Goal: Task Accomplishment & Management: Manage account settings

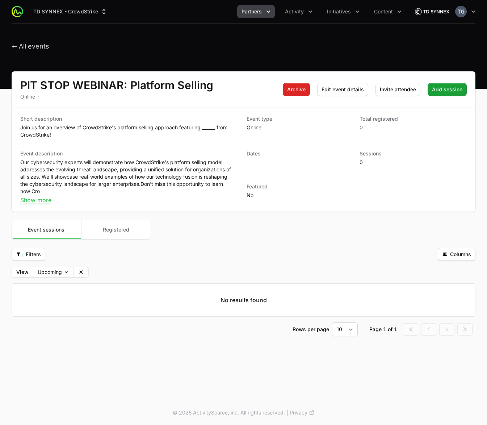
click at [255, 8] on span "Partners" at bounding box center [252, 11] width 20 height 7
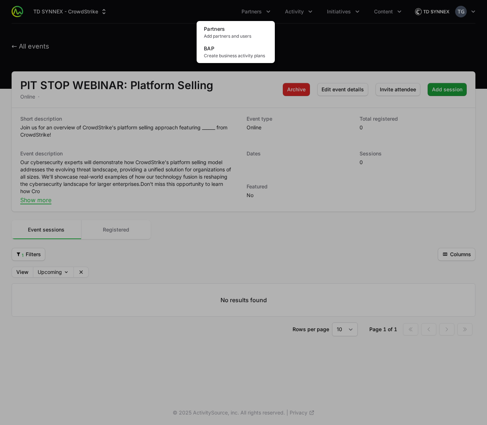
click at [286, 11] on div "Partners menu" at bounding box center [243, 212] width 487 height 425
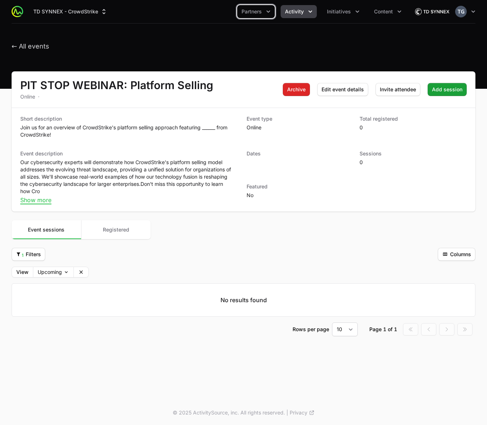
click at [293, 11] on span "Activity" at bounding box center [294, 11] width 19 height 7
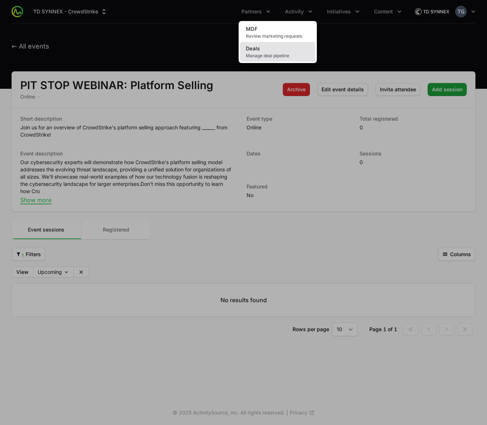
click at [281, 55] on span "Manage deal pipeline" at bounding box center [278, 56] width 64 height 6
click at [253, 52] on link "Deals Manage deal pipeline" at bounding box center [277, 52] width 75 height 20
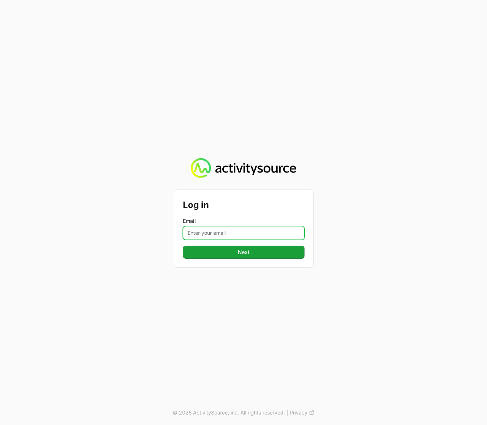
click at [242, 231] on input "Email" at bounding box center [244, 233] width 122 height 14
type input "timothy@landersystems.com"
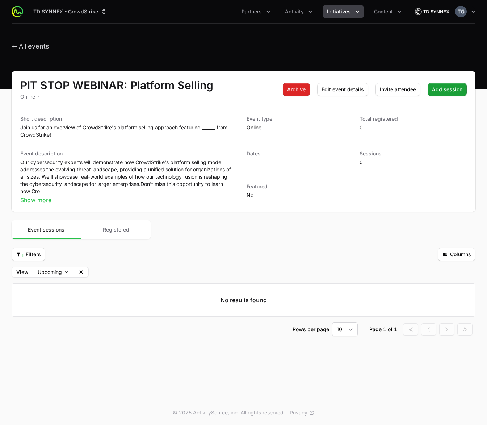
click at [342, 13] on span "Initiatives" at bounding box center [339, 11] width 24 height 7
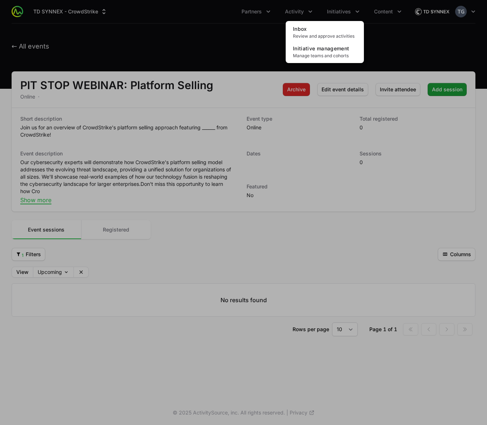
click at [297, 12] on div "Initiatives menu" at bounding box center [243, 212] width 487 height 425
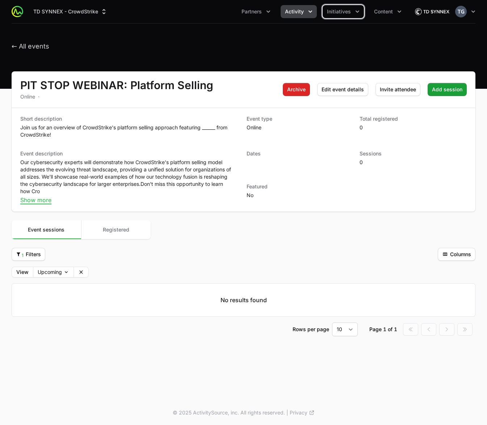
click at [296, 11] on span "Activity" at bounding box center [294, 11] width 19 height 7
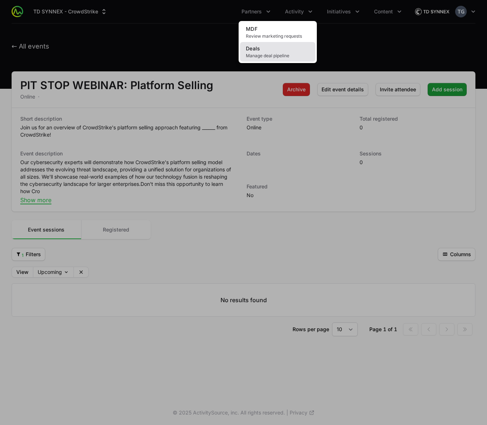
click at [287, 50] on link "Deals Manage deal pipeline" at bounding box center [277, 52] width 75 height 20
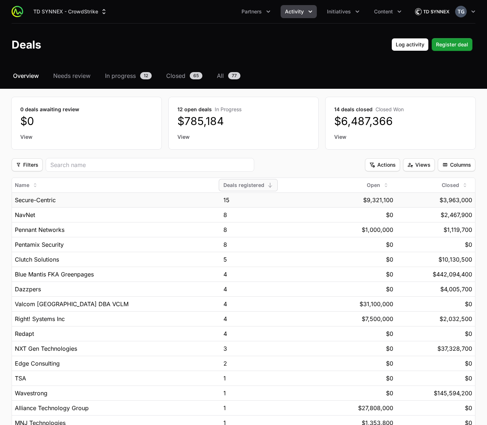
click at [146, 204] on td "Secure-Centric" at bounding box center [116, 199] width 209 height 15
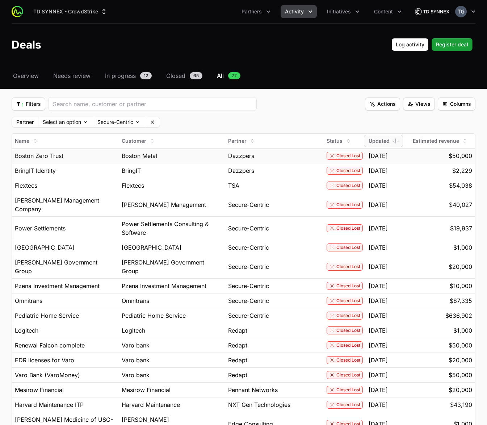
click at [127, 155] on span "Boston Metal" at bounding box center [139, 155] width 35 height 9
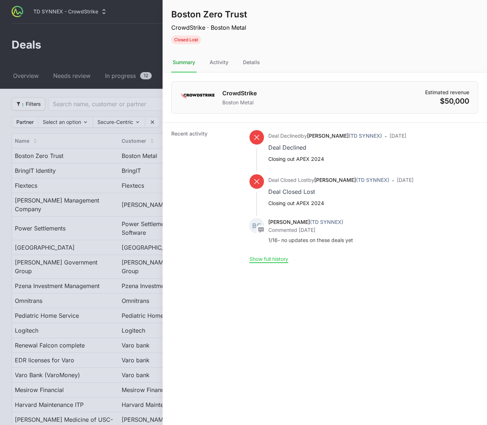
click at [134, 62] on div at bounding box center [243, 212] width 487 height 425
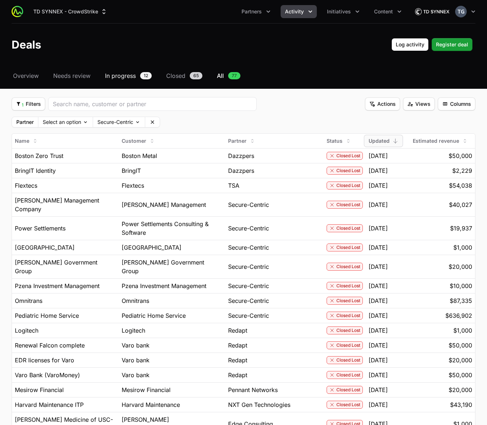
click at [129, 74] on span "In progress" at bounding box center [120, 75] width 31 height 9
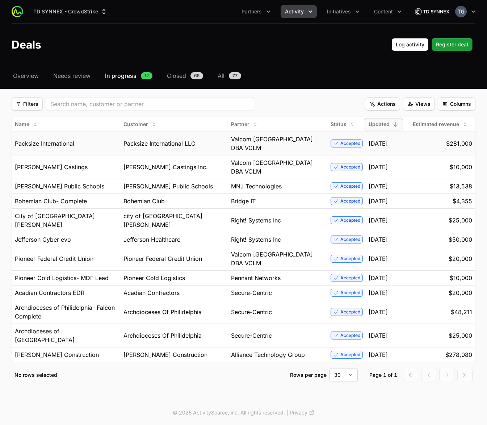
click at [186, 145] on span "Packsize International LLC" at bounding box center [159, 143] width 72 height 9
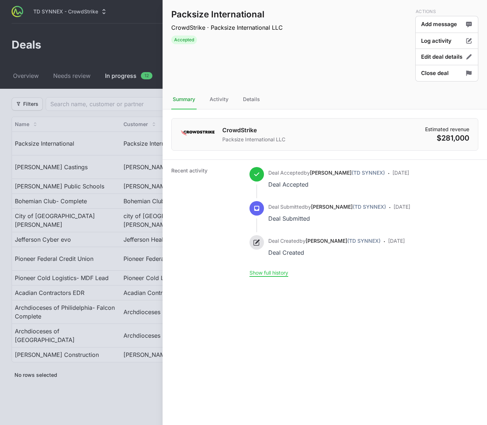
click at [196, 19] on h1 "Packsize International" at bounding box center [227, 15] width 112 height 12
click at [74, 81] on div at bounding box center [243, 212] width 487 height 425
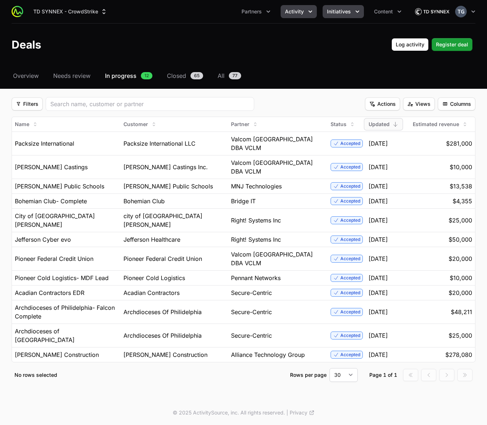
click at [327, 12] on span "Initiatives" at bounding box center [339, 11] width 24 height 7
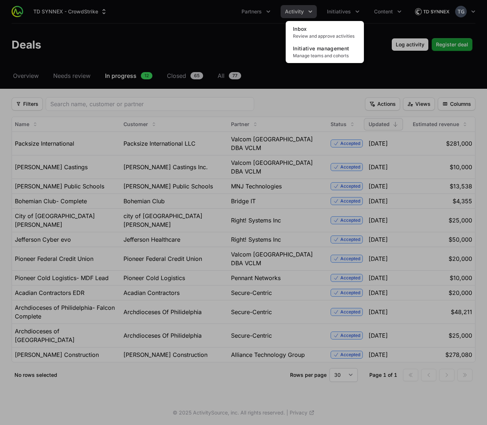
click at [281, 8] on div "Initiatives menu" at bounding box center [243, 212] width 487 height 425
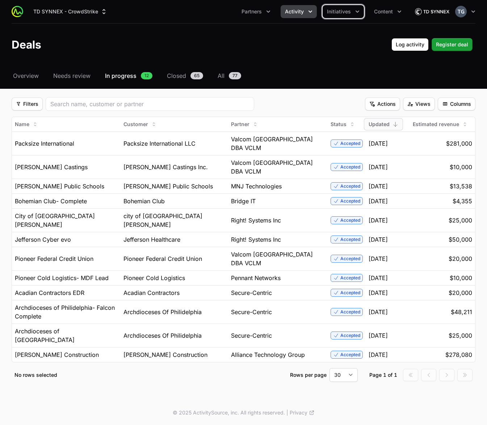
click at [295, 8] on button "Activity" at bounding box center [299, 11] width 36 height 13
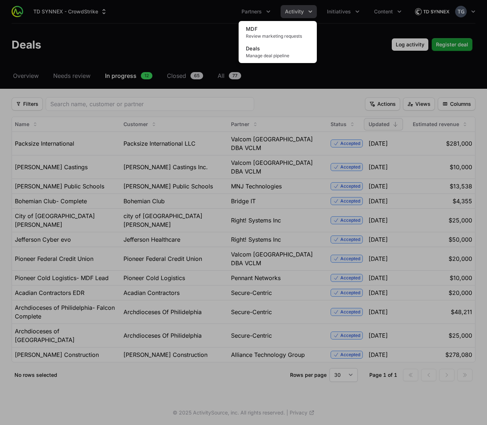
click at [335, 12] on div "Activity menu" at bounding box center [243, 212] width 487 height 425
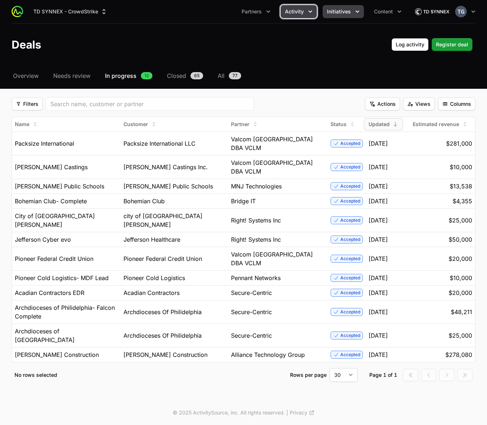
click at [341, 12] on span "Initiatives" at bounding box center [339, 11] width 24 height 7
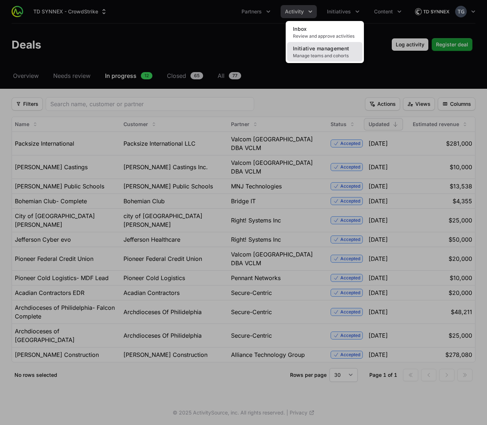
click at [335, 49] on span "Initiative management" at bounding box center [321, 48] width 56 height 6
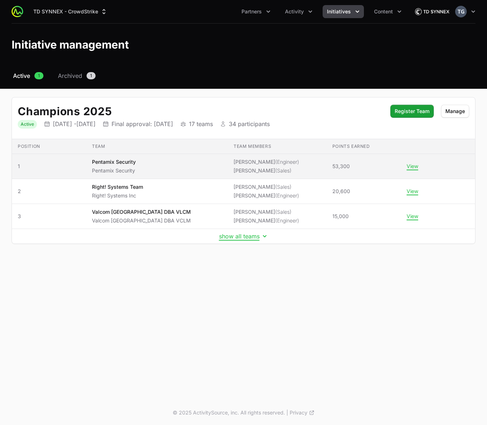
click at [115, 168] on p "Pentamix Security" at bounding box center [114, 170] width 44 height 7
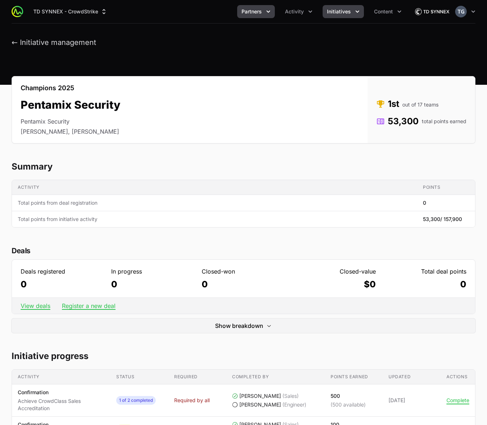
click at [254, 12] on span "Partners" at bounding box center [252, 11] width 20 height 7
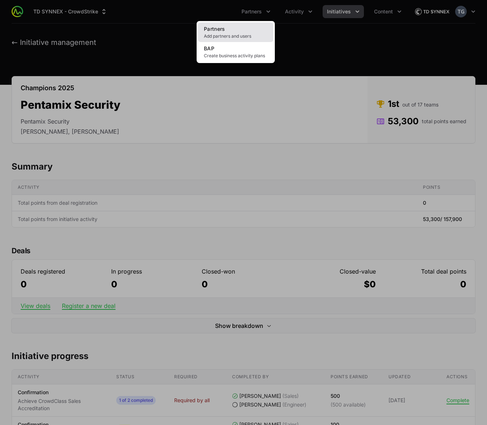
click at [226, 33] on link "Partners Add partners and users" at bounding box center [235, 32] width 75 height 20
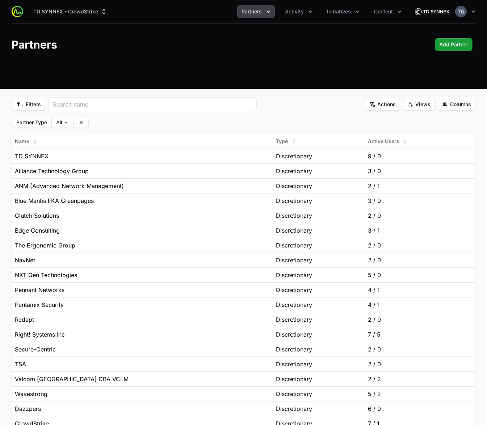
click at [261, 9] on span "Partners" at bounding box center [252, 11] width 20 height 7
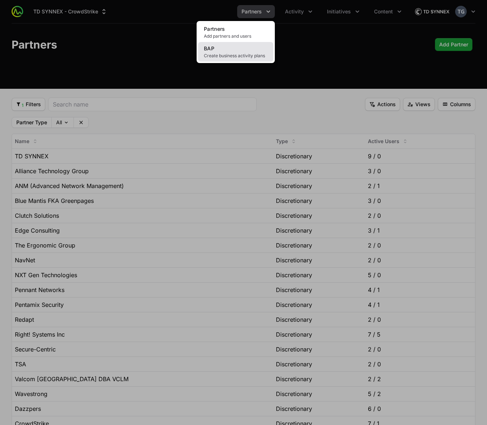
click at [255, 55] on span "Create business activity plans" at bounding box center [236, 56] width 64 height 6
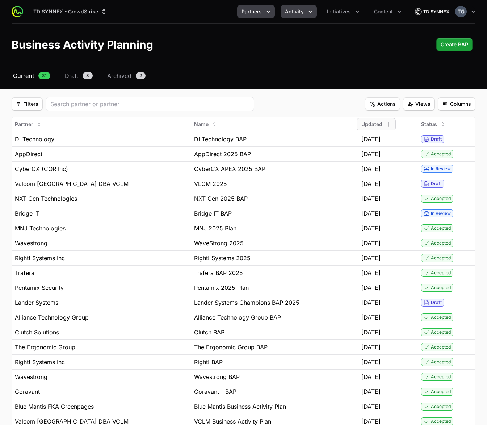
click at [295, 8] on span "Activity" at bounding box center [294, 11] width 19 height 7
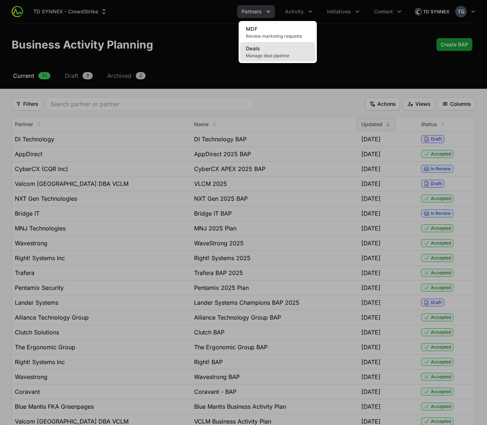
click at [289, 51] on link "Deals Manage deal pipeline" at bounding box center [277, 52] width 75 height 20
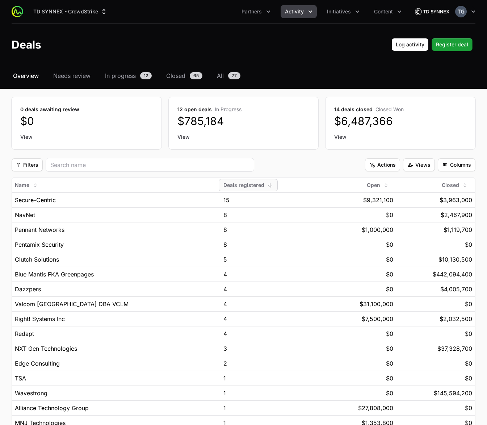
click at [293, 16] on button "Activity" at bounding box center [299, 11] width 36 height 13
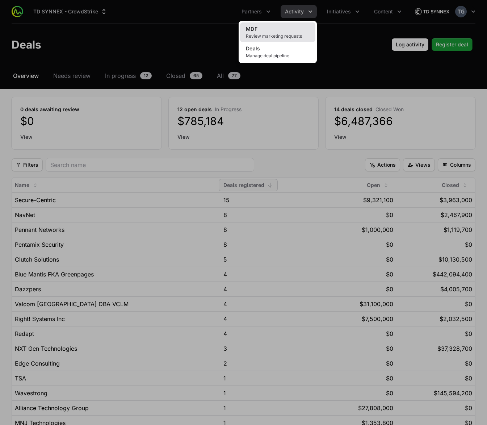
click at [296, 32] on link "MDF Review marketing requests" at bounding box center [277, 32] width 75 height 20
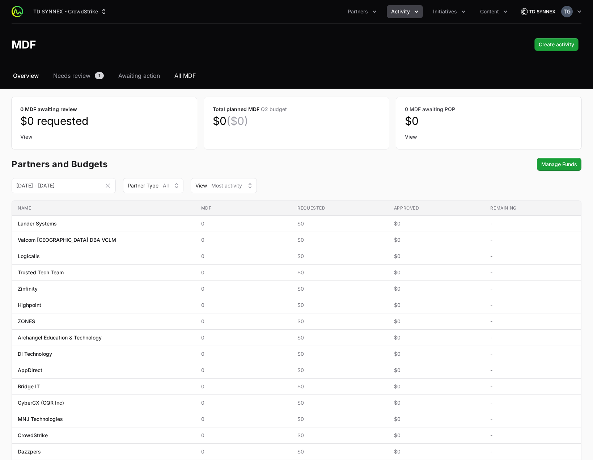
click at [189, 73] on span "All MDF" at bounding box center [185, 75] width 21 height 9
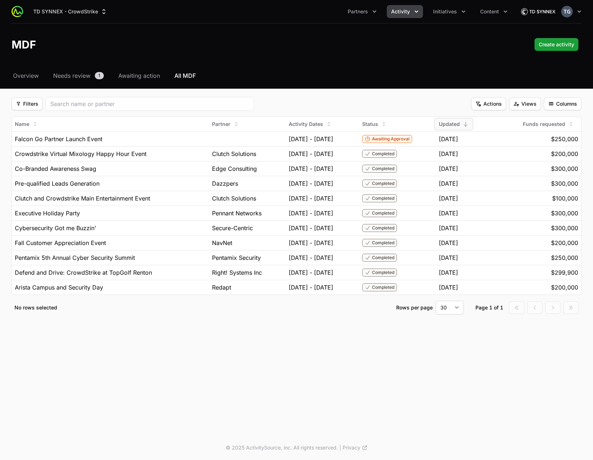
click at [335, 348] on div "TD SYNNEX - CrowdStrike Partners Activity Initiatives Content Open user menu Op…" at bounding box center [296, 218] width 593 height 436
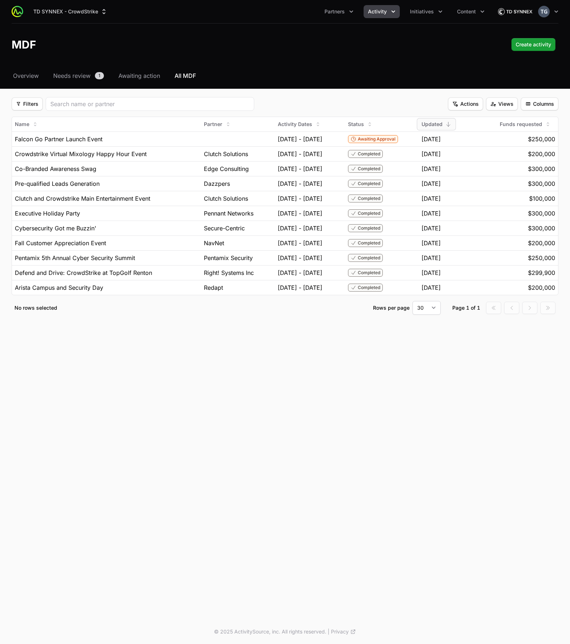
click at [381, 11] on span "Activity" at bounding box center [377, 11] width 19 height 7
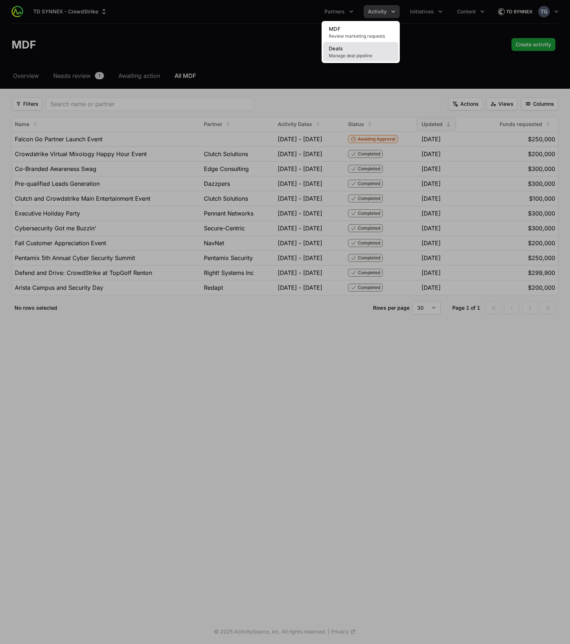
click at [376, 52] on link "Deals Manage deal pipeline" at bounding box center [360, 52] width 75 height 20
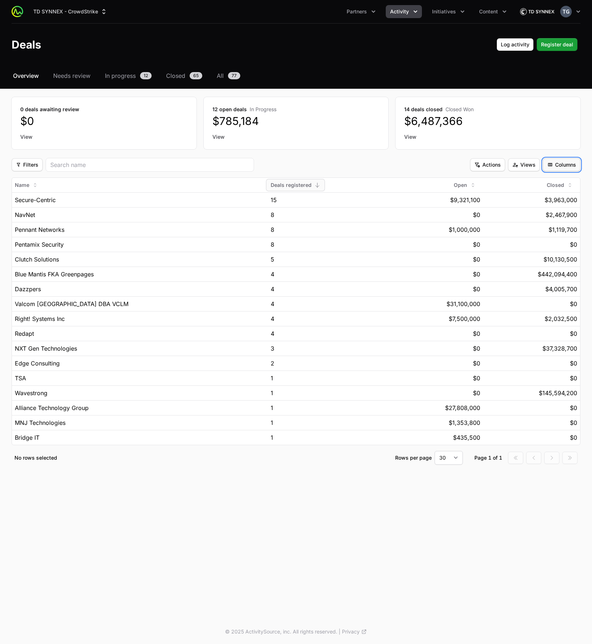
click at [487, 166] on span "Columns" at bounding box center [561, 164] width 29 height 9
click at [487, 198] on div "Deals registered" at bounding box center [551, 194] width 55 height 13
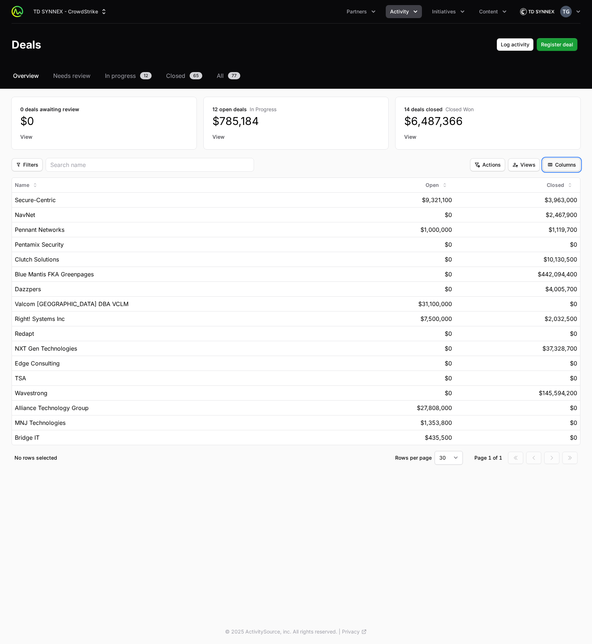
click at [487, 162] on span "Columns" at bounding box center [561, 164] width 29 height 9
click at [487, 195] on div "Deals registered" at bounding box center [555, 194] width 47 height 13
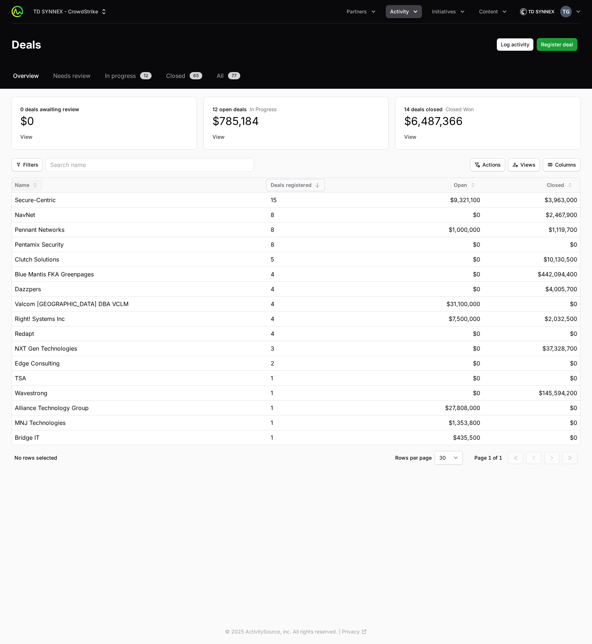
click at [25, 184] on span "Name" at bounding box center [22, 184] width 14 height 7
click at [30, 212] on span "Desc" at bounding box center [29, 212] width 12 height 7
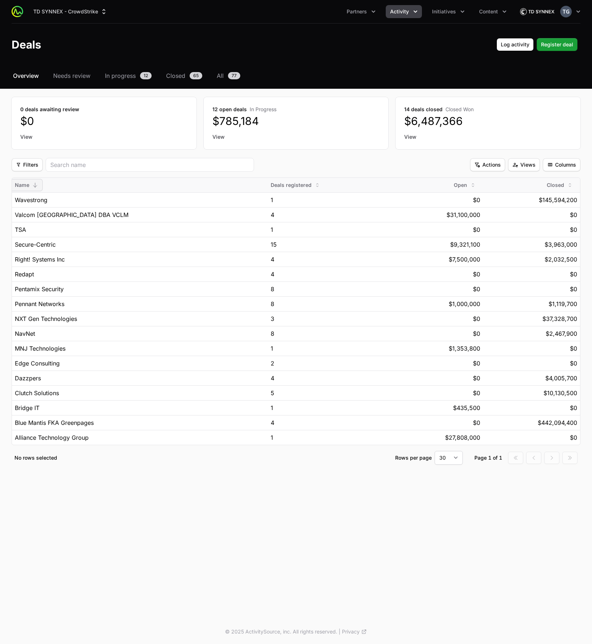
click at [16, 181] on div "Name" at bounding box center [27, 185] width 32 height 12
click at [29, 204] on span "Asc" at bounding box center [27, 200] width 9 height 7
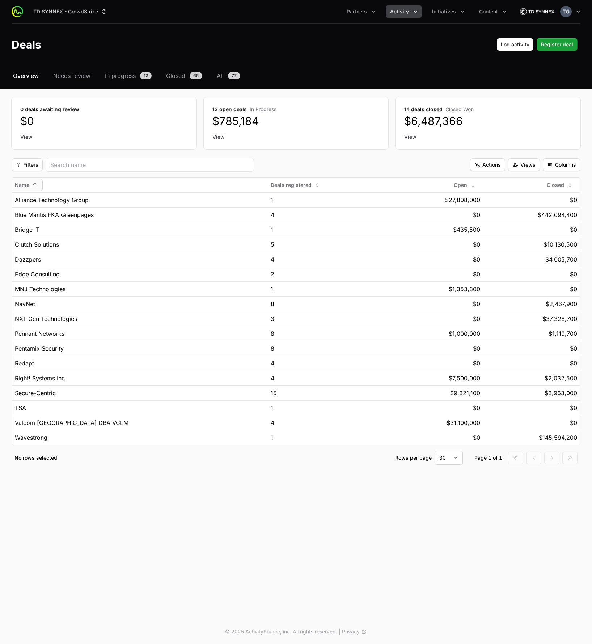
click at [1, 168] on div "Select a tab Overview Needs review In progress Closed All Overview Needs review…" at bounding box center [296, 276] width 592 height 411
click at [25, 165] on span "Filters" at bounding box center [27, 164] width 22 height 9
click at [27, 179] on div "Initiative" at bounding box center [27, 181] width 29 height 13
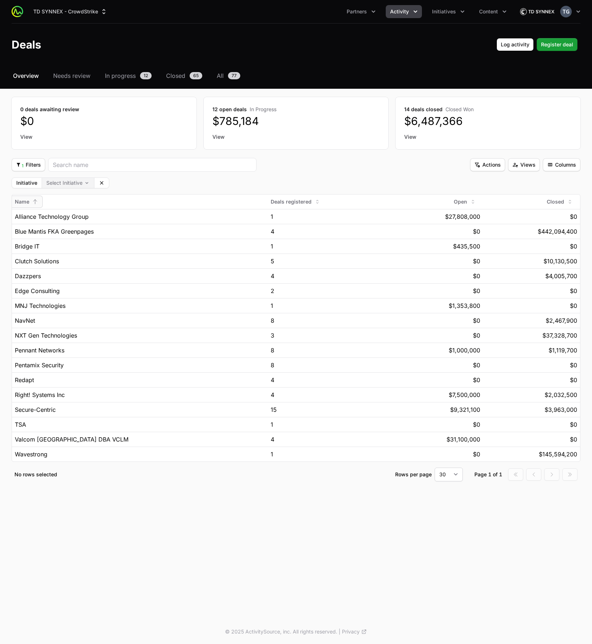
click at [72, 180] on body "TD SYNNEX - CrowdStrike Partners Activity Initiatives Content Open user menu Op…" at bounding box center [296, 322] width 592 height 644
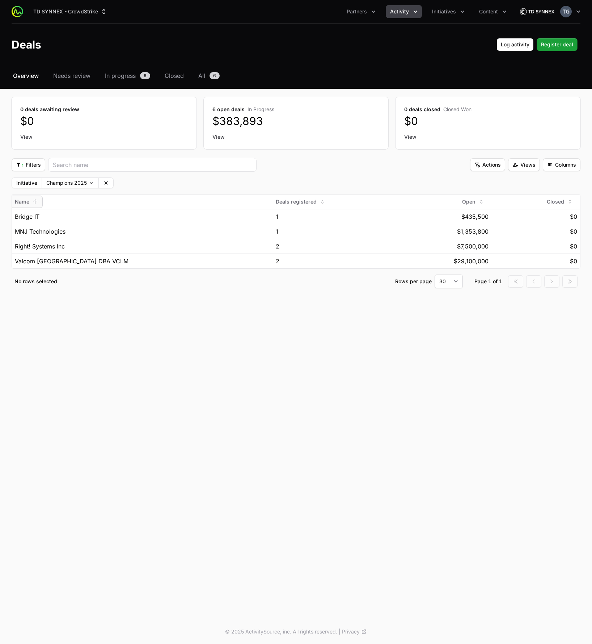
click at [176, 188] on div "Initiative Champions 2025 Clear" at bounding box center [296, 182] width 569 height 11
click at [156, 182] on div "Initiative Champions 2025 Clear" at bounding box center [296, 182] width 569 height 11
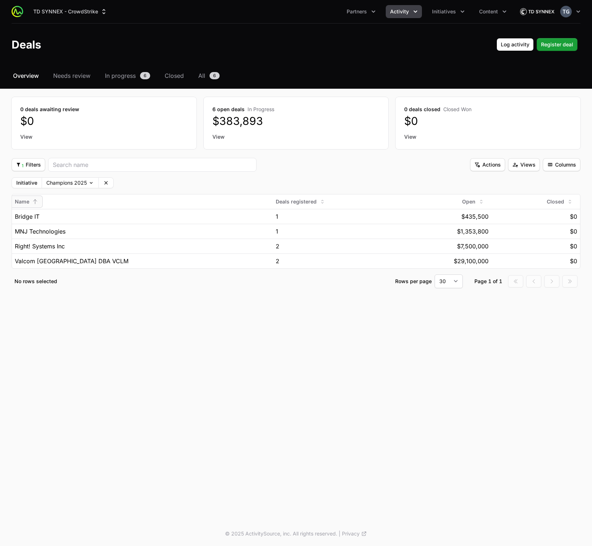
click at [438, 179] on div "Initiative Champions 2025 Clear" at bounding box center [296, 182] width 569 height 11
click at [76, 182] on body "TD SYNNEX - CrowdStrike Partners Activity Initiatives Content Open user menu Op…" at bounding box center [296, 273] width 592 height 546
click at [68, 181] on body "TD SYNNEX - CrowdStrike Partners Activity Initiatives Content Open user menu Op…" at bounding box center [296, 273] width 592 height 546
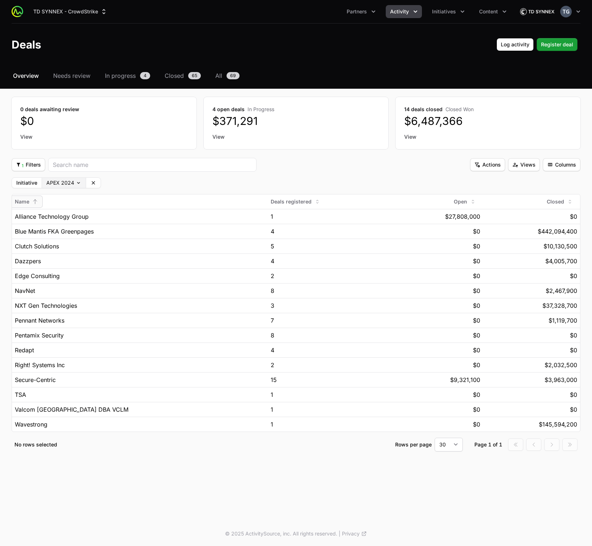
click at [73, 181] on body "TD SYNNEX - CrowdStrike Partners Activity Initiatives Content Open user menu Op…" at bounding box center [296, 273] width 592 height 546
click at [70, 184] on body "TD SYNNEX - CrowdStrike Partners Activity Initiatives Content Open user menu Op…" at bounding box center [296, 273] width 592 height 546
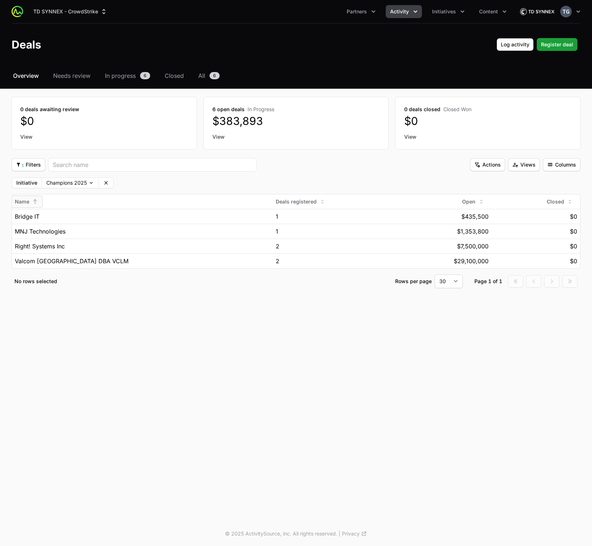
click at [160, 365] on div "TD SYNNEX - CrowdStrike Partners Activity Initiatives Content Open user menu Op…" at bounding box center [296, 260] width 592 height 521
click at [32, 167] on span "1 Filters" at bounding box center [28, 164] width 25 height 9
click at [34, 181] on div "Initiative" at bounding box center [31, 181] width 37 height 13
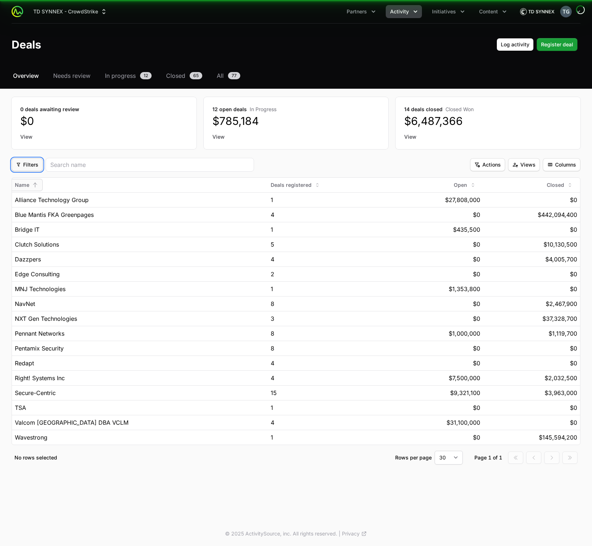
click at [33, 165] on span "Filters" at bounding box center [27, 164] width 22 height 9
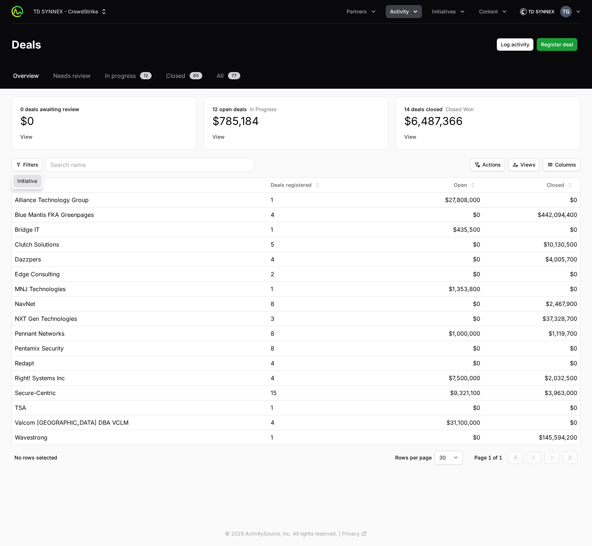
click at [31, 186] on div "Initiative" at bounding box center [27, 181] width 29 height 13
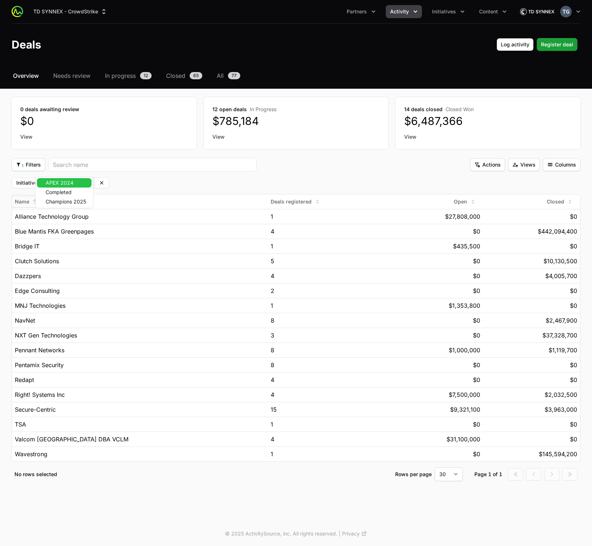
click at [53, 185] on body "TD SYNNEX - CrowdStrike Partners Activity Initiatives Content Open user menu Op…" at bounding box center [296, 273] width 592 height 546
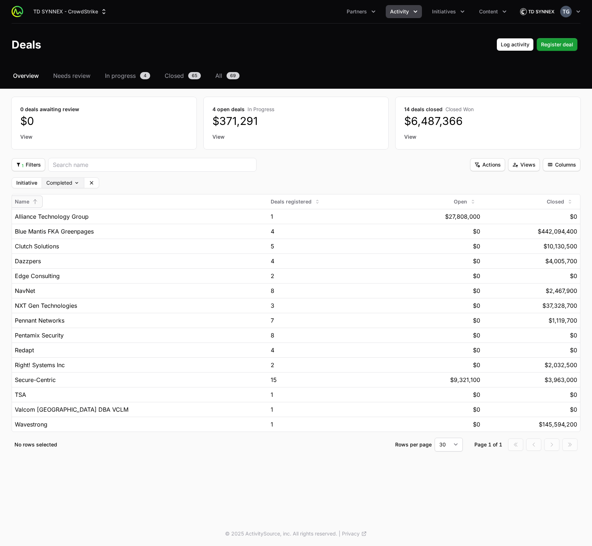
click at [62, 180] on body "TD SYNNEX - CrowdStrike Partners Activity Initiatives Content Open user menu Op…" at bounding box center [296, 273] width 592 height 546
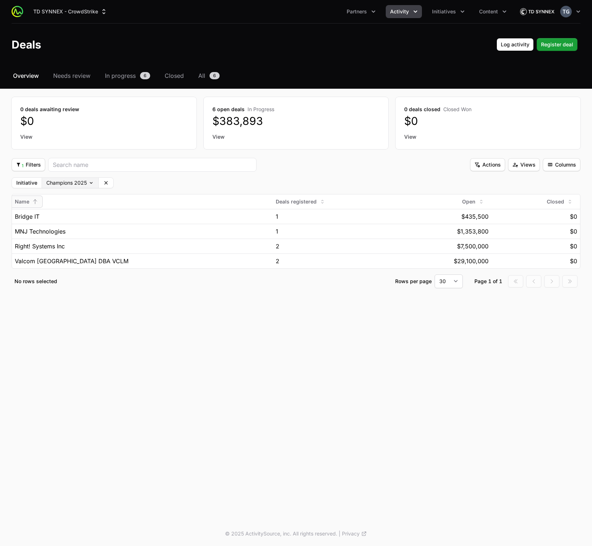
click at [68, 187] on body "TD SYNNEX - CrowdStrike Partners Activity Initiatives Content Open user menu Op…" at bounding box center [296, 273] width 592 height 546
click at [66, 182] on body "TD SYNNEX - CrowdStrike Partners Activity Initiatives Content Open user menu Op…" at bounding box center [296, 273] width 592 height 546
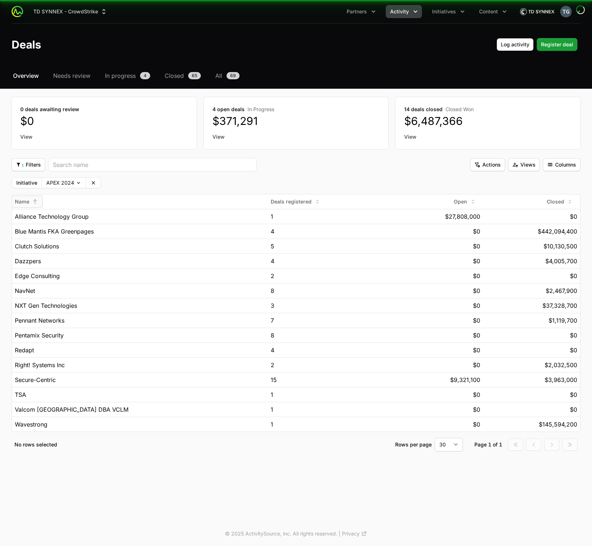
click at [134, 185] on div "Initiative APEX 2024 Clear" at bounding box center [296, 182] width 569 height 11
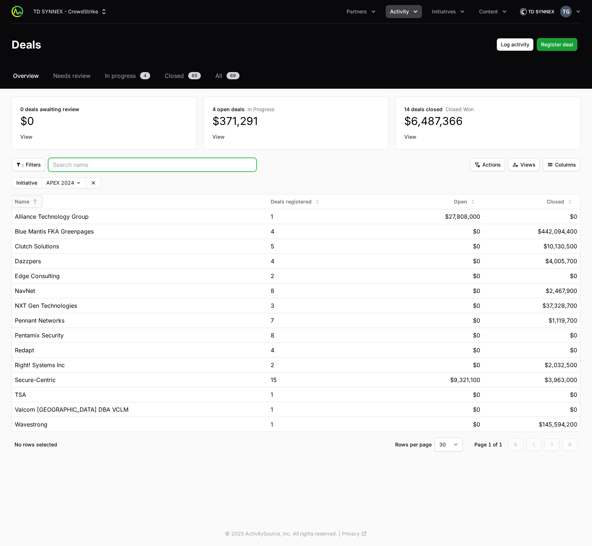
click at [119, 165] on input "search" at bounding box center [152, 164] width 199 height 9
click at [27, 203] on span "Name" at bounding box center [22, 201] width 14 height 7
click at [32, 228] on span "Desc" at bounding box center [29, 229] width 12 height 7
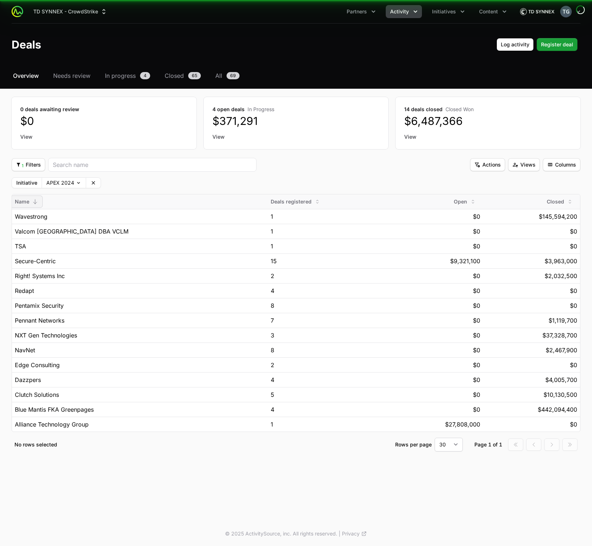
click at [22, 205] on span "Name" at bounding box center [22, 201] width 14 height 7
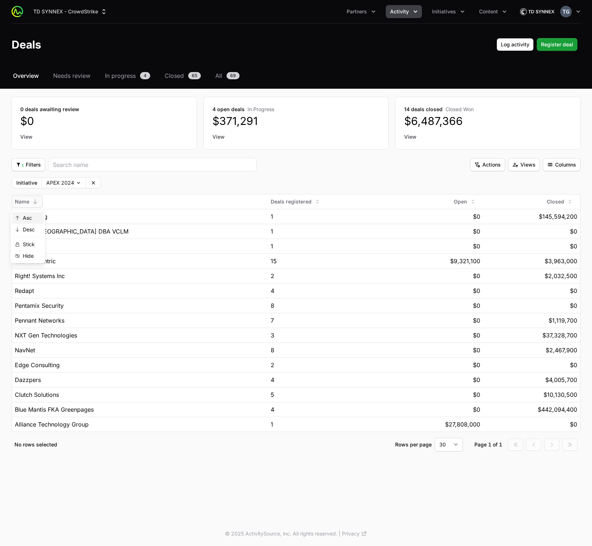
click at [25, 219] on span "Asc" at bounding box center [27, 217] width 9 height 7
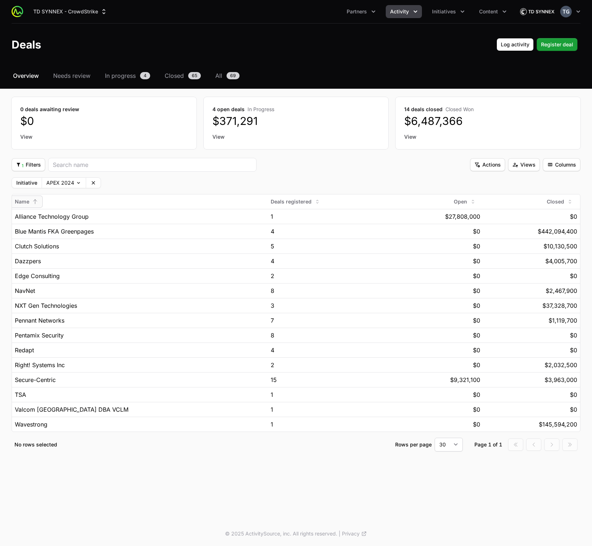
click at [6, 251] on div "Select a tab Overview Needs review In progress Closed All Overview Needs review…" at bounding box center [296, 270] width 592 height 398
click at [227, 424] on div "TD SYNNEX - CrowdStrike Partners Activity Initiatives Content Open user menu Op…" at bounding box center [296, 260] width 592 height 521
click at [229, 81] on div "Select a tab Overview Needs review In progress Closed All Overview Needs review…" at bounding box center [296, 270] width 592 height 398
click at [217, 82] on div "Select a tab Overview Needs review In progress Closed All Overview Needs review…" at bounding box center [296, 270] width 592 height 398
click at [218, 78] on span "All" at bounding box center [218, 75] width 7 height 9
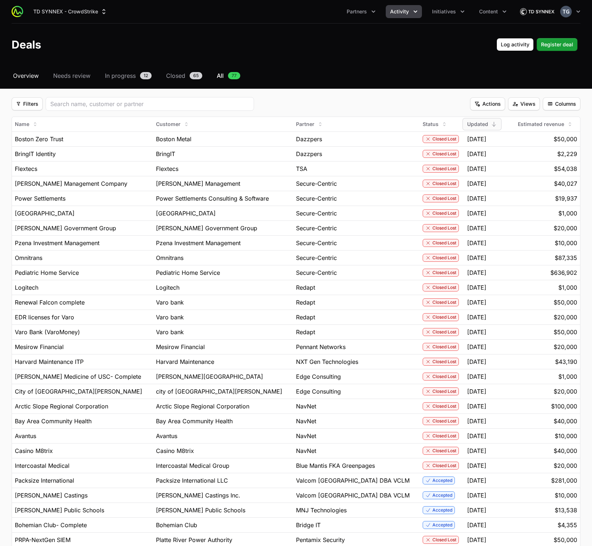
click at [34, 73] on span "Overview" at bounding box center [26, 75] width 26 height 9
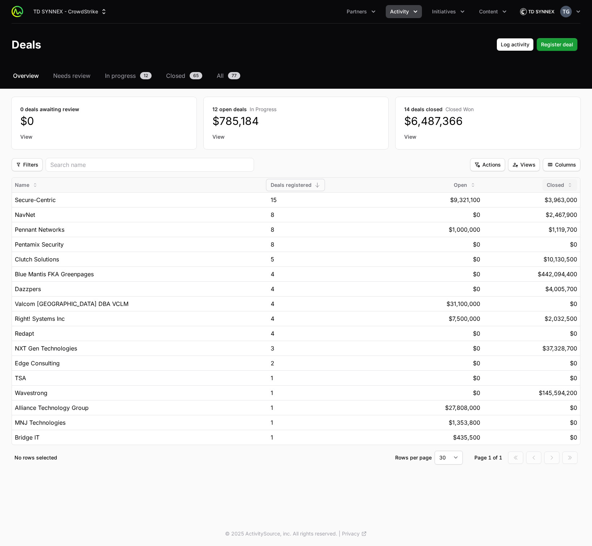
click at [487, 186] on span "Closed" at bounding box center [555, 184] width 17 height 7
click at [487, 213] on button "Desc" at bounding box center [560, 213] width 32 height 12
click at [132, 53] on header "Deals Log activity Log activity Register deal Register deal" at bounding box center [296, 45] width 592 height 42
click at [454, 185] on span "Open" at bounding box center [460, 184] width 13 height 7
click at [451, 213] on span "Desc" at bounding box center [454, 212] width 12 height 7
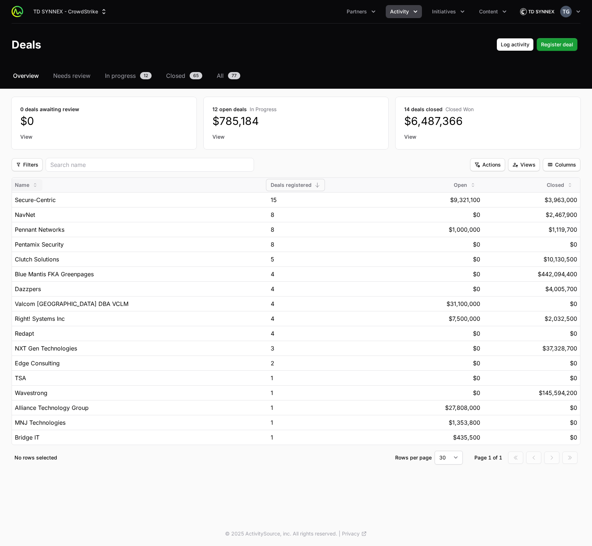
click at [29, 186] on span "Name" at bounding box center [22, 184] width 14 height 7
click at [28, 202] on span "Asc" at bounding box center [27, 200] width 9 height 7
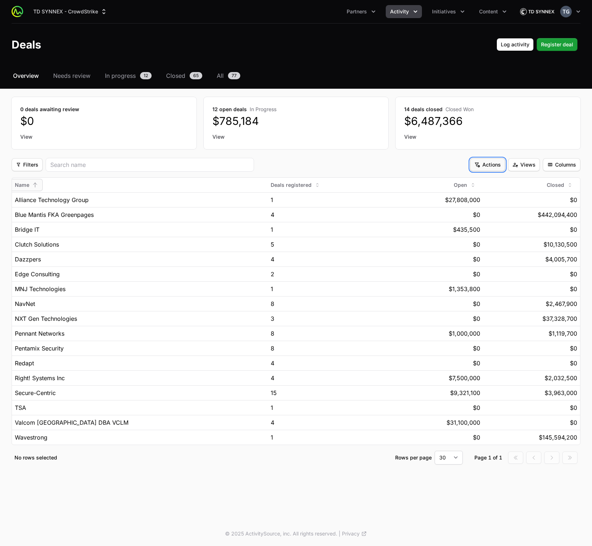
click at [500, 167] on span "Actions" at bounding box center [488, 164] width 26 height 9
click at [491, 163] on html "TD SYNNEX - CrowdStrike Partners Activity Initiatives Content Open user menu Op…" at bounding box center [296, 273] width 592 height 546
click at [525, 165] on span "Views" at bounding box center [524, 164] width 23 height 9
click at [525, 165] on html "TD SYNNEX - CrowdStrike Partners Activity Initiatives Content Open user menu Op…" at bounding box center [296, 273] width 592 height 546
click at [558, 164] on span "Columns" at bounding box center [561, 164] width 29 height 9
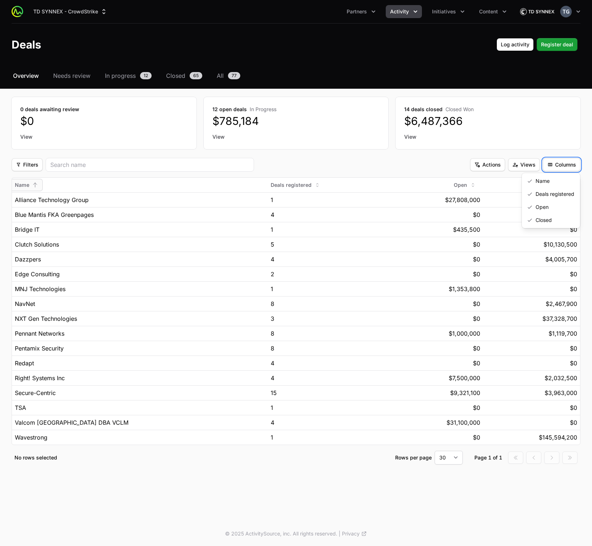
click at [448, 163] on html "TD SYNNEX - CrowdStrike Partners Activity Initiatives Content Open user menu Op…" at bounding box center [296, 273] width 592 height 546
click at [448, 163] on div "Filters Filters" at bounding box center [240, 165] width 456 height 14
click at [432, 159] on div "Filters Filters" at bounding box center [240, 165] width 456 height 14
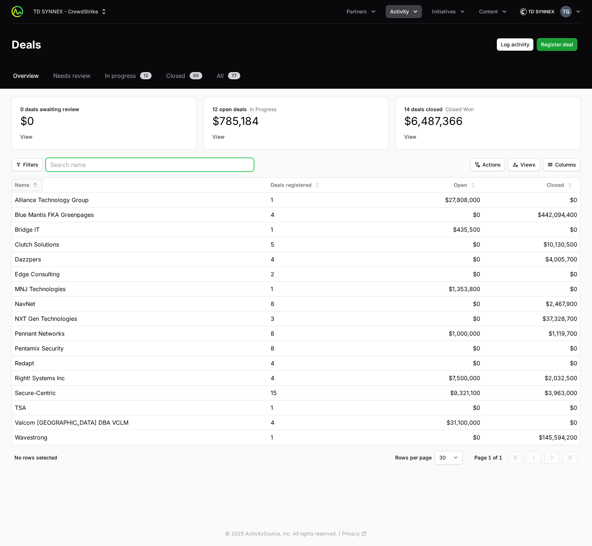
click at [62, 163] on input "search" at bounding box center [149, 164] width 199 height 9
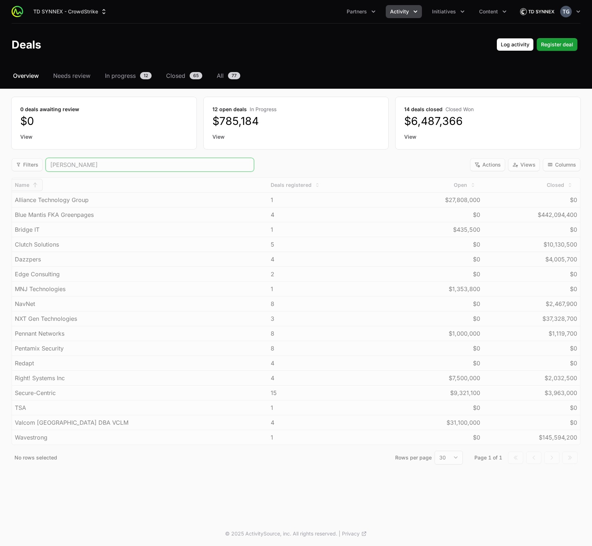
type input "redap"
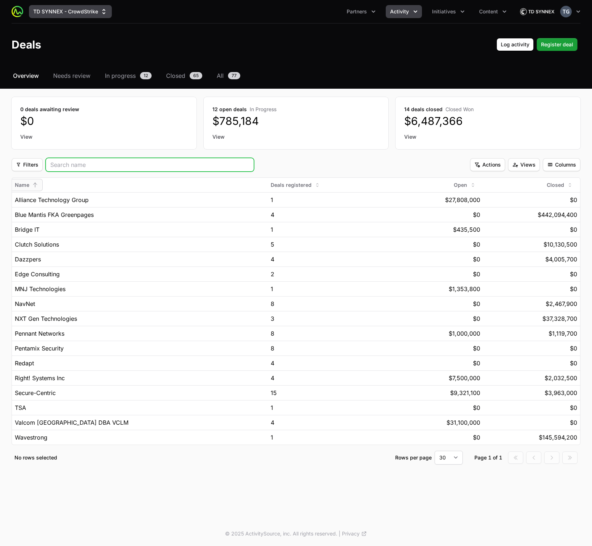
click at [55, 6] on button "TD SYNNEX - CrowdStrike" at bounding box center [70, 11] width 83 height 13
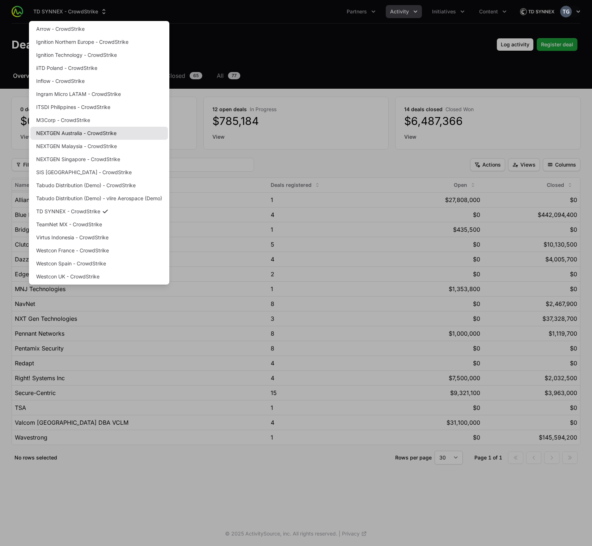
click at [98, 133] on link "NEXTGEN Australia - CrowdStrike" at bounding box center [99, 133] width 138 height 13
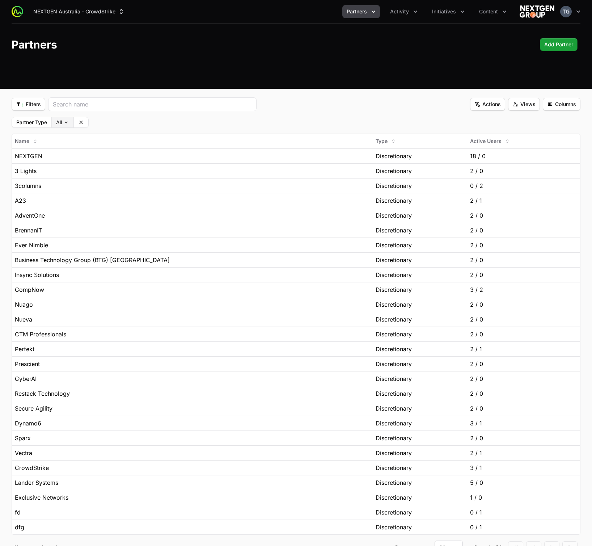
click at [66, 120] on body "NEXTGEN Australia - CrowdStrike Partners Activity Initiatives Content Open user…" at bounding box center [296, 298] width 592 height 596
click at [130, 128] on html "NEXTGEN Australia - CrowdStrike Partners Activity Initiatives Content Open user…" at bounding box center [296, 298] width 592 height 596
click at [400, 9] on span "Activity" at bounding box center [399, 11] width 19 height 7
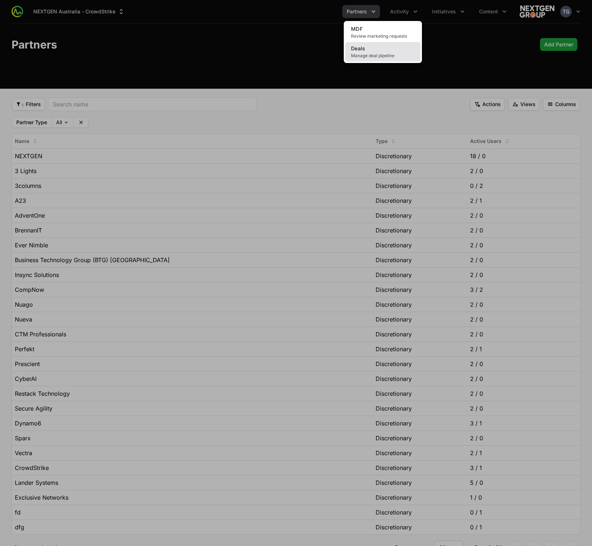
click at [378, 52] on link "Deals Manage deal pipeline" at bounding box center [382, 52] width 75 height 20
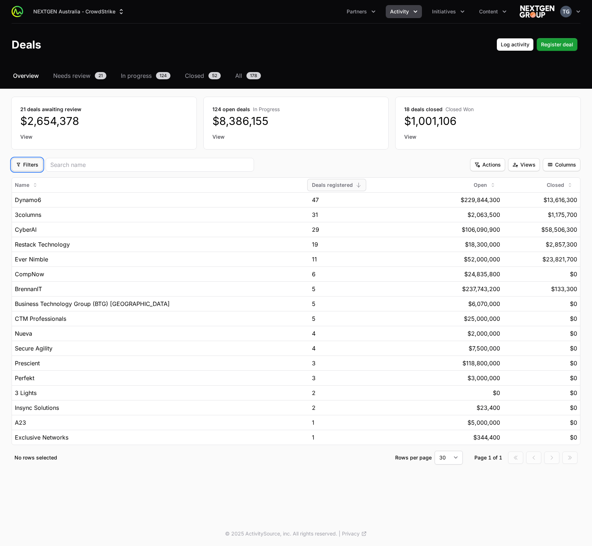
click at [24, 164] on span "Filters" at bounding box center [27, 164] width 22 height 9
click at [24, 183] on div "Initiative" at bounding box center [27, 181] width 29 height 13
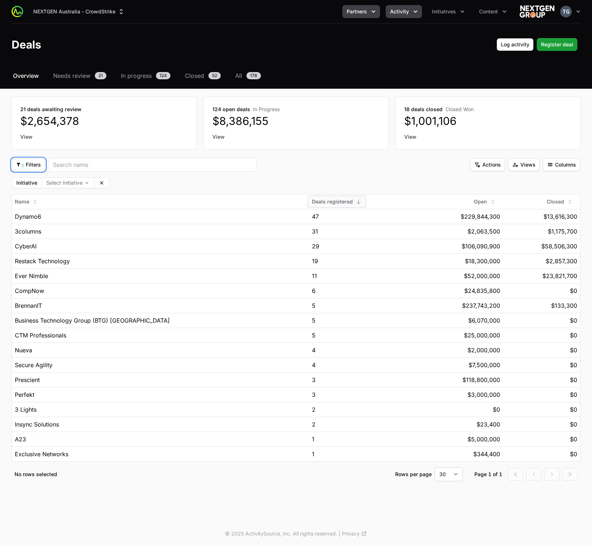
click at [351, 13] on span "Partners" at bounding box center [357, 11] width 20 height 7
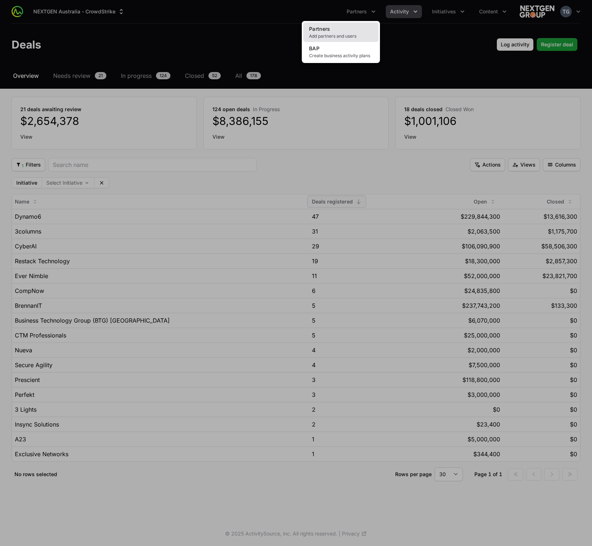
click at [345, 28] on link "Partners Add partners and users" at bounding box center [340, 32] width 75 height 20
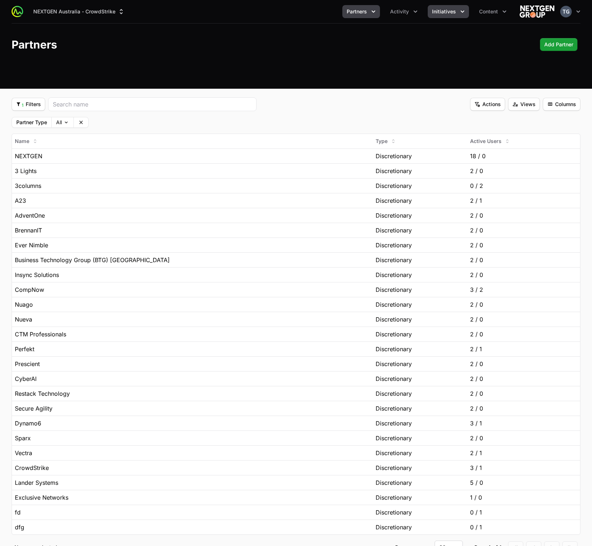
click at [440, 11] on span "Initiatives" at bounding box center [444, 11] width 24 height 7
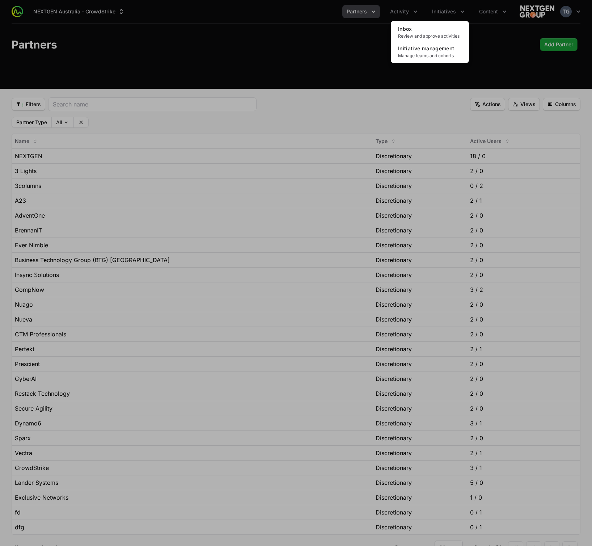
click at [393, 11] on div "Initiatives menu" at bounding box center [296, 273] width 592 height 546
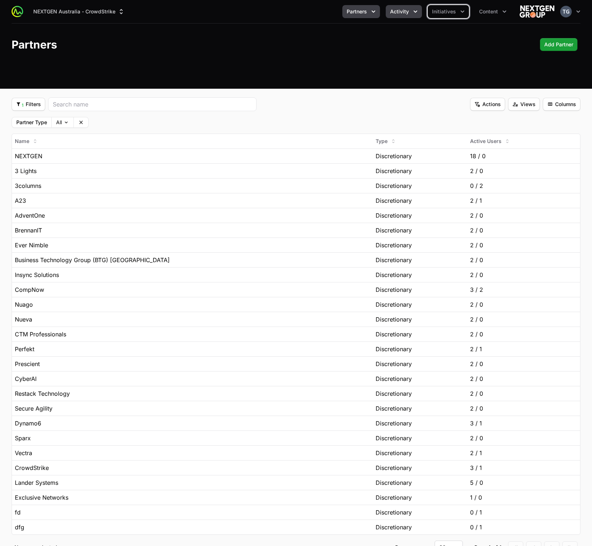
click at [406, 11] on span "Activity" at bounding box center [399, 11] width 19 height 7
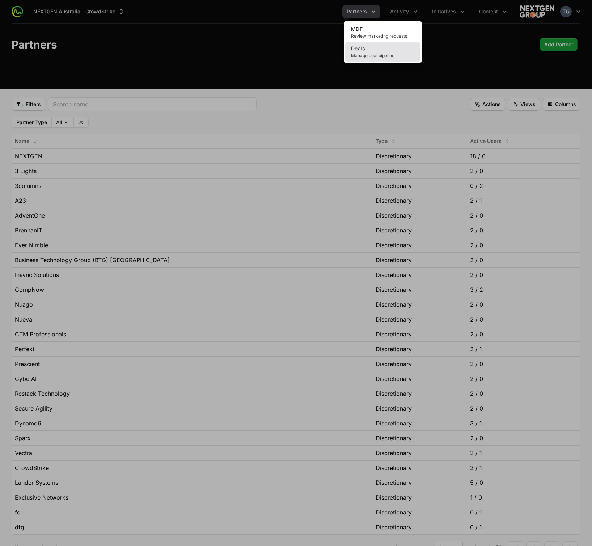
click at [380, 51] on link "Deals Manage deal pipeline" at bounding box center [382, 52] width 75 height 20
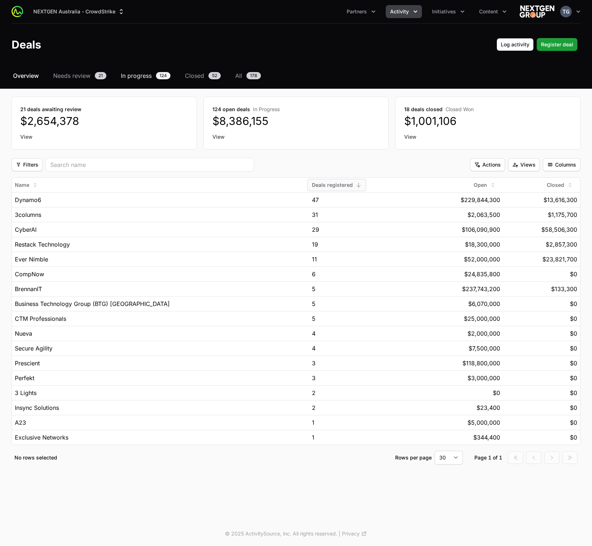
click at [145, 76] on span "In progress" at bounding box center [136, 75] width 31 height 9
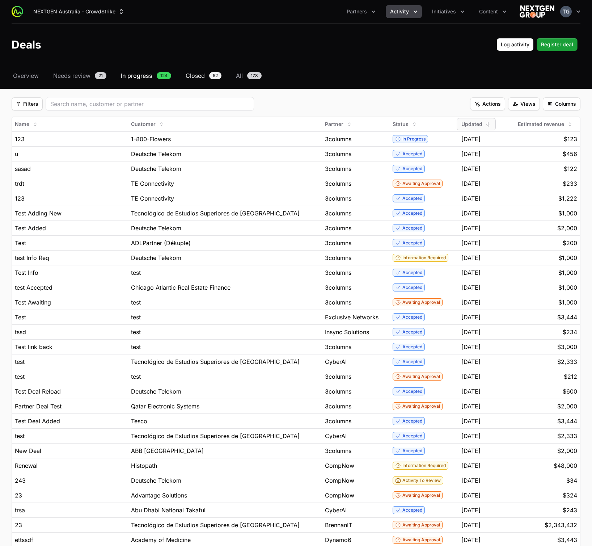
click at [206, 76] on link "Closed 52" at bounding box center [203, 75] width 39 height 9
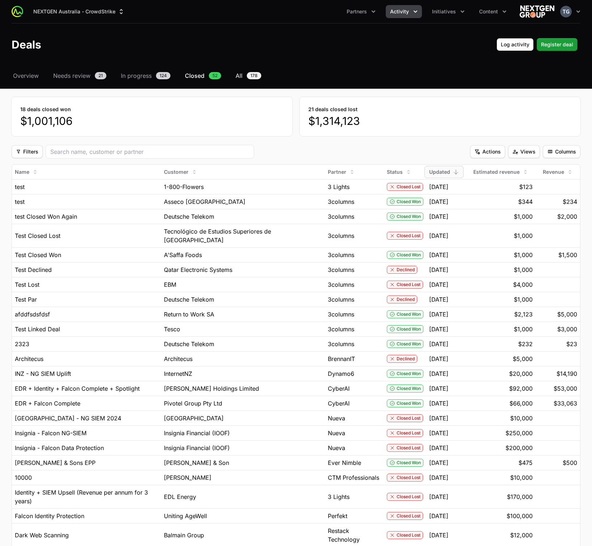
click at [245, 75] on link "All 178" at bounding box center [248, 75] width 29 height 9
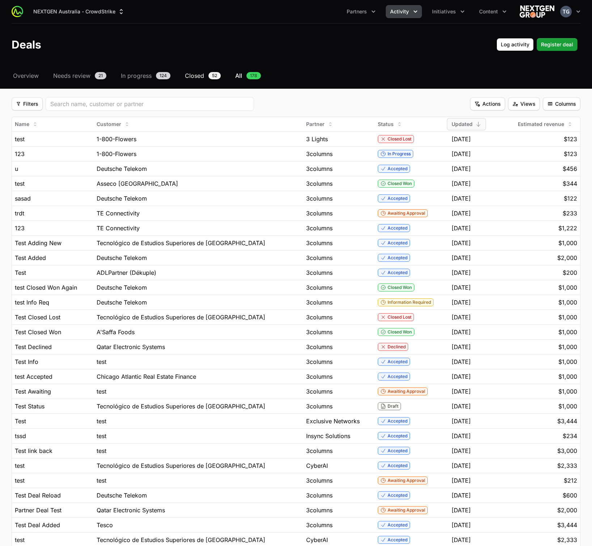
click at [192, 77] on span "Closed" at bounding box center [194, 75] width 19 height 9
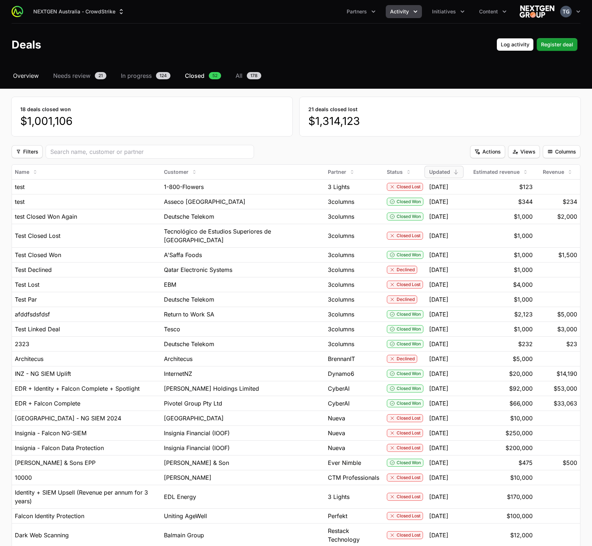
click at [25, 76] on span "Overview" at bounding box center [26, 75] width 26 height 9
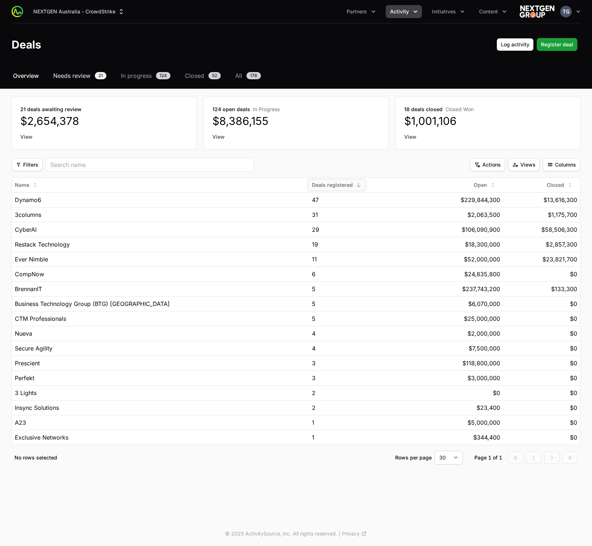
click at [72, 77] on span "Needs review" at bounding box center [71, 75] width 37 height 9
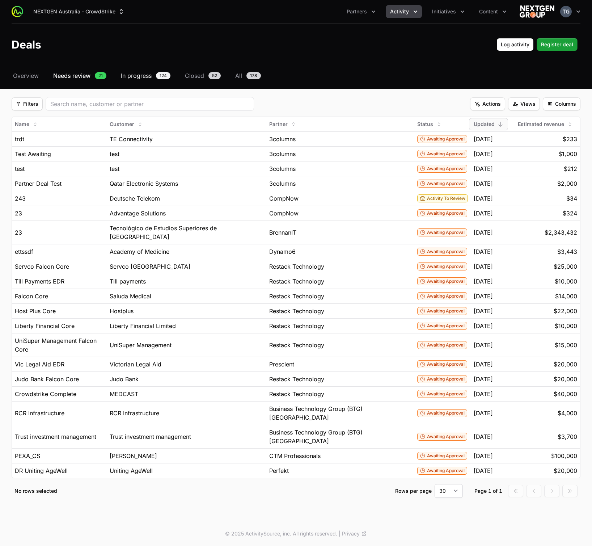
click at [137, 76] on span "In progress" at bounding box center [136, 75] width 31 height 9
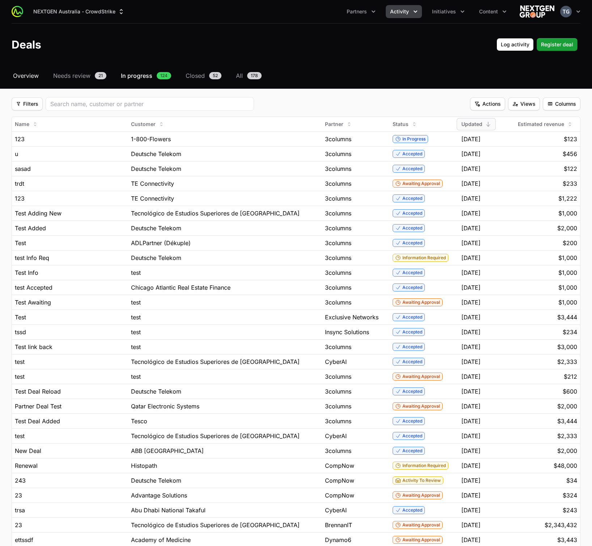
click at [25, 74] on span "Overview" at bounding box center [26, 75] width 26 height 9
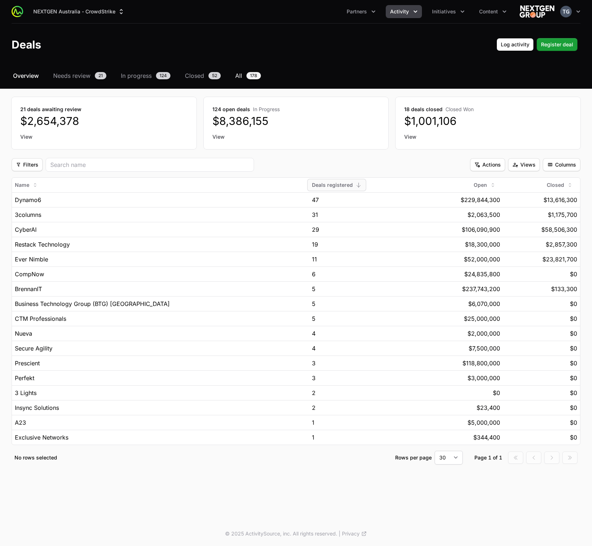
click at [245, 76] on link "All 178" at bounding box center [248, 75] width 29 height 9
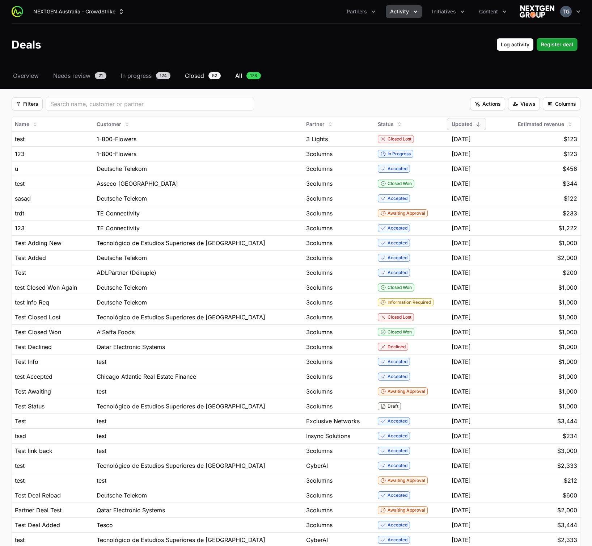
click at [199, 76] on span "Closed" at bounding box center [194, 75] width 19 height 9
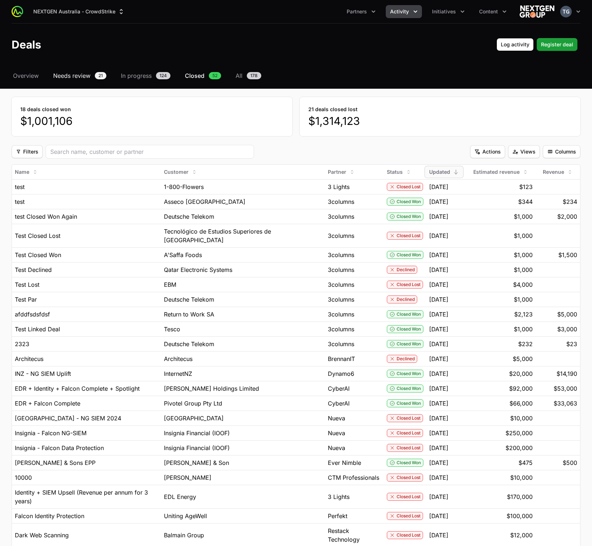
click at [80, 80] on span "Needs review" at bounding box center [71, 75] width 37 height 9
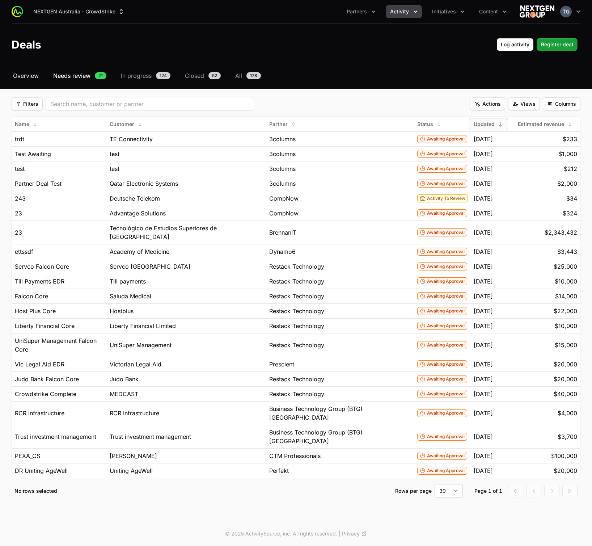
click at [20, 76] on span "Overview" at bounding box center [26, 75] width 26 height 9
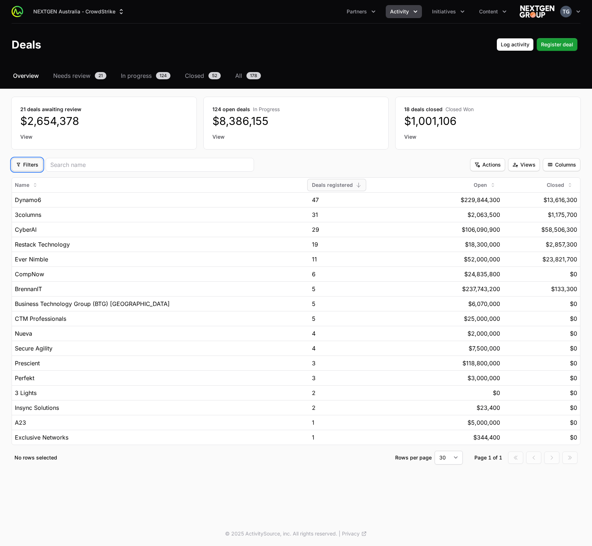
click at [29, 167] on span "Filters" at bounding box center [27, 164] width 22 height 9
click at [31, 180] on div "Initiative" at bounding box center [27, 181] width 29 height 13
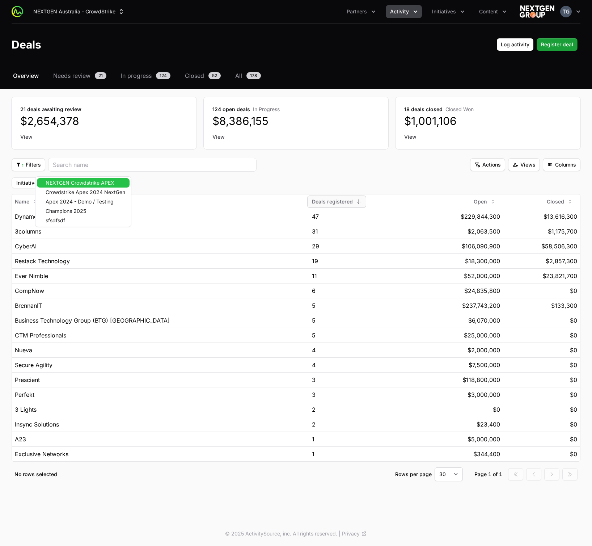
click at [58, 185] on body "NEXTGEN Australia - CrowdStrike Partners Activity Initiatives Content Open user…" at bounding box center [296, 273] width 592 height 546
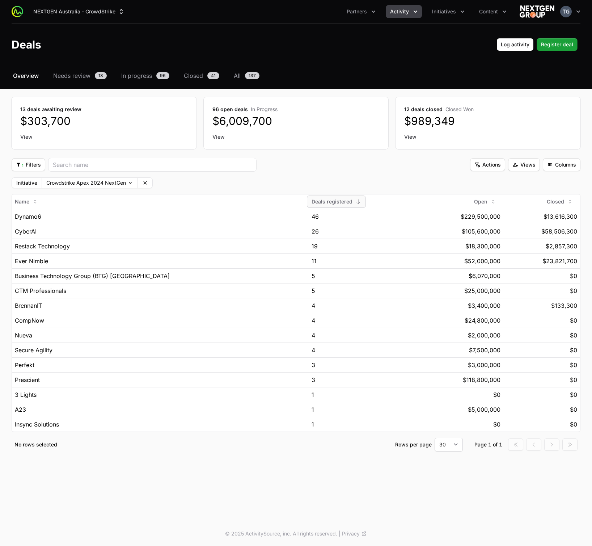
click at [211, 185] on div "Initiative Crowdstrike Apex 2024 NextGen Clear" at bounding box center [296, 182] width 569 height 11
click at [237, 76] on span "All" at bounding box center [237, 75] width 7 height 9
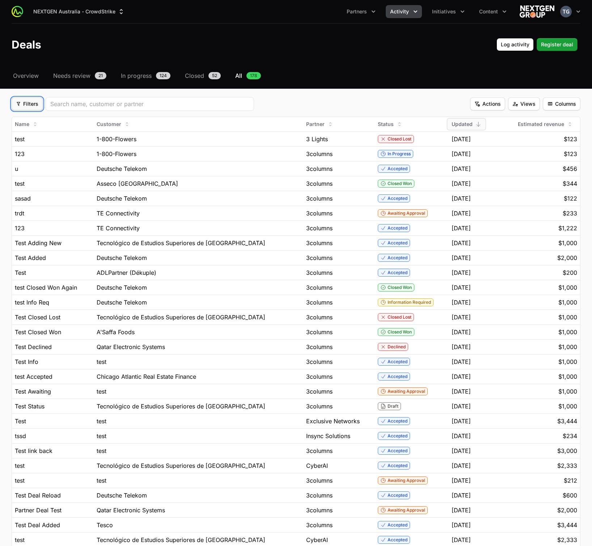
click at [32, 104] on span "Filters" at bounding box center [27, 104] width 22 height 9
click at [25, 133] on div "Initiative" at bounding box center [27, 133] width 29 height 13
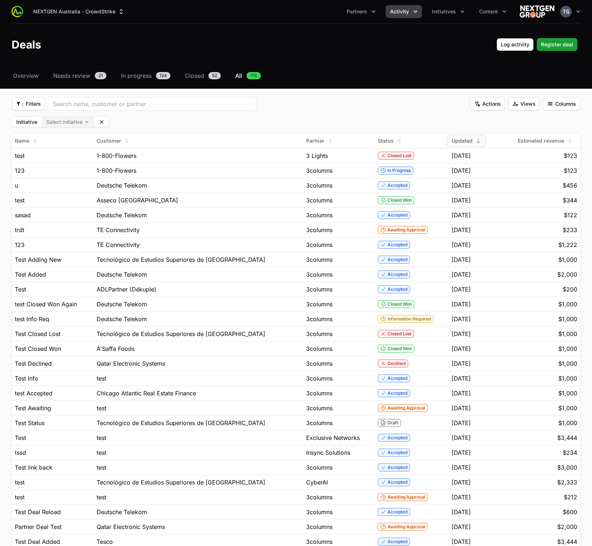
click at [68, 125] on body "NEXTGEN [GEOGRAPHIC_DATA] - CrowdStrike Partners Activity Initiatives Content O…" at bounding box center [296, 327] width 592 height 655
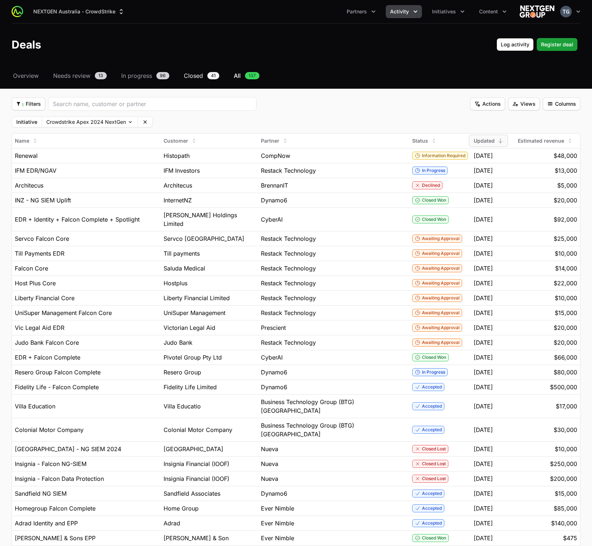
click at [188, 76] on span "Closed" at bounding box center [193, 75] width 19 height 9
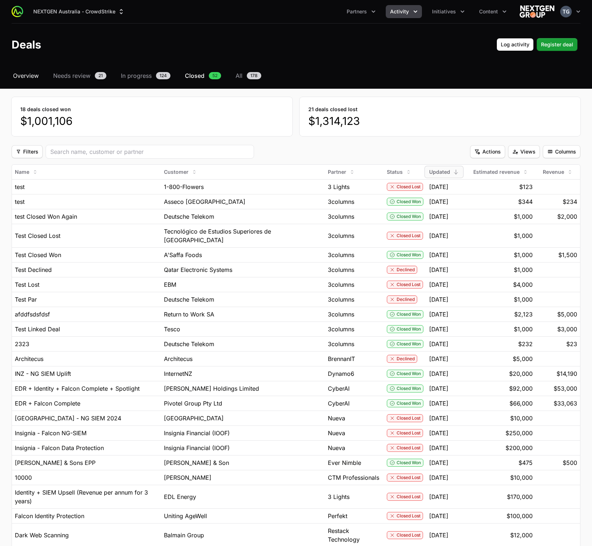
click at [33, 77] on span "Overview" at bounding box center [26, 75] width 26 height 9
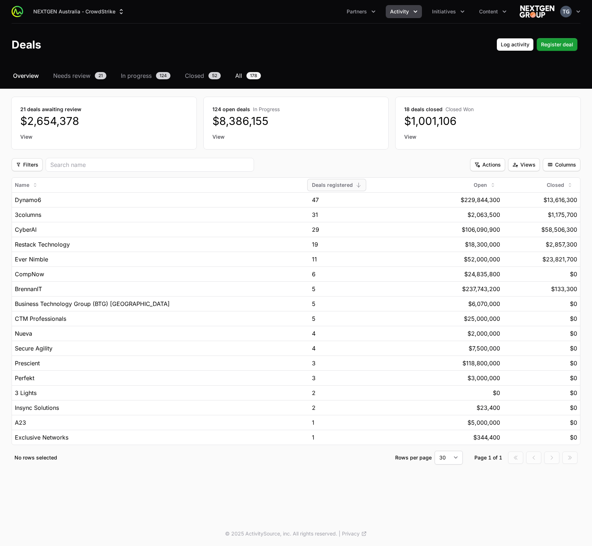
click at [240, 76] on span "All" at bounding box center [238, 75] width 7 height 9
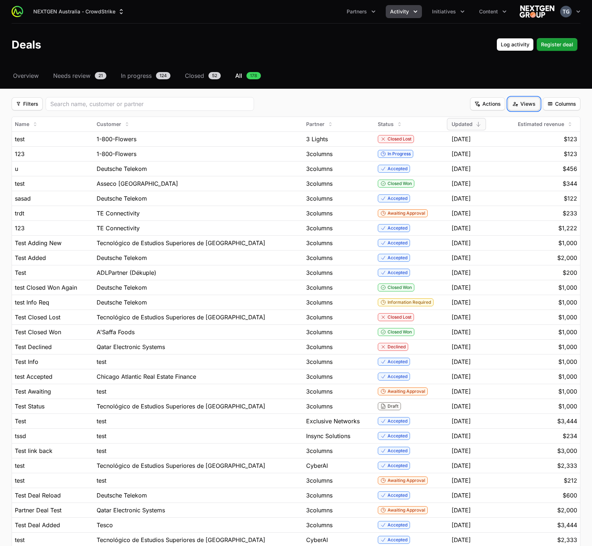
click at [525, 101] on span "Views" at bounding box center [524, 104] width 23 height 9
click at [525, 101] on html "NEXTGEN Australia - CrowdStrike Partners Activity Initiatives Content Open user…" at bounding box center [296, 319] width 592 height 639
click at [557, 100] on span "Columns" at bounding box center [561, 104] width 29 height 9
click at [536, 174] on div "Close date" at bounding box center [549, 172] width 61 height 13
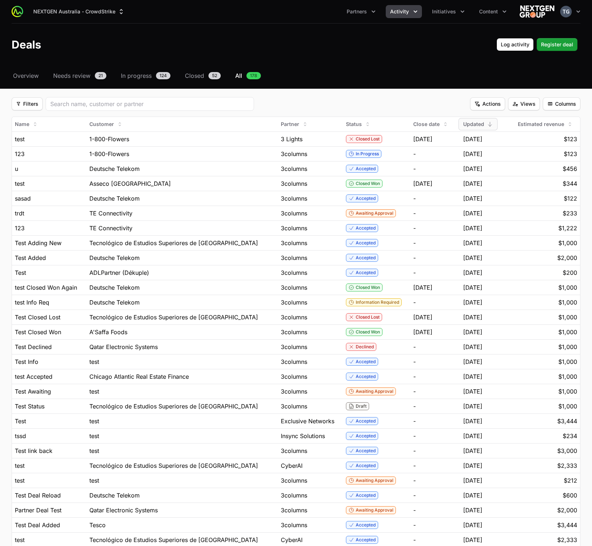
click at [552, 96] on div "Select a tab Overview Needs review In progress Closed All Overview Needs review…" at bounding box center [296, 342] width 592 height 543
click at [553, 100] on span "Columns" at bounding box center [561, 104] width 29 height 9
click at [536, 211] on div "Linked MDF" at bounding box center [549, 211] width 61 height 13
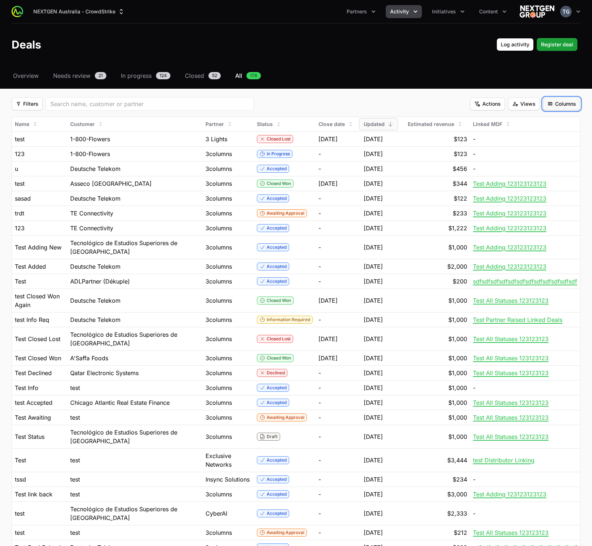
click at [555, 101] on span "Columns" at bounding box center [561, 104] width 29 height 9
click at [412, 77] on html "NEXTGEN Australia - CrowdStrike Partners Activity Initiatives Content Open user…" at bounding box center [296, 350] width 592 height 700
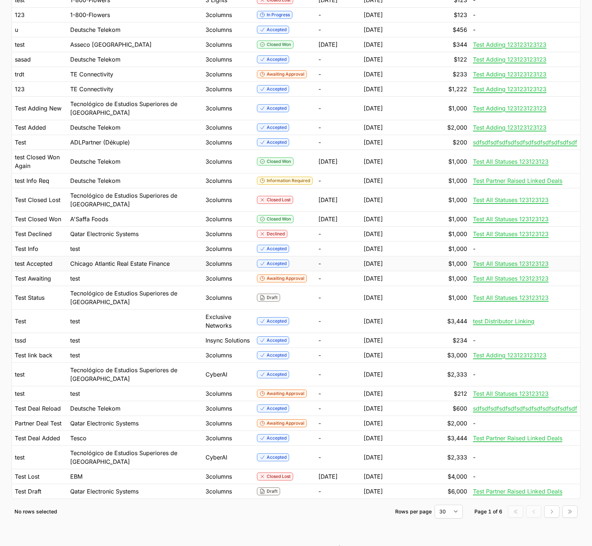
scroll to position [153, 0]
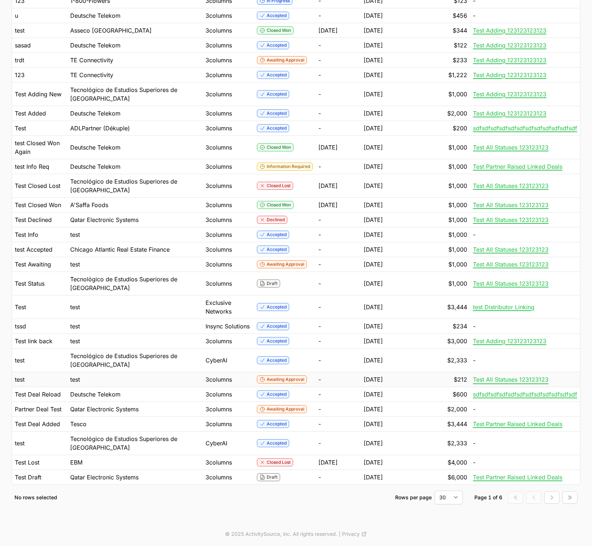
click at [501, 378] on span "Test All Statuses 123123123" at bounding box center [511, 379] width 76 height 7
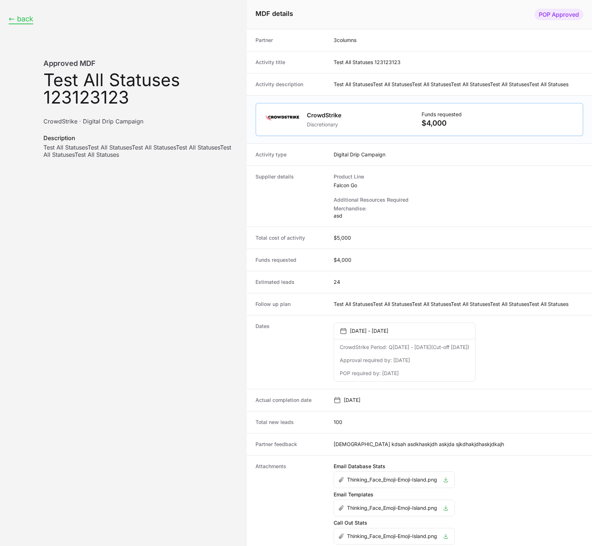
click at [26, 23] on button "← back" at bounding box center [21, 18] width 25 height 9
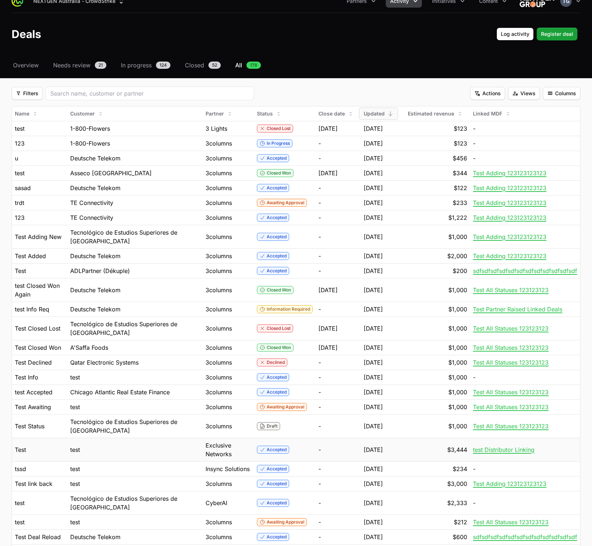
scroll to position [4, 0]
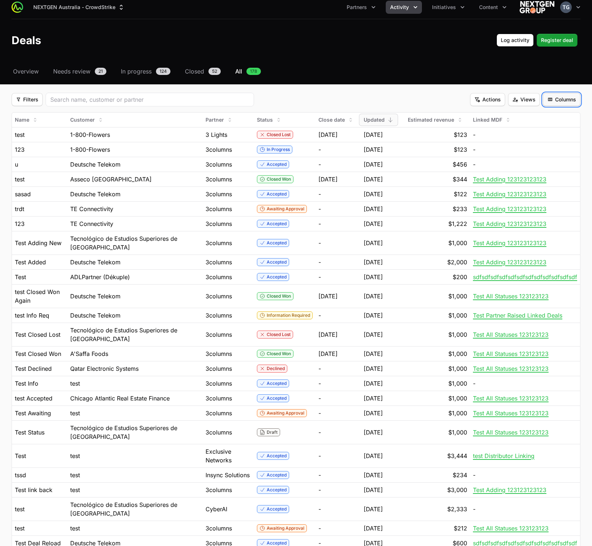
click at [561, 100] on span "Columns" at bounding box center [561, 99] width 29 height 9
click at [422, 76] on html "NEXTGEN Australia - CrowdStrike Partners Activity Initiatives Content Open user…" at bounding box center [296, 346] width 592 height 700
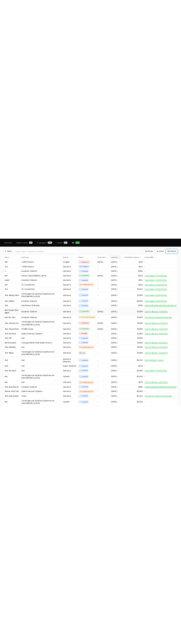
scroll to position [0, 0]
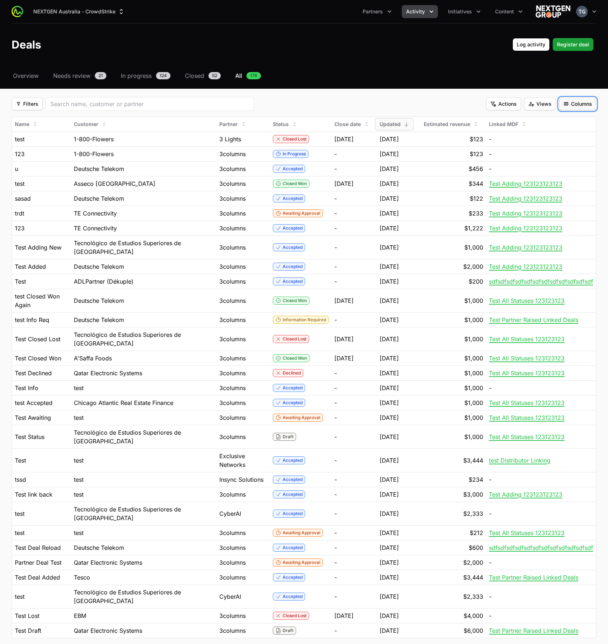
click at [585, 103] on span "Columns" at bounding box center [577, 104] width 29 height 9
click at [554, 210] on div "Linked MDF" at bounding box center [564, 211] width 61 height 13
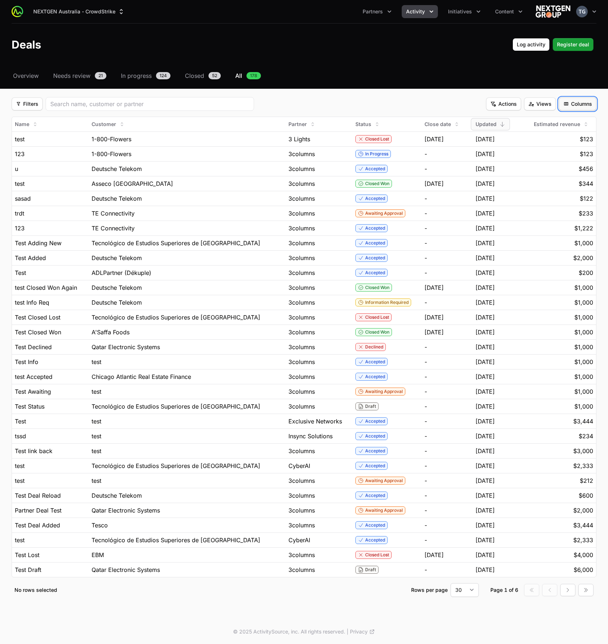
click at [581, 100] on span "Columns" at bounding box center [577, 104] width 29 height 9
click at [557, 173] on div "Close date" at bounding box center [564, 172] width 61 height 13
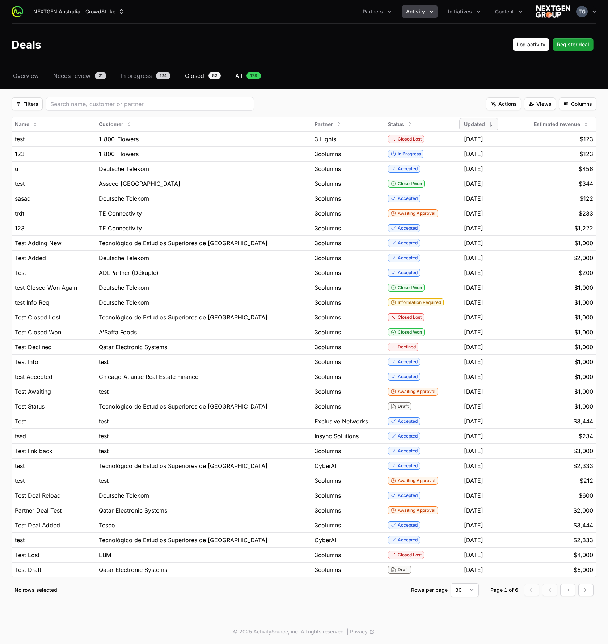
click at [197, 75] on span "Closed" at bounding box center [194, 75] width 19 height 9
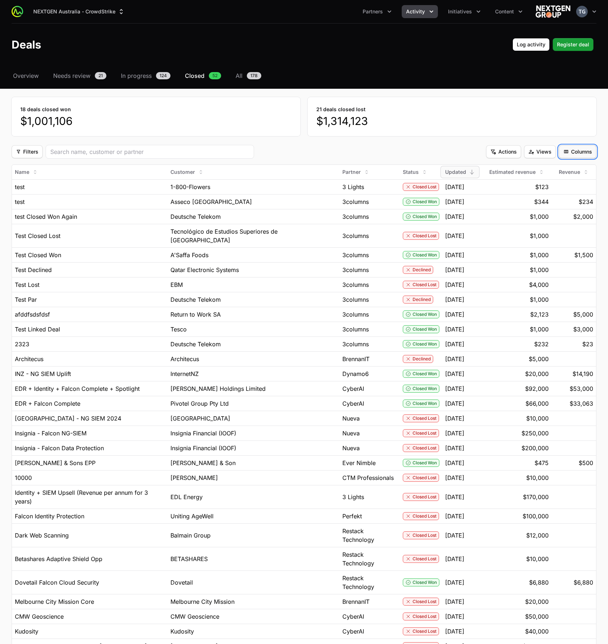
click at [577, 154] on span "Columns" at bounding box center [577, 151] width 29 height 9
click at [546, 221] on div "Close date" at bounding box center [564, 220] width 61 height 13
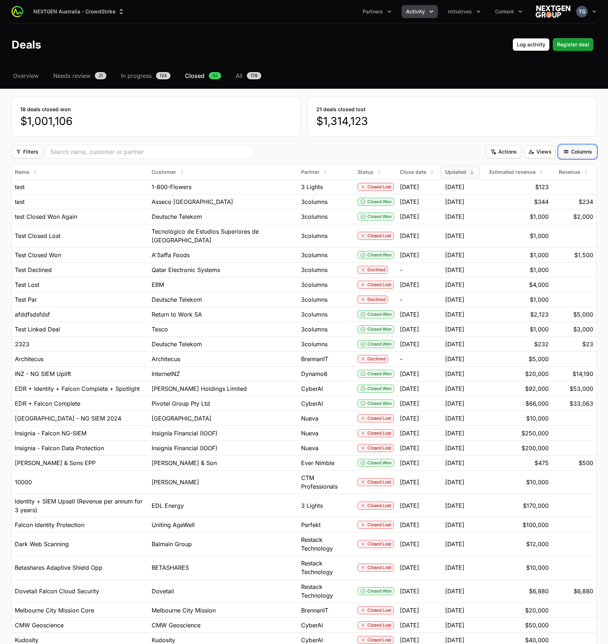
click at [577, 148] on span "Columns" at bounding box center [577, 151] width 29 height 9
click at [577, 148] on html "NEXTGEN Australia - CrowdStrike Partners Activity Initiatives Content Open user…" at bounding box center [304, 373] width 608 height 747
click at [387, 142] on div "Select a tab Overview Needs review In progress Closed All Overview Needs review…" at bounding box center [304, 396] width 608 height 651
click at [415, 170] on span "Close date" at bounding box center [413, 171] width 26 height 7
click at [414, 198] on span "Desc" at bounding box center [412, 199] width 12 height 7
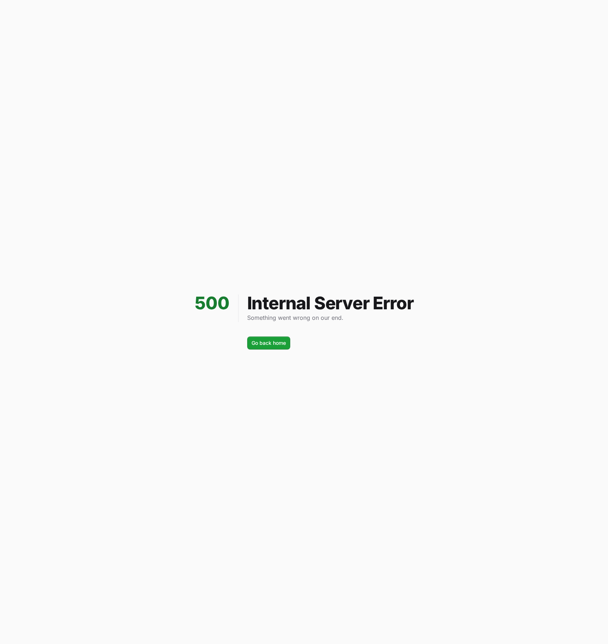
click at [252, 352] on div "500 Internal Server Error Something went wrong on our end. Go back home Go back…" at bounding box center [304, 322] width 608 height 644
click at [258, 343] on span "Go back home" at bounding box center [269, 343] width 34 height 9
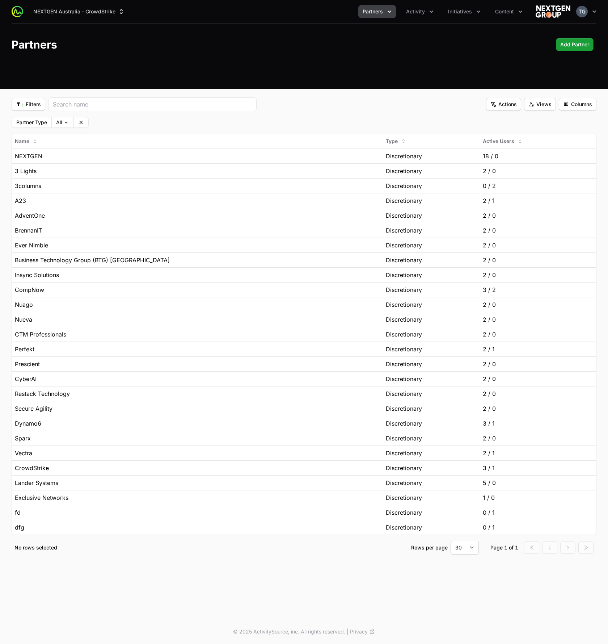
click at [235, 92] on div "NEXTGEN Australia - CrowdStrike Partners Activity Initiatives Content Open user…" at bounding box center [304, 286] width 608 height 572
click at [208, 113] on fieldset "1 Filters 1 Filters Actions Actions Views Views Columns Columns Partner Type Al…" at bounding box center [304, 325] width 585 height 457
click at [386, 142] on span "Type" at bounding box center [392, 141] width 12 height 7
click at [345, 170] on span "Desc" at bounding box center [346, 168] width 12 height 7
click at [247, 129] on fieldset "1 Filters 1 Filters Actions Actions Views Views Columns Columns Partner Type Al…" at bounding box center [304, 325] width 585 height 457
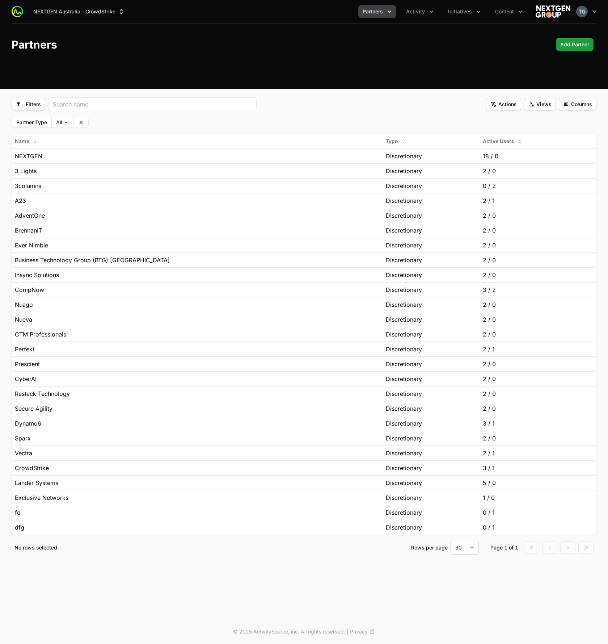
click at [373, 95] on div "NEXTGEN Australia - CrowdStrike Partners Activity Initiatives Content Open user…" at bounding box center [304, 286] width 608 height 572
click at [453, 12] on span "Initiatives" at bounding box center [460, 11] width 24 height 7
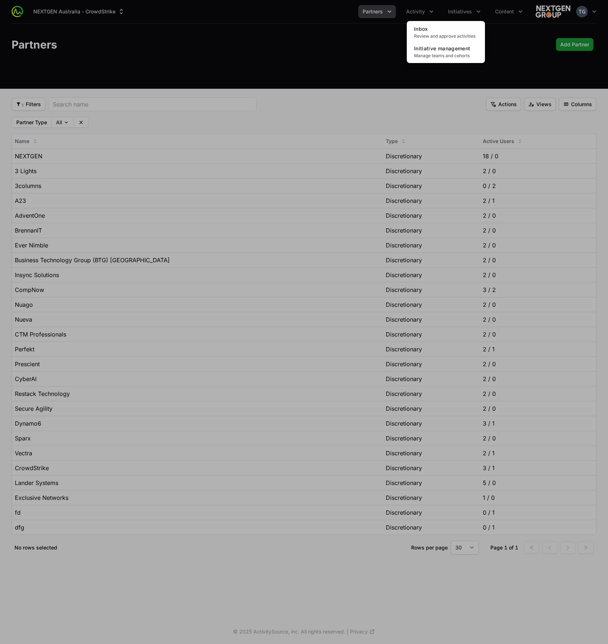
click at [427, 9] on div "Initiatives menu" at bounding box center [304, 322] width 608 height 644
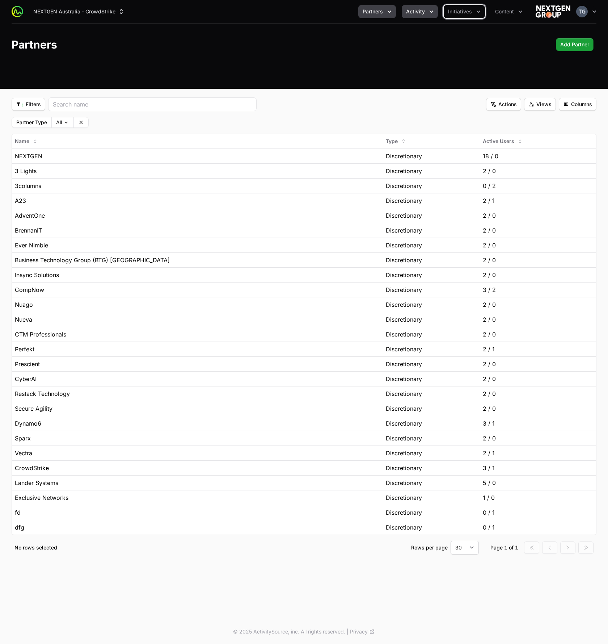
click at [425, 9] on button "Activity" at bounding box center [420, 11] width 36 height 13
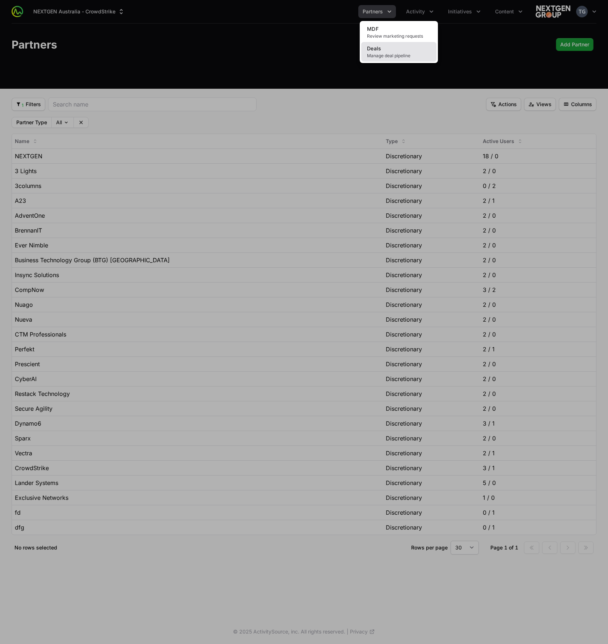
click at [408, 50] on link "Deals Manage deal pipeline" at bounding box center [398, 52] width 75 height 20
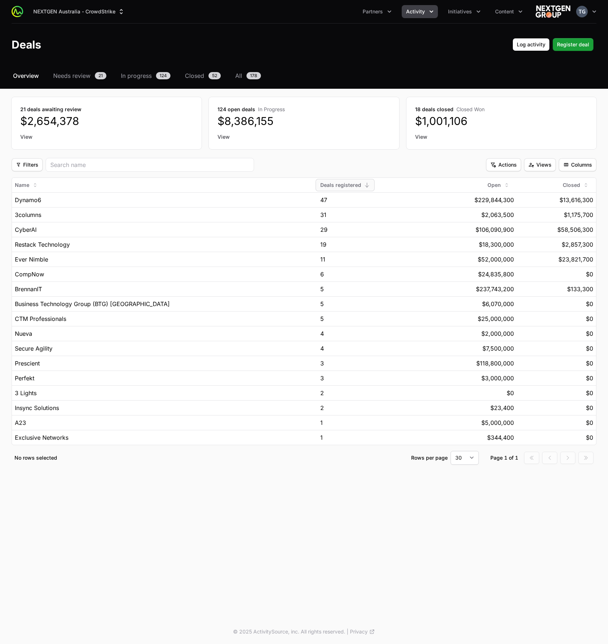
click at [274, 164] on div "Filters Filters" at bounding box center [248, 165] width 472 height 14
click at [582, 185] on div "Closed" at bounding box center [576, 185] width 35 height 12
click at [567, 211] on icon "button" at bounding box center [565, 212] width 5 height 5
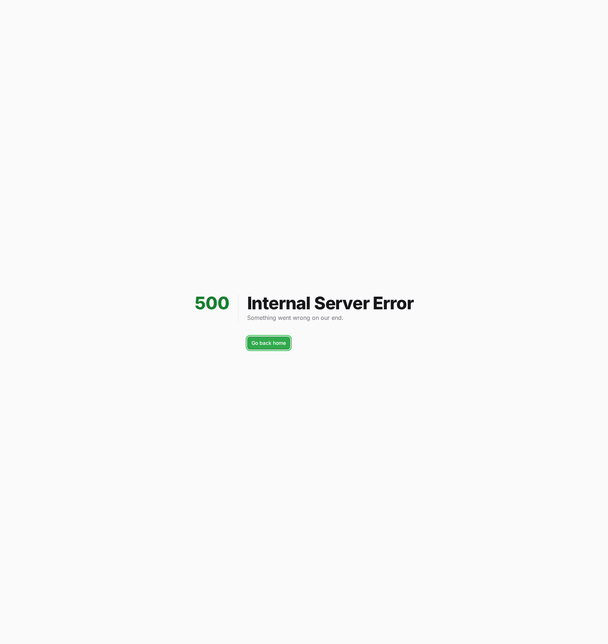
click at [278, 337] on button "Go back home Go back home" at bounding box center [268, 342] width 43 height 13
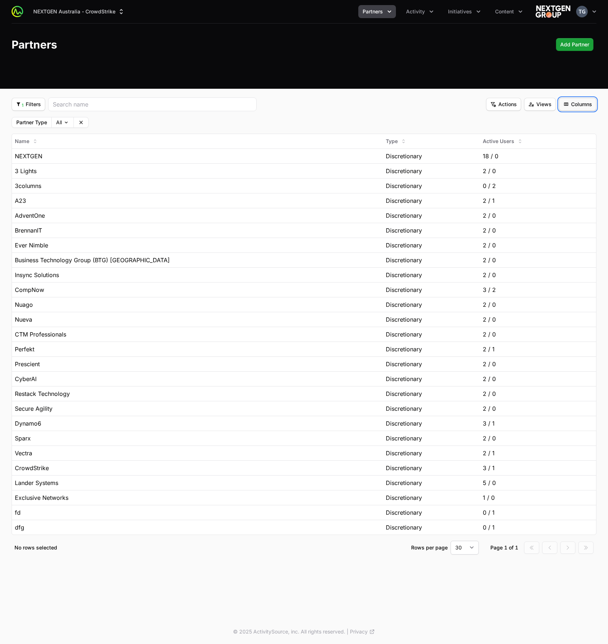
click at [565, 106] on button "Columns Columns" at bounding box center [578, 104] width 38 height 13
click at [565, 106] on html "NEXTGEN Australia - CrowdStrike Partners Activity Initiatives Content Open user…" at bounding box center [304, 322] width 608 height 644
click at [565, 106] on span "Columns" at bounding box center [577, 104] width 29 height 9
click at [488, 43] on html "NEXTGEN Australia - CrowdStrike Partners Activity Initiatives Content Open user…" at bounding box center [304, 322] width 608 height 644
click at [473, 14] on button "Initiatives" at bounding box center [464, 11] width 41 height 13
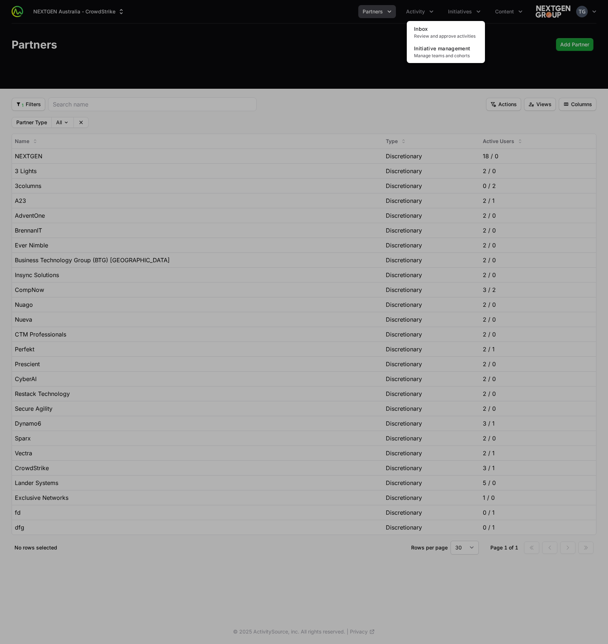
click at [431, 13] on div "Initiatives menu" at bounding box center [304, 322] width 608 height 644
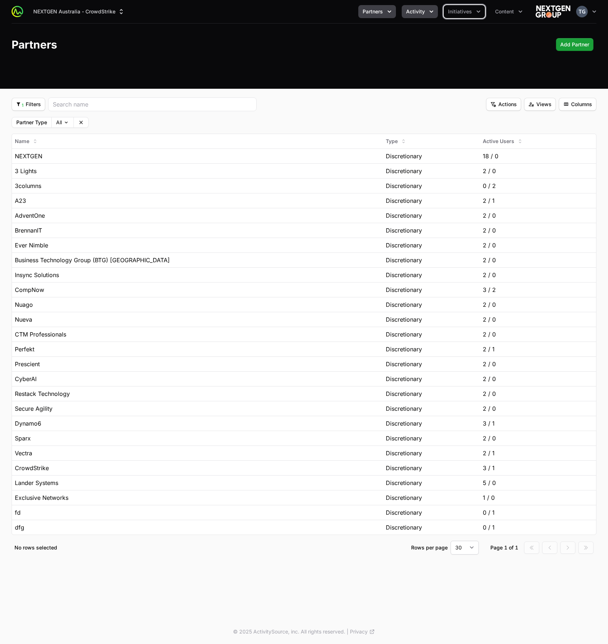
click at [424, 12] on span "Activity" at bounding box center [415, 11] width 19 height 7
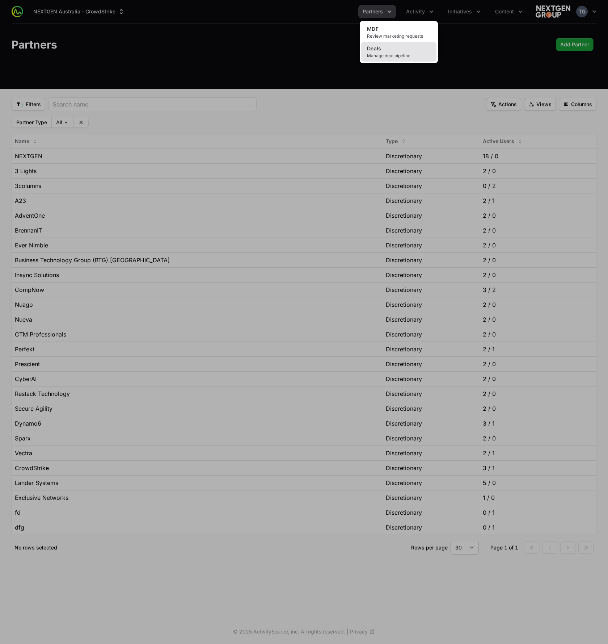
click at [402, 54] on span "Manage deal pipeline" at bounding box center [399, 56] width 64 height 6
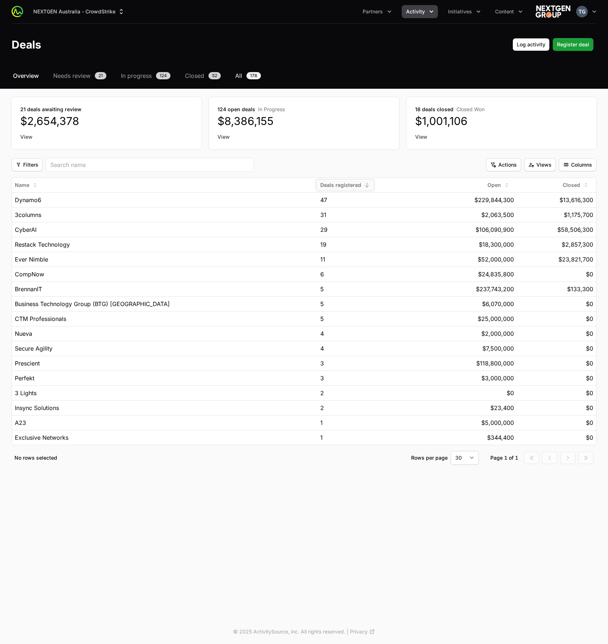
click at [242, 76] on span "All" at bounding box center [238, 75] width 7 height 9
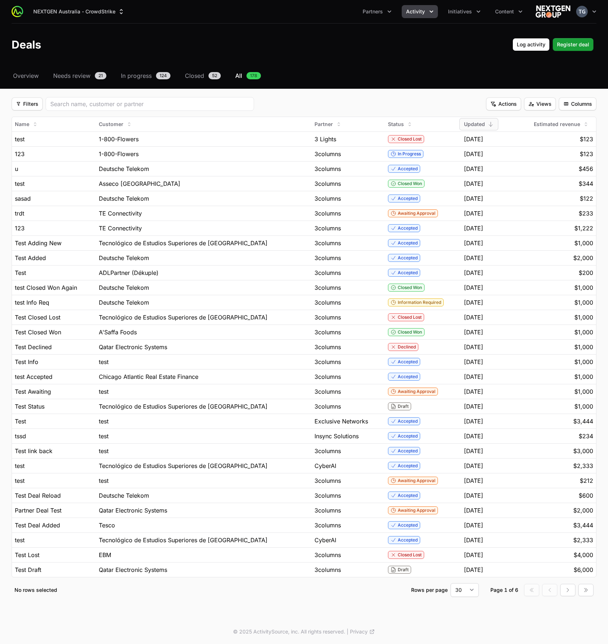
click at [345, 93] on div "Select a tab Overview Needs review In progress Closed All Overview Needs review…" at bounding box center [304, 342] width 608 height 543
click at [315, 124] on span "Partner" at bounding box center [324, 124] width 18 height 7
click at [305, 167] on button "Stick" at bounding box center [313, 167] width 32 height 12
click at [323, 125] on span "Partner" at bounding box center [332, 124] width 18 height 7
click at [311, 168] on span "Unstick" at bounding box center [316, 166] width 18 height 7
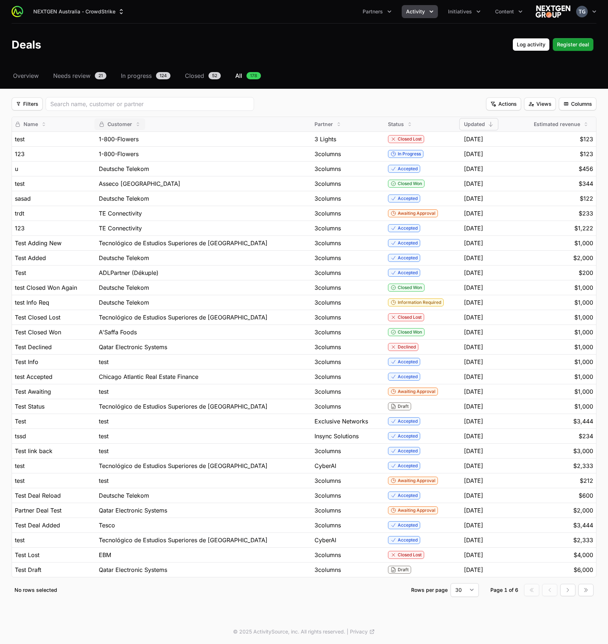
click at [127, 129] on div "Customer" at bounding box center [120, 124] width 51 height 12
click at [113, 166] on span "Unstick" at bounding box center [119, 166] width 18 height 7
click at [35, 124] on span "Name" at bounding box center [31, 124] width 14 height 7
click at [32, 169] on span "Unstick" at bounding box center [32, 166] width 18 height 7
click at [388, 123] on span "Status" at bounding box center [396, 124] width 16 height 7
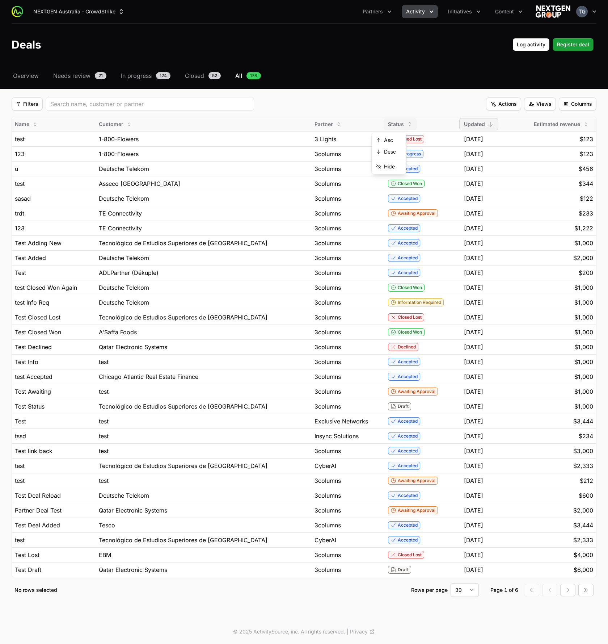
click at [473, 123] on span "Updated" at bounding box center [474, 124] width 21 height 7
click at [474, 122] on span "Updated" at bounding box center [474, 124] width 21 height 7
click at [566, 114] on fieldset "Filters Filters Actions Actions Views Views Columns Columns Name Customer Partn…" at bounding box center [304, 347] width 585 height 500
click at [563, 120] on div "Estimated revenue" at bounding box center [562, 124] width 64 height 12
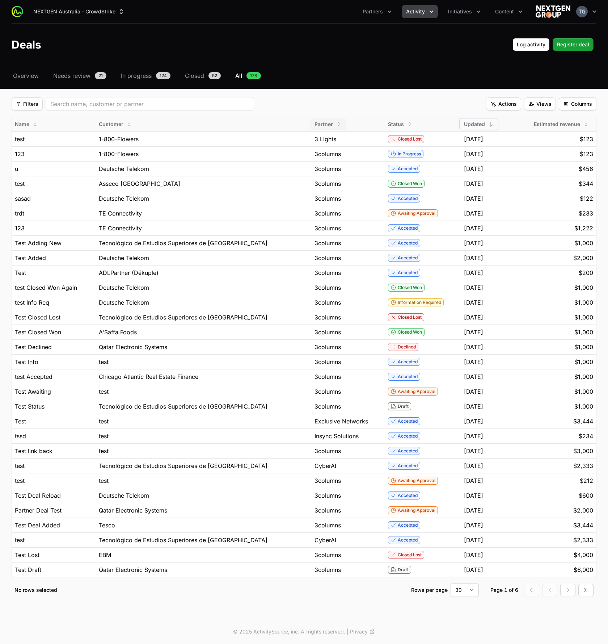
click at [316, 119] on div "Partner" at bounding box center [328, 124] width 36 height 12
click at [313, 166] on span "Stick" at bounding box center [313, 166] width 12 height 7
click at [323, 125] on span "Partner" at bounding box center [332, 124] width 18 height 7
click at [310, 168] on span "Unstick" at bounding box center [316, 166] width 18 height 7
click at [136, 125] on div "Customer" at bounding box center [120, 124] width 51 height 12
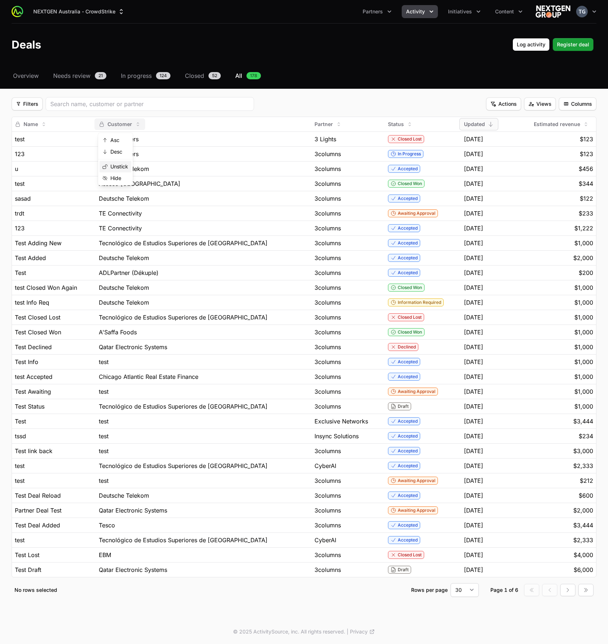
click at [123, 166] on span "Unstick" at bounding box center [119, 166] width 18 height 7
click at [22, 123] on div "Name" at bounding box center [31, 124] width 41 height 12
click at [34, 166] on span "Unstick" at bounding box center [32, 166] width 18 height 7
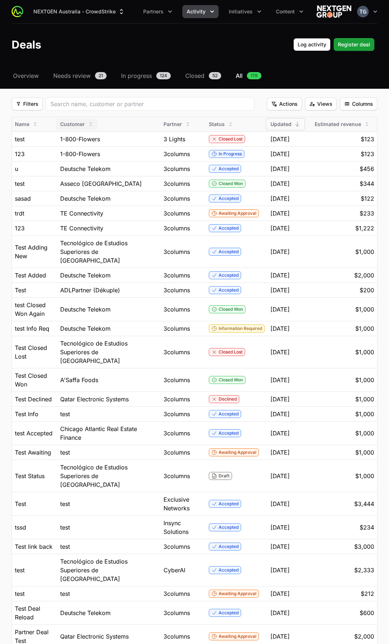
click at [84, 122] on span "Customer" at bounding box center [72, 124] width 25 height 7
click at [84, 166] on button "Stick" at bounding box center [77, 167] width 32 height 12
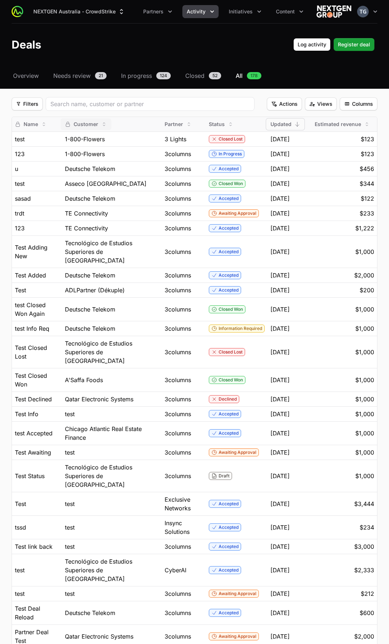
click at [101, 123] on div "Customer" at bounding box center [85, 124] width 51 height 12
click at [79, 166] on span "Unstick" at bounding box center [84, 166] width 18 height 7
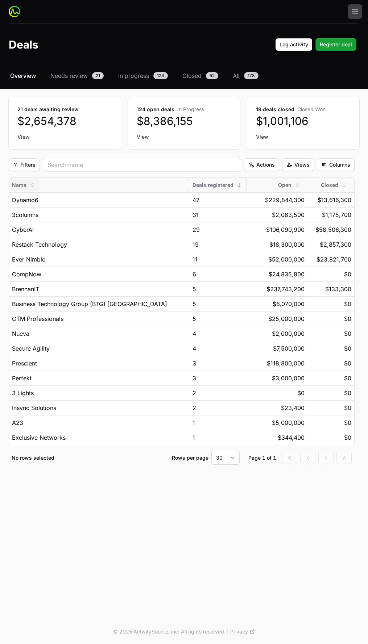
click at [30, 184] on icon "button" at bounding box center [32, 185] width 6 height 6
click at [29, 225] on span "Stick" at bounding box center [26, 227] width 12 height 7
click at [133, 78] on span "In progress" at bounding box center [133, 75] width 31 height 9
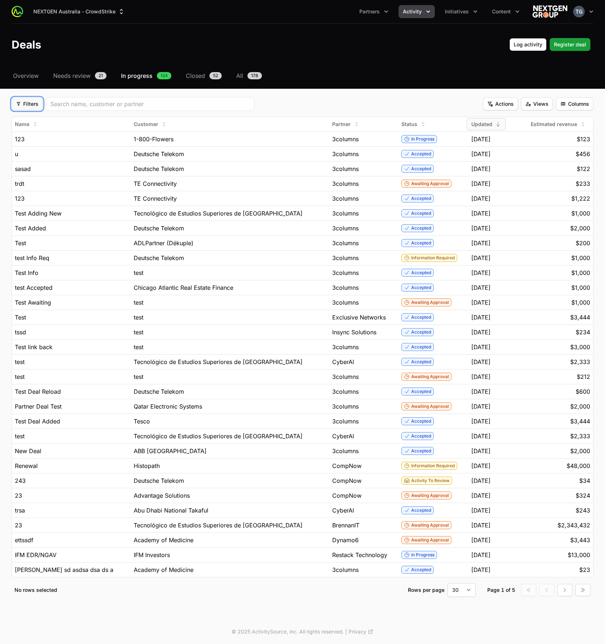
click at [30, 105] on span "Filters" at bounding box center [27, 104] width 22 height 9
click at [30, 104] on html "NEXTGEN Australia - CrowdStrike Partners Activity Initiatives Content Open user…" at bounding box center [302, 322] width 605 height 644
click at [64, 91] on div "Select a tab Overview Needs review In progress Closed All Overview Needs review…" at bounding box center [302, 342] width 605 height 543
click at [243, 75] on link "All 178" at bounding box center [249, 75] width 29 height 9
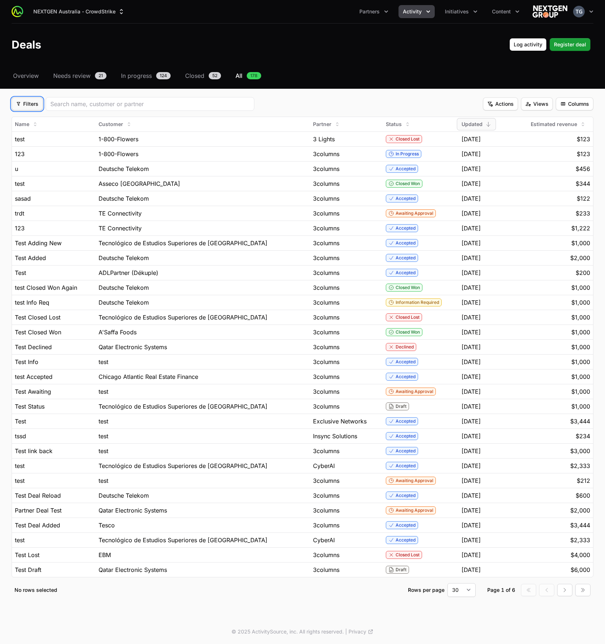
click at [35, 107] on span "Filters" at bounding box center [27, 104] width 22 height 9
click at [32, 118] on div "Partner" at bounding box center [27, 120] width 29 height 13
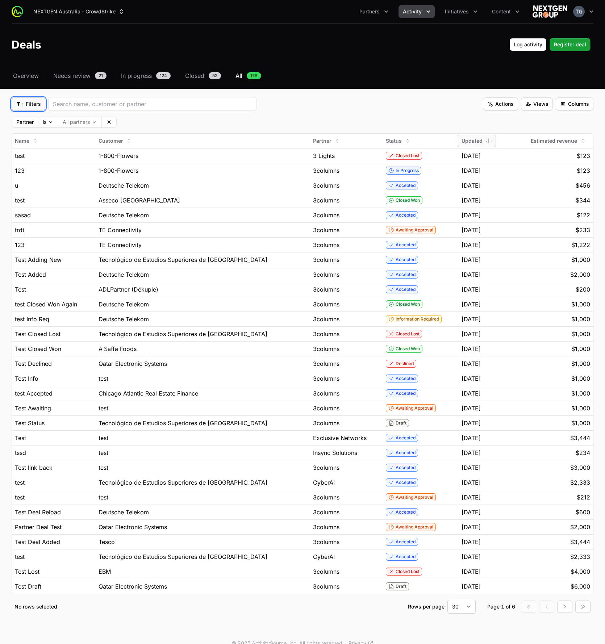
click at [27, 109] on button "1 Filters 1 Filters" at bounding box center [29, 103] width 34 height 13
click at [26, 133] on div "Initiative" at bounding box center [30, 133] width 34 height 13
click at [17, 101] on span "2 Filters" at bounding box center [29, 104] width 26 height 9
click at [21, 143] on div "Status" at bounding box center [31, 146] width 37 height 13
click at [281, 120] on body "NEXTGEN Australia - CrowdStrike Partners Activity Initiatives Content Open user…" at bounding box center [302, 327] width 605 height 655
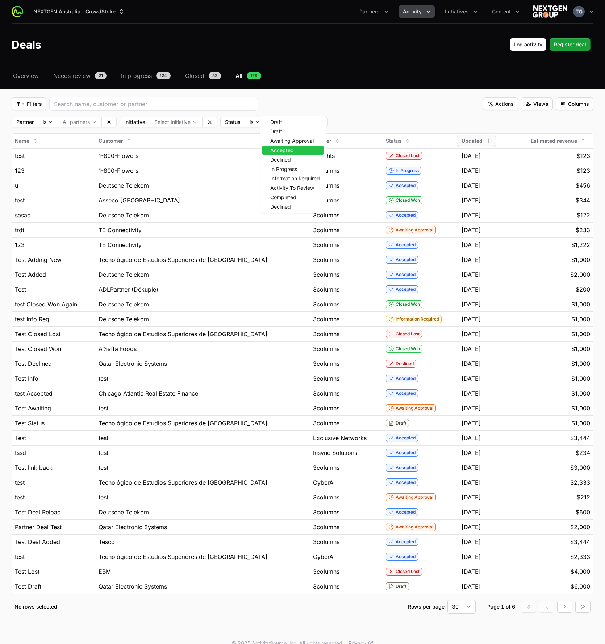
click at [282, 151] on span "Accepted" at bounding box center [282, 150] width 24 height 5
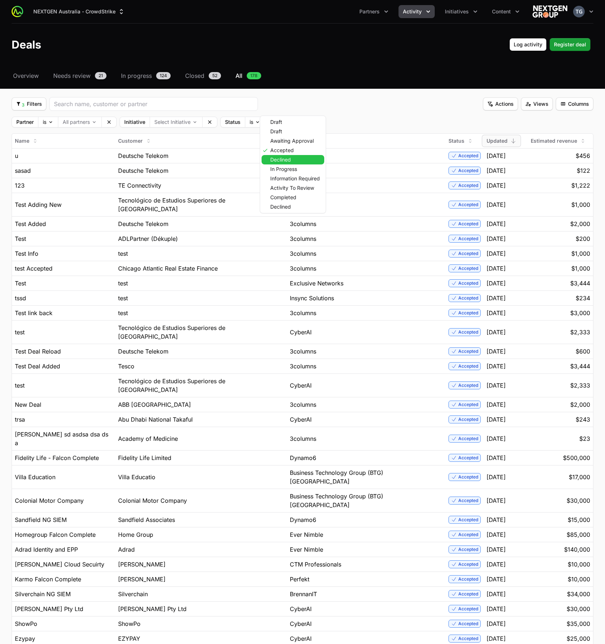
click at [283, 158] on span "Declined" at bounding box center [280, 159] width 21 height 5
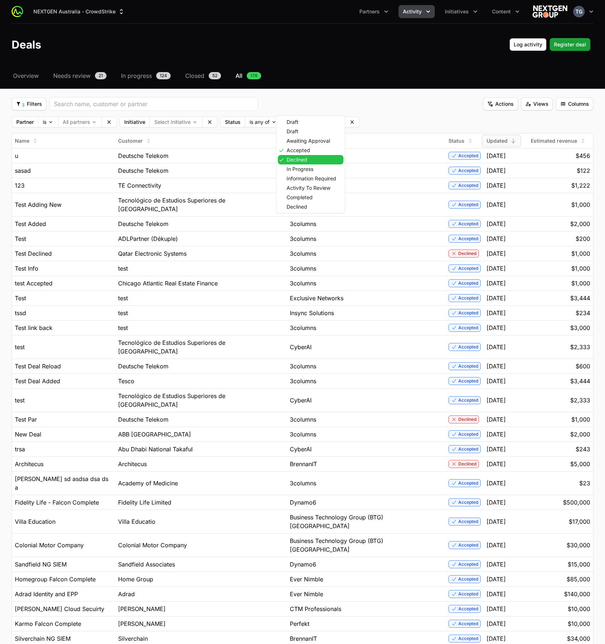
click at [285, 161] on div "Declined" at bounding box center [311, 159] width 66 height 9
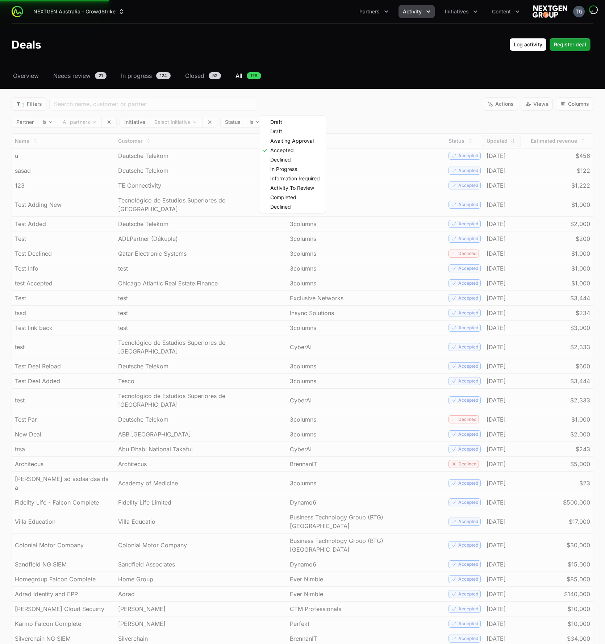
click at [360, 123] on html "NEXTGEN Australia - CrowdStrike Partners Activity Initiatives Content Open user…" at bounding box center [302, 354] width 605 height 708
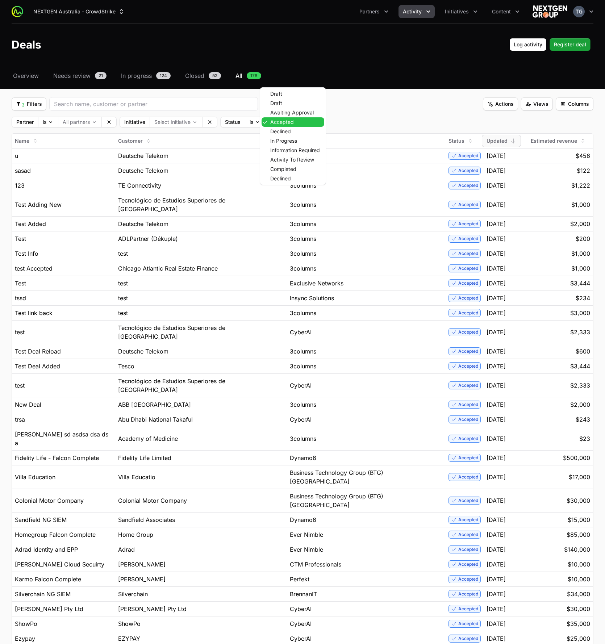
click at [293, 123] on body "NEXTGEN Australia - CrowdStrike Partners Activity Initiatives Content Open user…" at bounding box center [302, 354] width 605 height 708
click at [295, 114] on span "Awaiting Approval" at bounding box center [291, 112] width 43 height 5
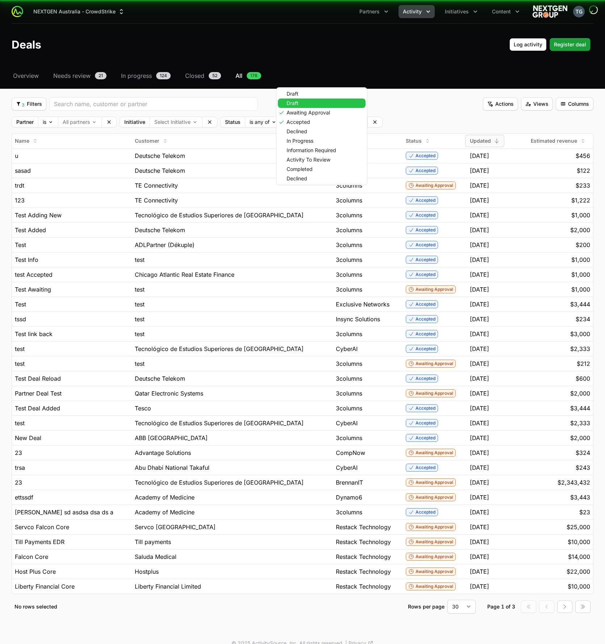
click at [295, 104] on span "Draft" at bounding box center [292, 103] width 12 height 5
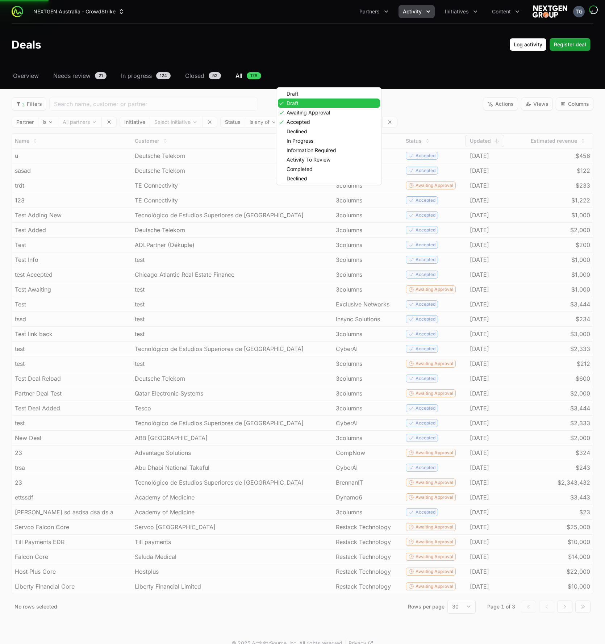
click at [295, 104] on span "Draft" at bounding box center [292, 103] width 12 height 5
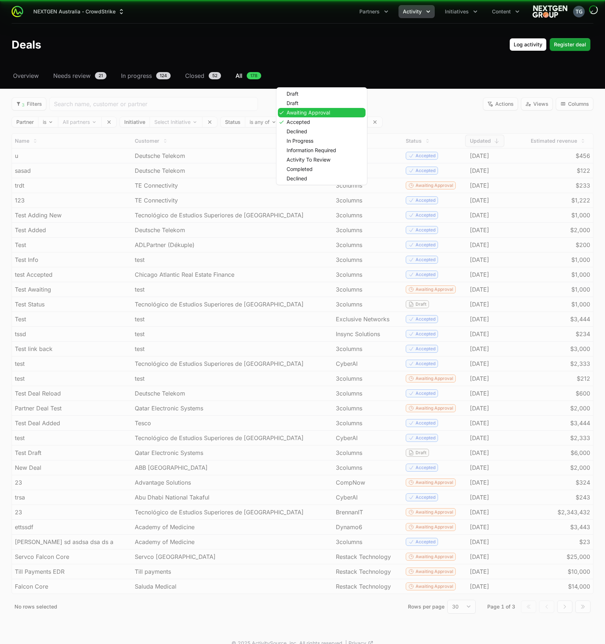
click at [296, 112] on span "Awaiting Approval" at bounding box center [307, 112] width 43 height 5
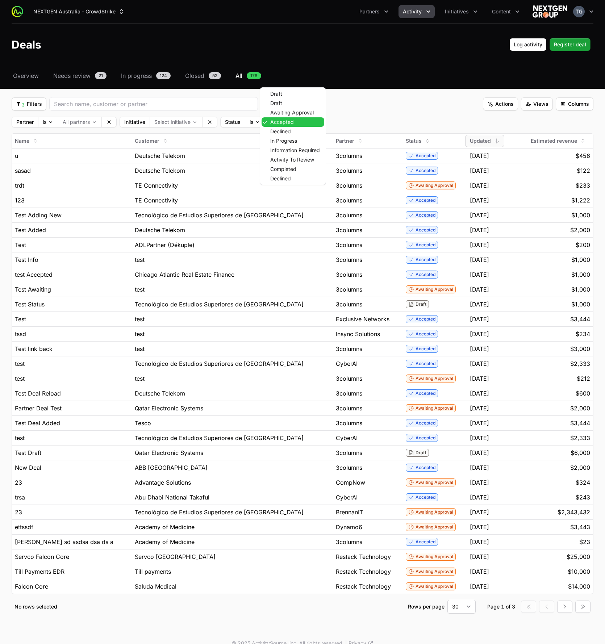
click at [295, 120] on div "Accepted" at bounding box center [292, 121] width 63 height 9
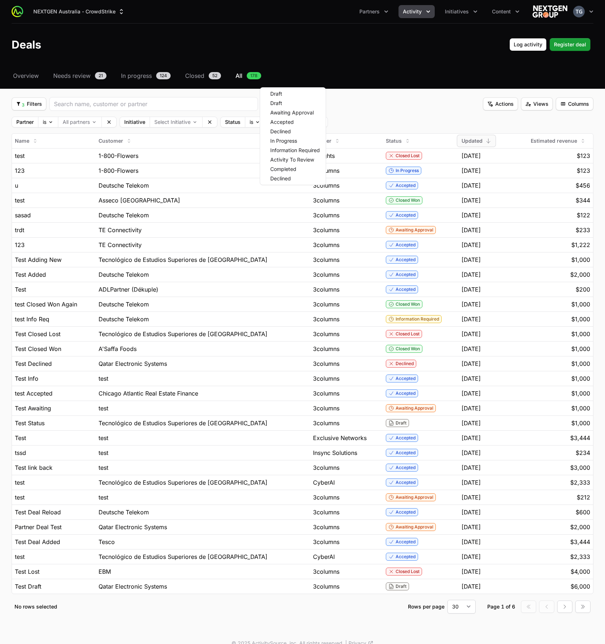
click at [372, 116] on html "NEXTGEN Australia - CrowdStrike Partners Activity Initiatives Content Open user…" at bounding box center [302, 327] width 605 height 655
click at [279, 121] on body "NEXTGEN Australia - CrowdStrike Partners Activity Initiatives Content Open user…" at bounding box center [302, 327] width 605 height 655
click at [280, 156] on div "Declined" at bounding box center [292, 159] width 63 height 9
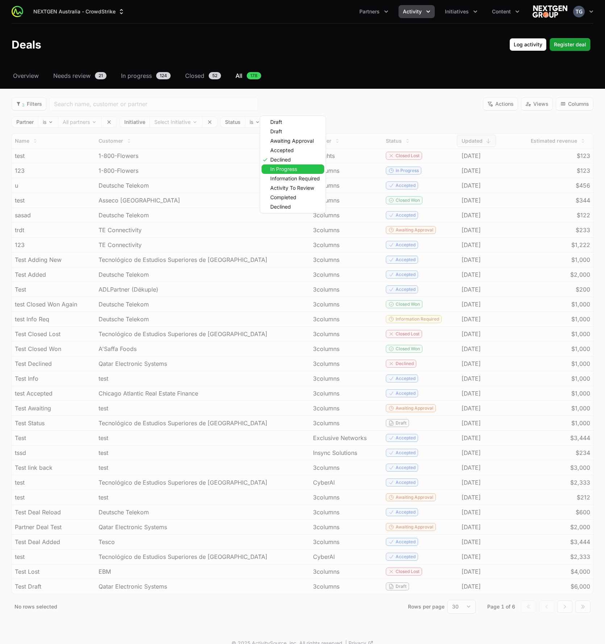
click at [282, 169] on span "In Progress" at bounding box center [283, 169] width 27 height 5
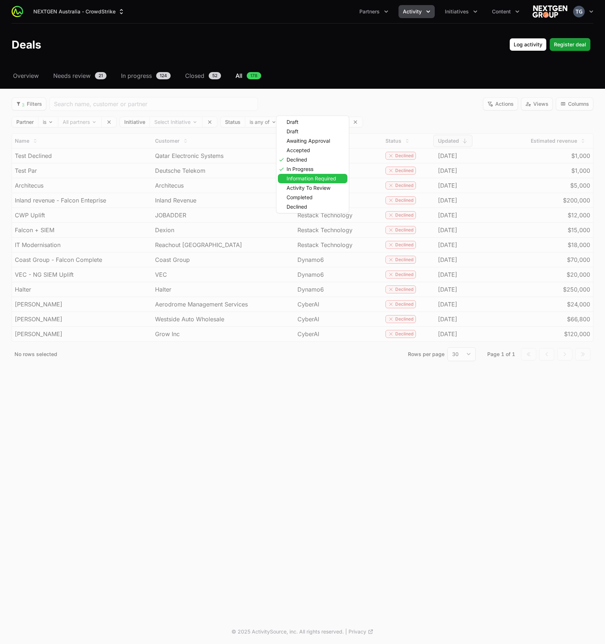
click at [285, 177] on div "Information Required" at bounding box center [313, 178] width 70 height 9
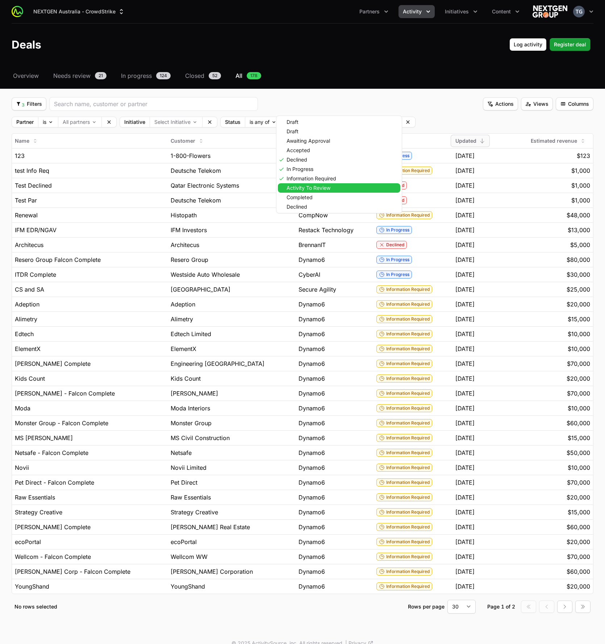
click at [289, 190] on span "Activity To Review" at bounding box center [308, 187] width 44 height 5
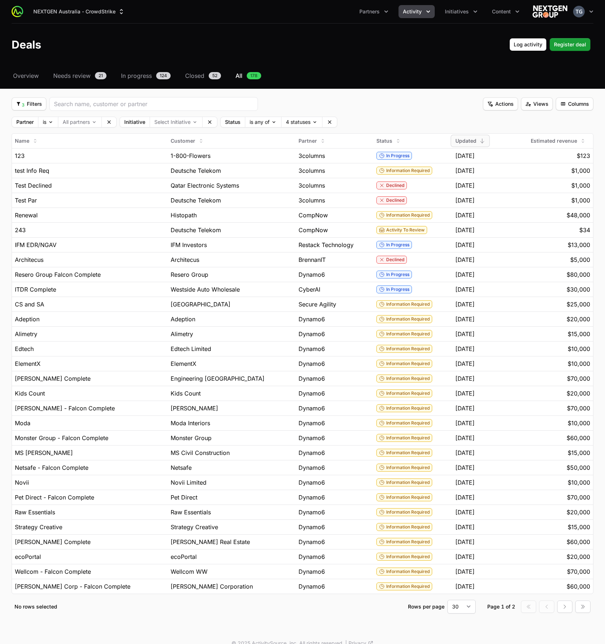
click at [374, 116] on html "NEXTGEN Australia - CrowdStrike Partners Activity Initiatives Content Open user…" at bounding box center [302, 327] width 605 height 655
click at [288, 123] on body "NEXTGEN Australia - CrowdStrike Partners Activity Initiatives Content Open user…" at bounding box center [302, 327] width 605 height 655
click at [364, 123] on html "NEXTGEN Australia - CrowdStrike Partners Activity Initiatives Content Open user…" at bounding box center [302, 327] width 605 height 655
click at [334, 121] on button "Clear" at bounding box center [329, 122] width 14 height 10
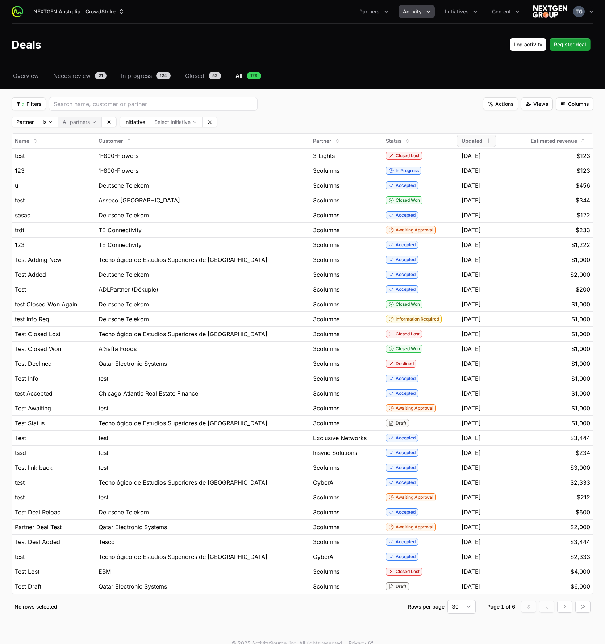
click at [70, 122] on body "NEXTGEN [GEOGRAPHIC_DATA] - CrowdStrike Partners Activity Initiatives Content O…" at bounding box center [302, 327] width 605 height 655
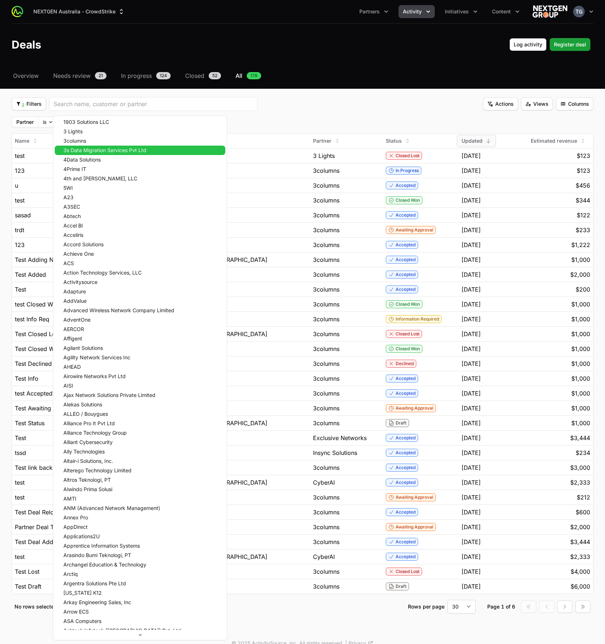
click at [77, 148] on span "3s Data Migration Services Pvt Ltd" at bounding box center [104, 150] width 83 height 5
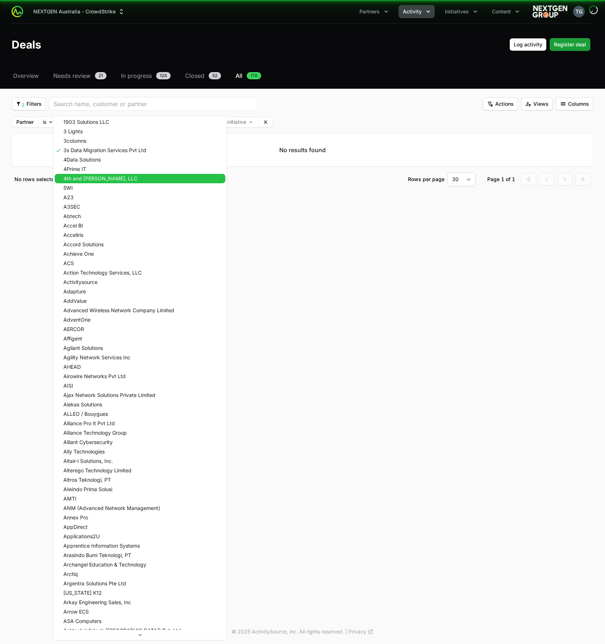
click at [80, 174] on div "4th and [PERSON_NAME], LLC" at bounding box center [140, 178] width 171 height 9
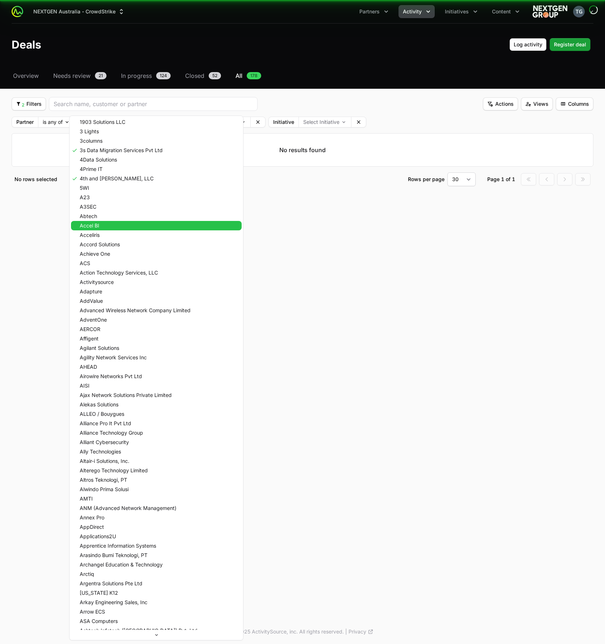
click at [102, 228] on div "Accel BI" at bounding box center [156, 225] width 171 height 9
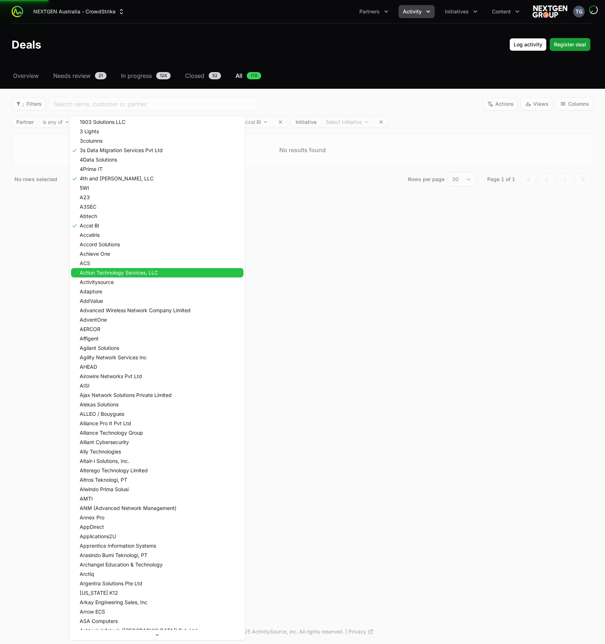
click at [100, 270] on span "Action Technology Services, LLC" at bounding box center [119, 272] width 78 height 5
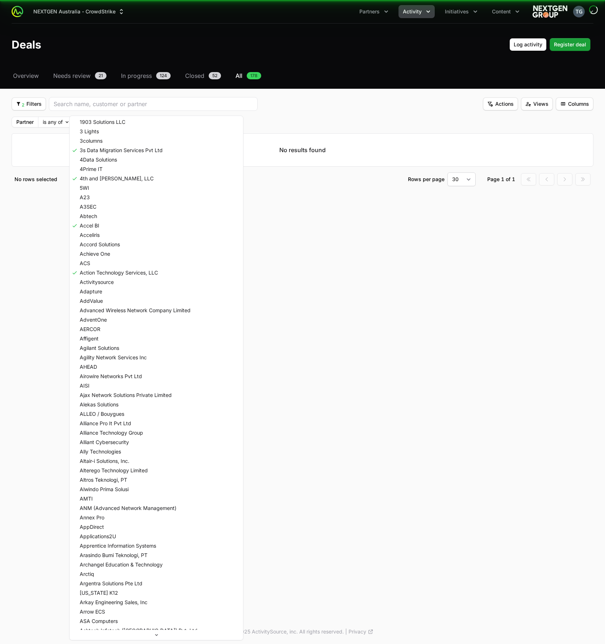
click at [13, 256] on html "NEXTGEN Australia - CrowdStrike Partners Activity Initiatives Content Open user…" at bounding box center [302, 322] width 605 height 644
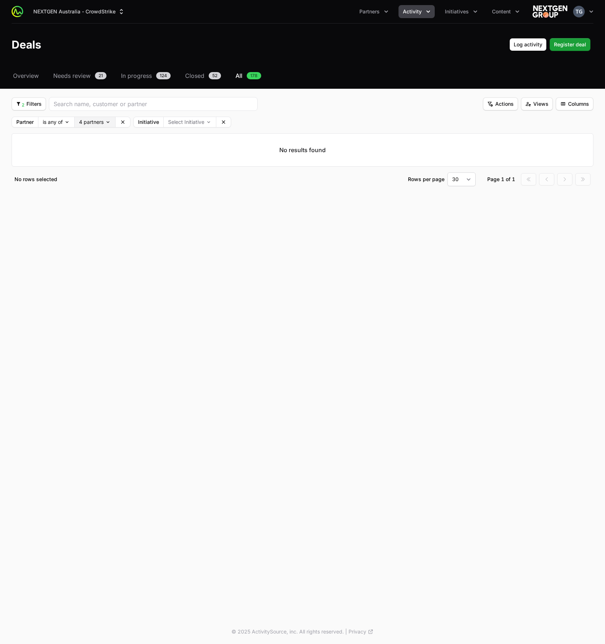
click at [89, 121] on body "NEXTGEN Australia - CrowdStrike Partners Activity Initiatives Content Open user…" at bounding box center [302, 322] width 605 height 644
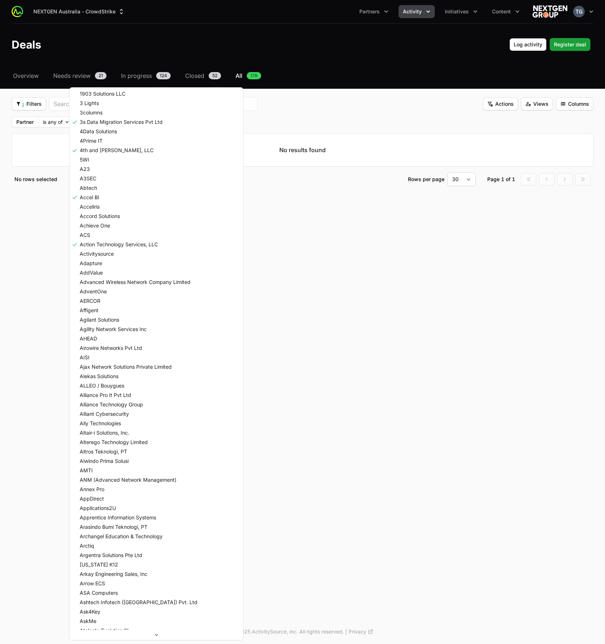
click at [43, 188] on html "NEXTGEN Australia - CrowdStrike Partners Activity Initiatives Content Open user…" at bounding box center [302, 322] width 605 height 644
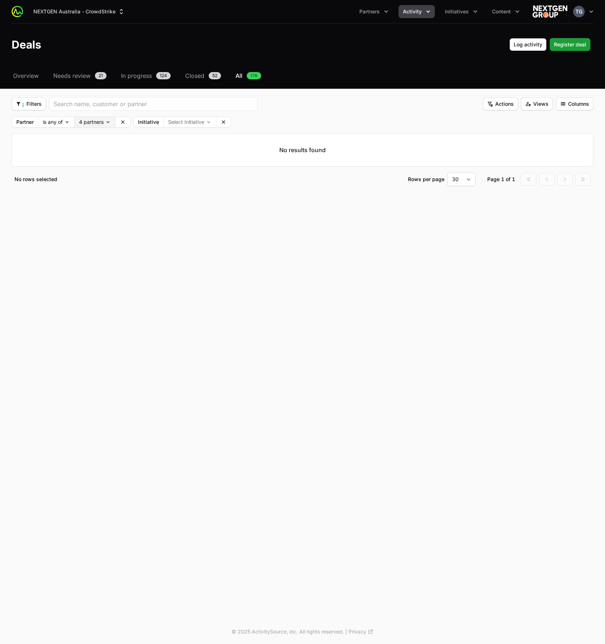
click at [88, 122] on body "NEXTGEN Australia - CrowdStrike Partners Activity Initiatives Content Open user…" at bounding box center [302, 322] width 605 height 644
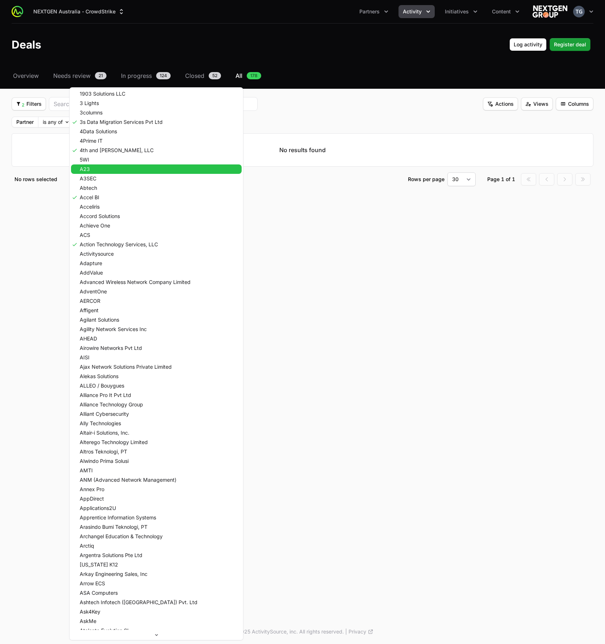
click at [98, 173] on div "A23" at bounding box center [156, 168] width 171 height 9
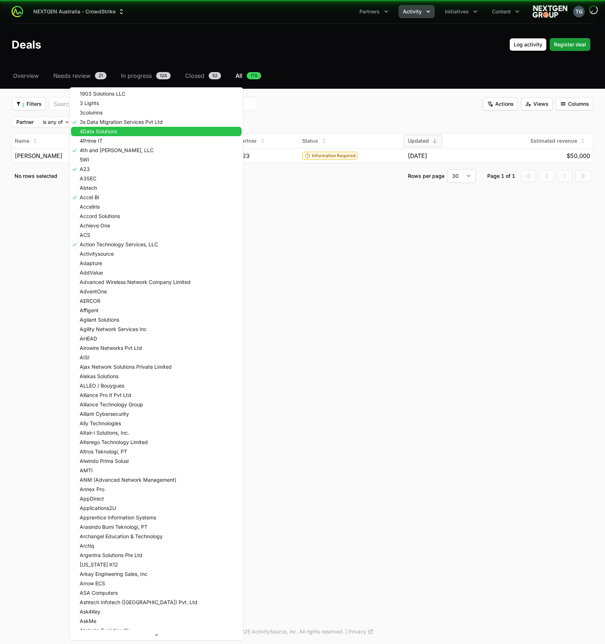
click at [95, 133] on span "4Data Solutions" at bounding box center [98, 131] width 37 height 5
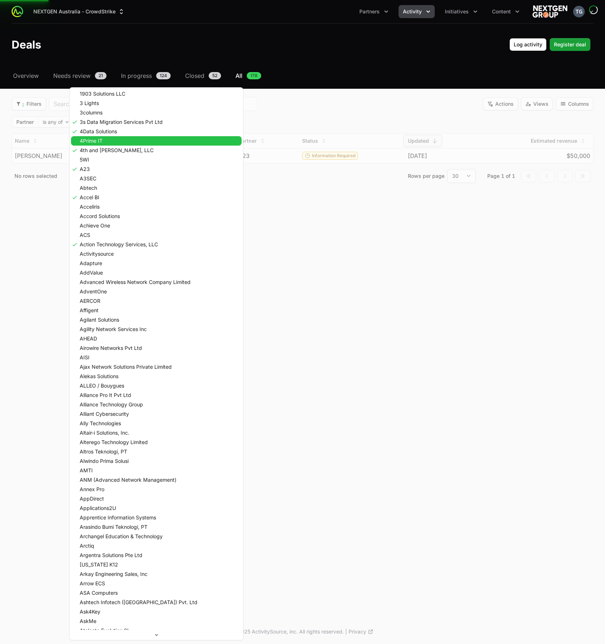
click at [97, 142] on span "4Prime IT" at bounding box center [91, 140] width 23 height 5
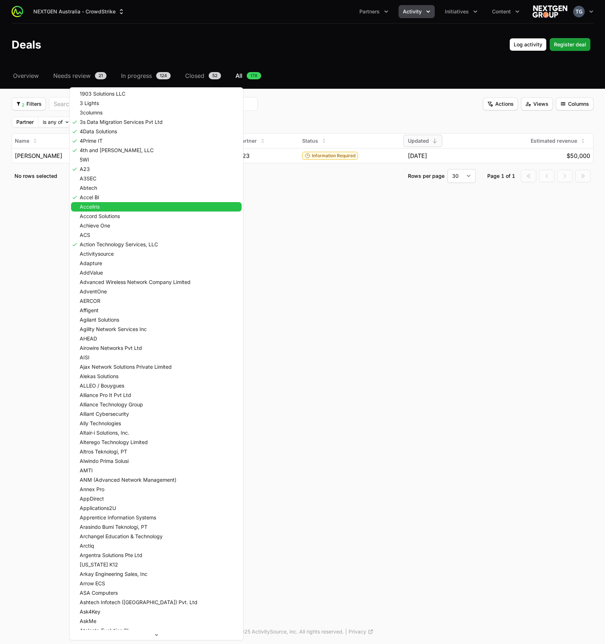
click at [260, 206] on html "NEXTGEN Australia - CrowdStrike Partners Activity Initiatives Content Open user…" at bounding box center [302, 322] width 605 height 644
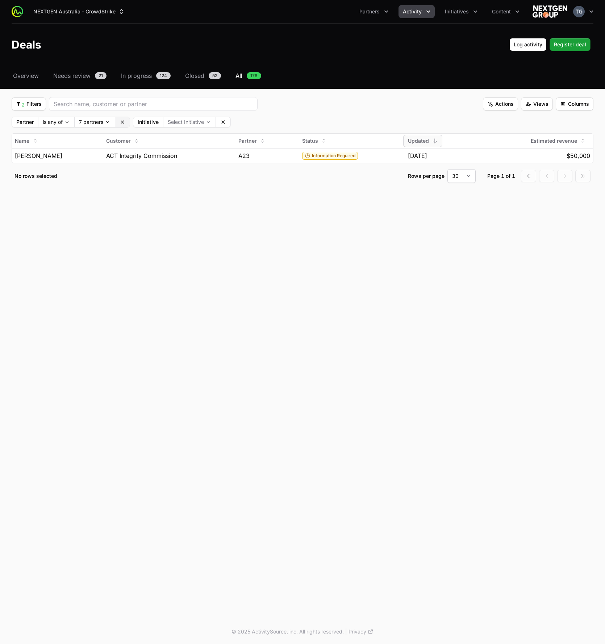
click at [119, 120] on button "Clear" at bounding box center [122, 122] width 14 height 10
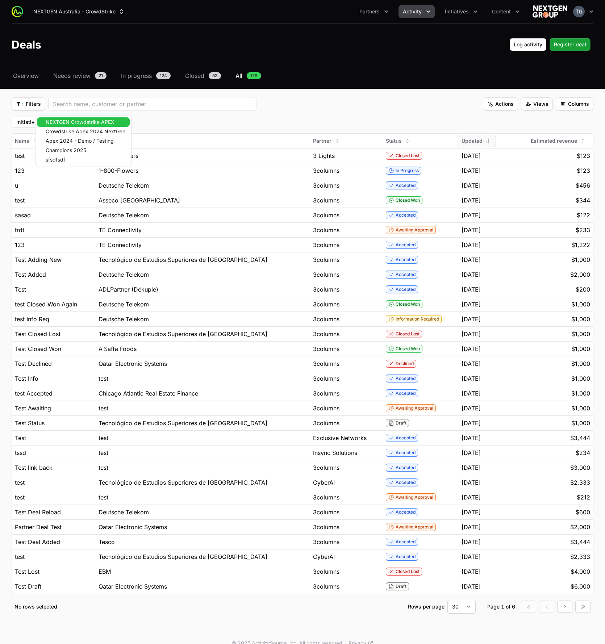
click at [84, 125] on body "NEXTGEN [GEOGRAPHIC_DATA] - CrowdStrike Partners Activity Initiatives Content O…" at bounding box center [302, 327] width 605 height 655
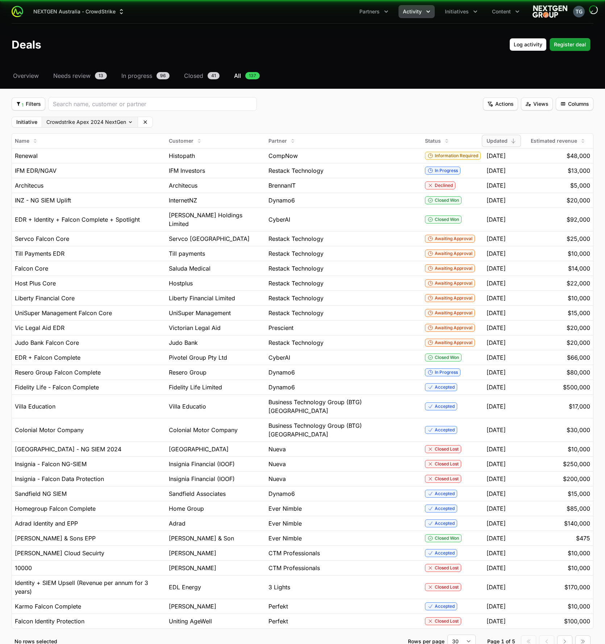
click at [75, 124] on body "NEXTGEN Australia - CrowdStrike Partners Activity Initiatives Content Open user…" at bounding box center [302, 345] width 605 height 690
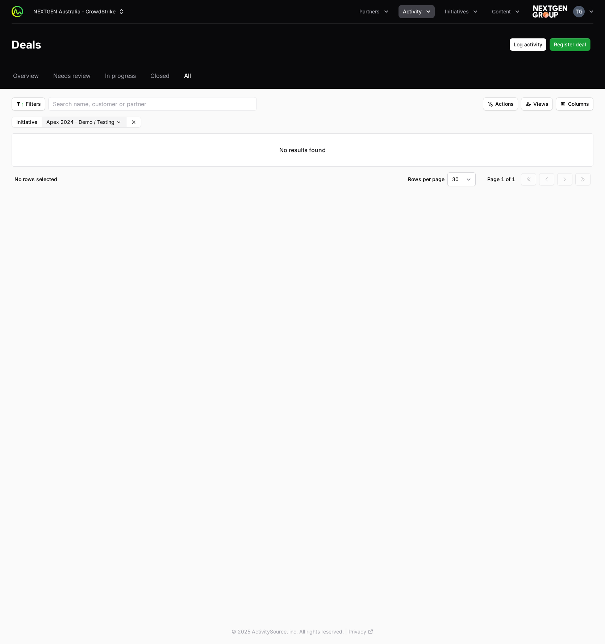
click at [76, 121] on body "NEXTGEN Australia - CrowdStrike Partners Activity Initiatives Content Open user…" at bounding box center [302, 322] width 605 height 644
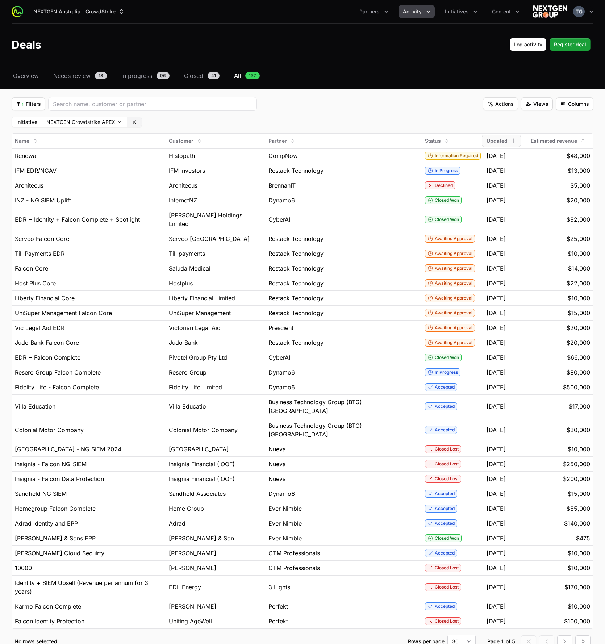
click at [135, 125] on icon at bounding box center [134, 122] width 6 height 6
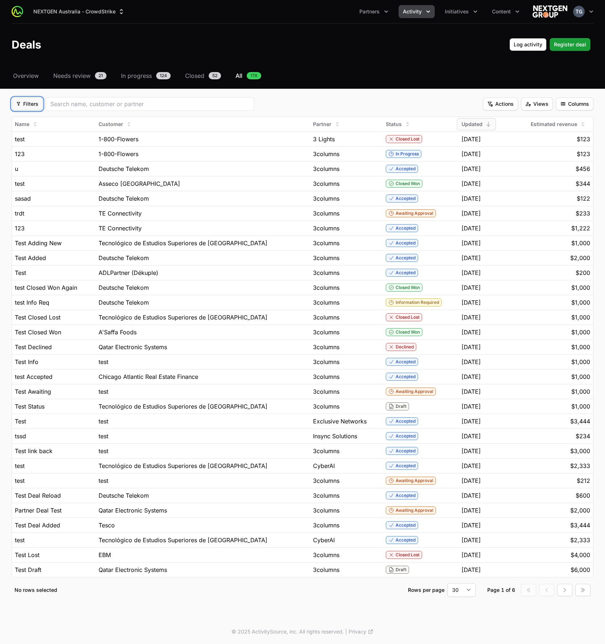
click at [30, 108] on button "Filters Filters" at bounding box center [27, 103] width 31 height 13
click at [33, 134] on div "Initiative" at bounding box center [27, 133] width 29 height 13
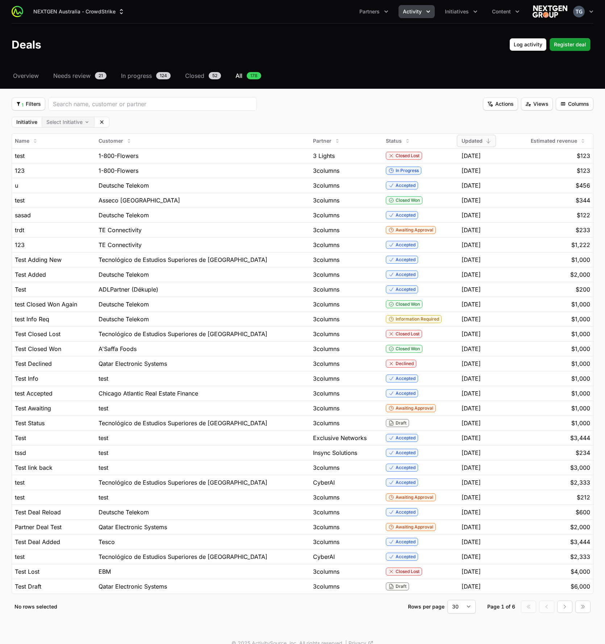
click at [62, 121] on body "NEXTGEN [GEOGRAPHIC_DATA] - CrowdStrike Partners Activity Initiatives Content O…" at bounding box center [302, 327] width 605 height 655
click at [148, 122] on html "NEXTGEN [GEOGRAPHIC_DATA] - CrowdStrike Partners Activity Initiatives Content O…" at bounding box center [302, 327] width 605 height 655
click at [105, 123] on button "Clear" at bounding box center [102, 122] width 14 height 10
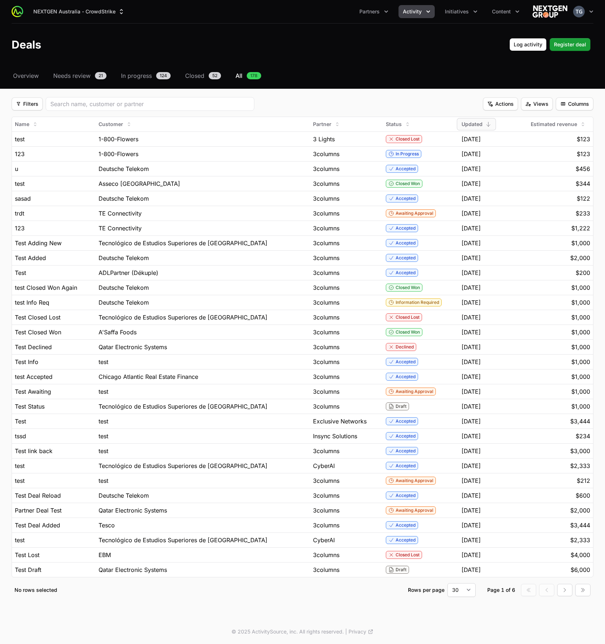
click at [240, 75] on span "All" at bounding box center [238, 75] width 7 height 9
click at [21, 105] on span "Filters" at bounding box center [27, 104] width 22 height 9
click at [33, 130] on div "Initiative" at bounding box center [27, 133] width 29 height 13
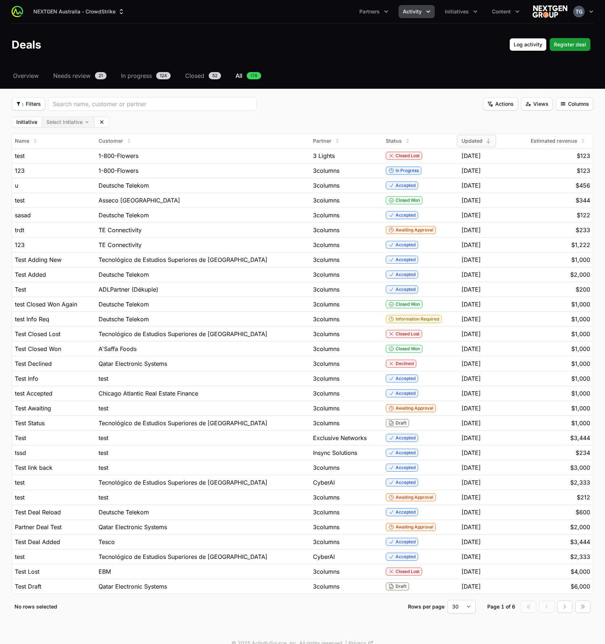
click at [62, 123] on body "NEXTGEN [GEOGRAPHIC_DATA] - CrowdStrike Partners Activity Initiatives Content O…" at bounding box center [302, 327] width 605 height 655
click at [170, 116] on html "NEXTGEN [GEOGRAPHIC_DATA] - CrowdStrike Partners Activity Initiatives Content O…" at bounding box center [302, 327] width 605 height 655
click at [32, 107] on span "1 Filters" at bounding box center [28, 104] width 25 height 9
click at [33, 143] on div "Status" at bounding box center [31, 146] width 37 height 13
click at [170, 124] on body "NEXTGEN Australia - CrowdStrike Partners Activity Initiatives Content Open user…" at bounding box center [302, 327] width 605 height 655
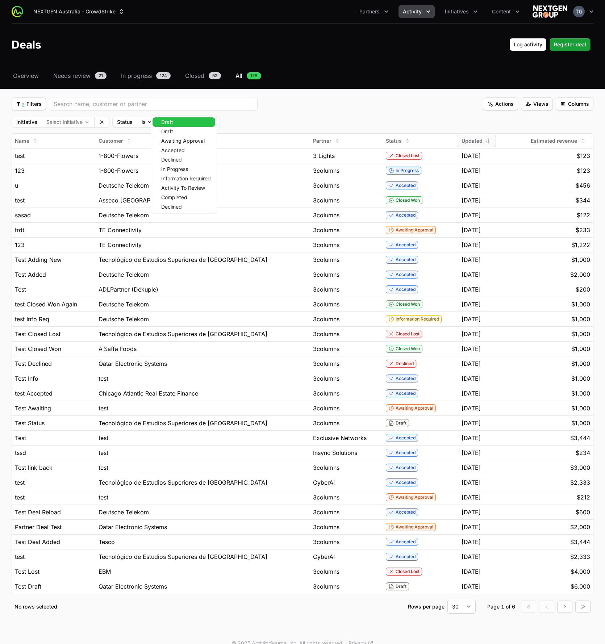
click at [169, 125] on span "Draft" at bounding box center [167, 121] width 12 height 5
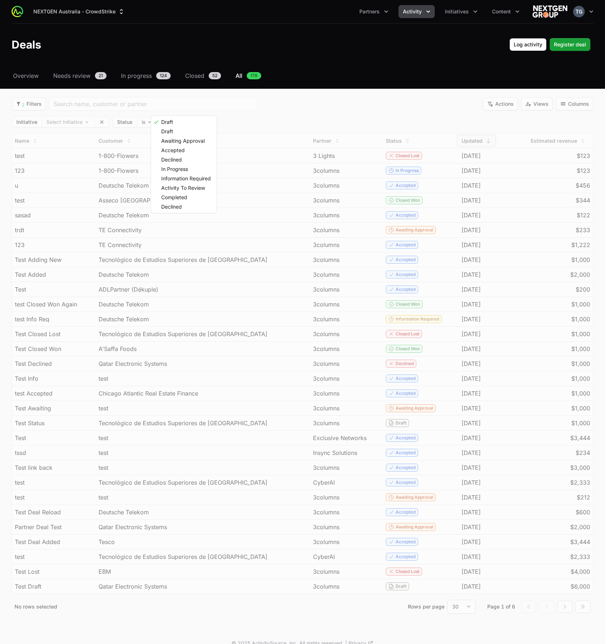
click at [147, 123] on html "NEXTGEN [GEOGRAPHIC_DATA] - CrowdStrike Partners Activity Initiatives Content O…" at bounding box center [302, 327] width 605 height 655
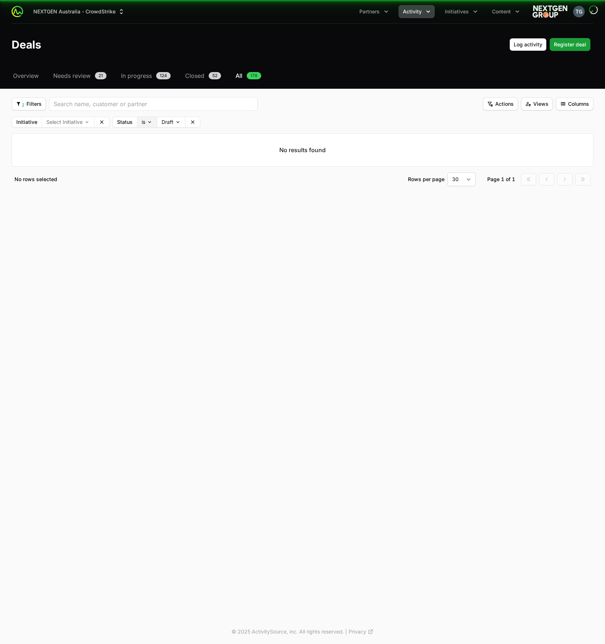
click at [145, 122] on body "NEXTGEN Australia - CrowdStrike Partners Activity Initiatives Content Open user…" at bounding box center [302, 322] width 605 height 644
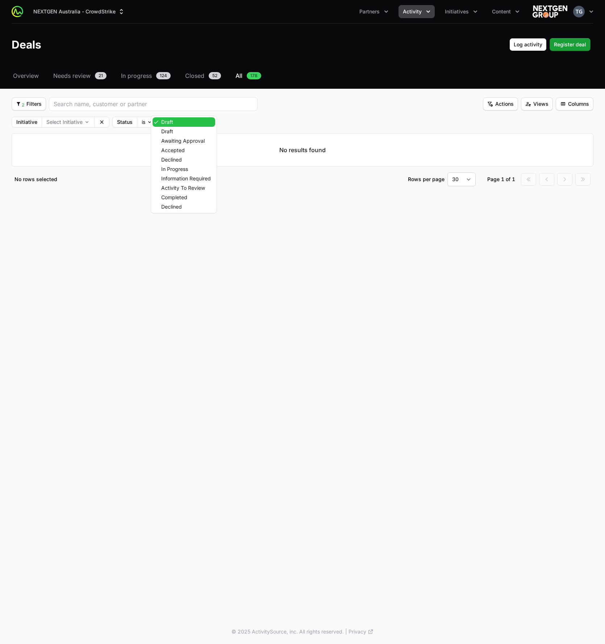
click at [173, 123] on body "NEXTGEN Australia - CrowdStrike Partners Activity Initiatives Content Open user…" at bounding box center [302, 322] width 605 height 644
click at [174, 119] on div "Draft" at bounding box center [183, 121] width 63 height 9
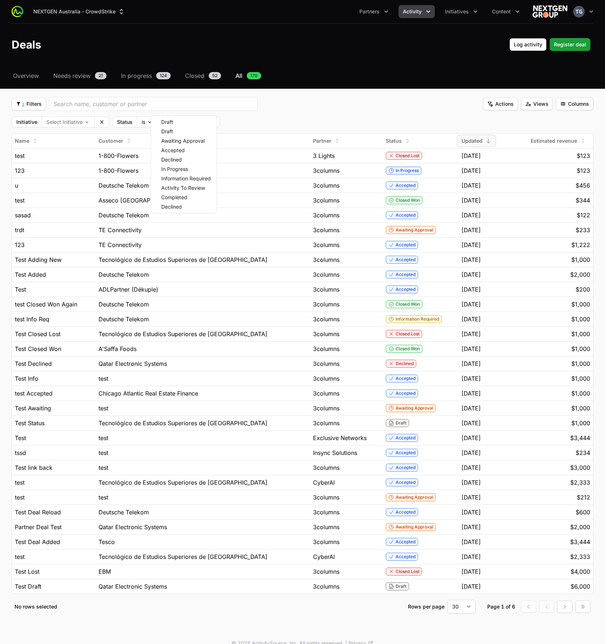
click at [234, 119] on html "NEXTGEN Australia - CrowdStrike Partners Activity Initiatives Content Open user…" at bounding box center [302, 327] width 605 height 655
click at [190, 124] on body "NEXTGEN Australia - CrowdStrike Partners Activity Initiatives Content Open user…" at bounding box center [302, 327] width 605 height 655
click at [295, 132] on html "NEXTGEN Australia - CrowdStrike Partners Activity Initiatives Content Open user…" at bounding box center [302, 327] width 605 height 655
click at [242, 119] on div "Initiative Select Initiative Clear Status is Select Status Clear" at bounding box center [303, 122] width 582 height 11
click at [422, 10] on button "Activity" at bounding box center [416, 11] width 36 height 13
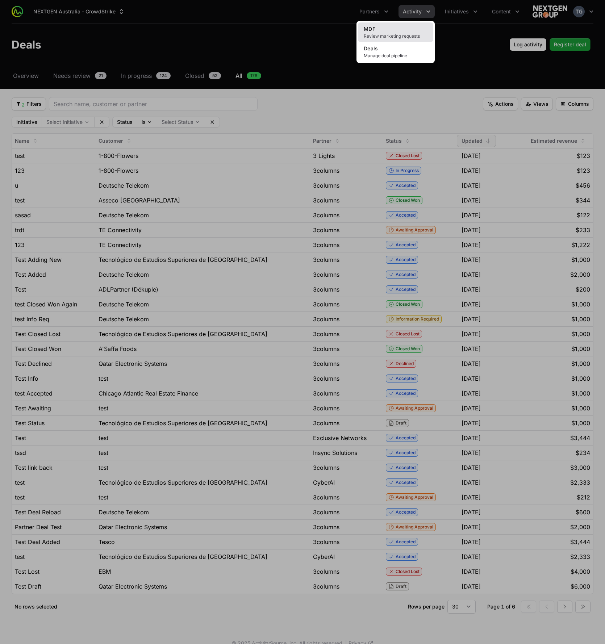
click at [403, 38] on span "Review marketing requests" at bounding box center [396, 36] width 64 height 6
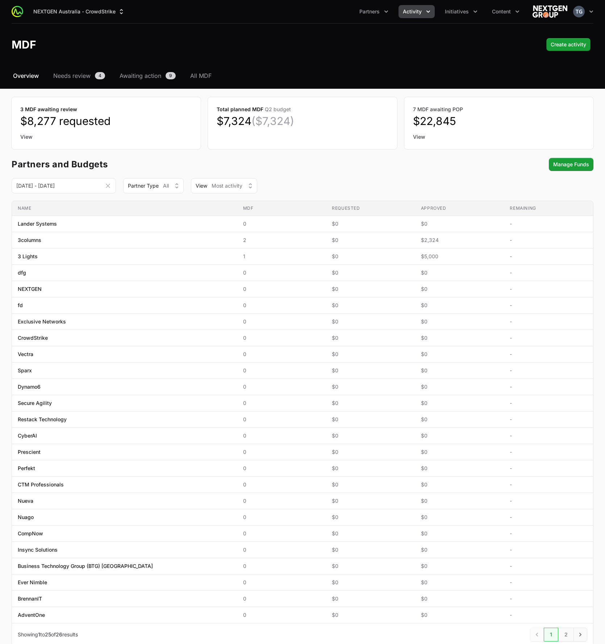
click at [414, 13] on span "Activity" at bounding box center [412, 11] width 19 height 7
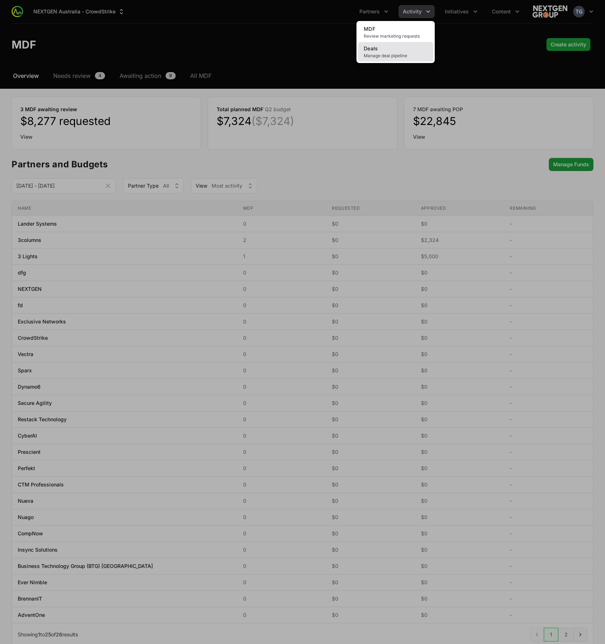
click at [403, 54] on span "Manage deal pipeline" at bounding box center [396, 56] width 64 height 6
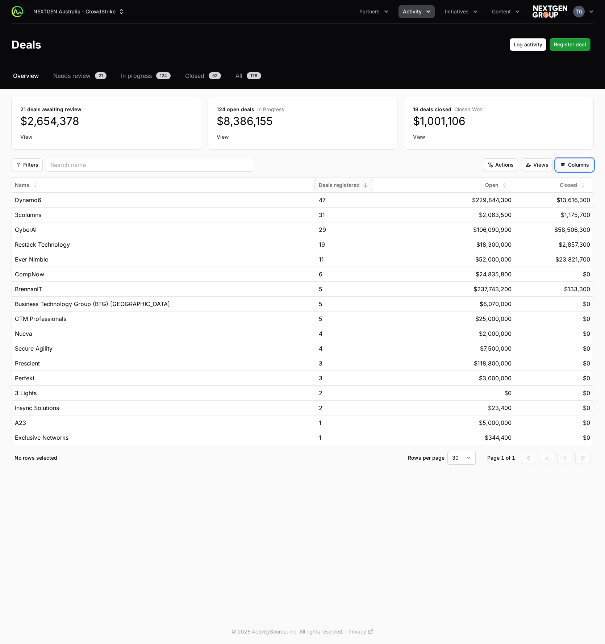
click at [572, 161] on span "Columns" at bounding box center [574, 164] width 29 height 9
click at [574, 160] on html "NEXTGEN Australia - CrowdStrike Partners Activity Initiatives Content Open user…" at bounding box center [302, 322] width 605 height 644
click at [144, 78] on span "In progress" at bounding box center [136, 75] width 31 height 9
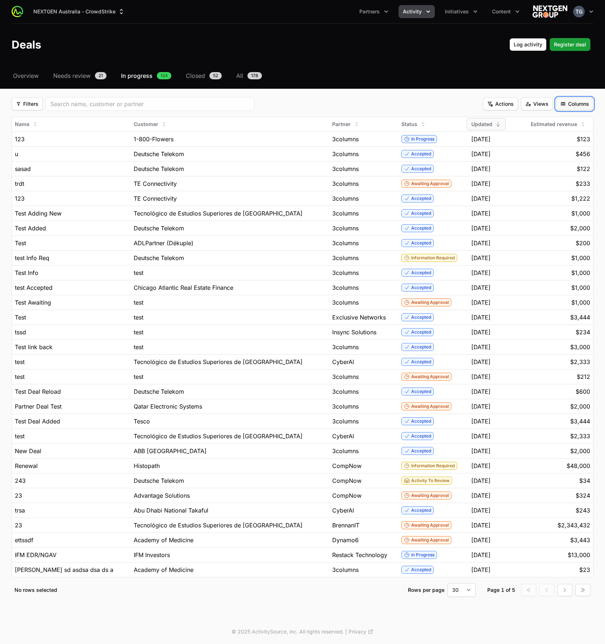
click at [570, 103] on span "Columns" at bounding box center [574, 104] width 29 height 9
click at [373, 90] on html "NEXTGEN Australia - CrowdStrike Partners Activity Initiatives Content Open user…" at bounding box center [302, 322] width 605 height 644
click at [573, 104] on span "Columns" at bounding box center [574, 104] width 29 height 9
click at [551, 159] on div "Status" at bounding box center [561, 159] width 61 height 13
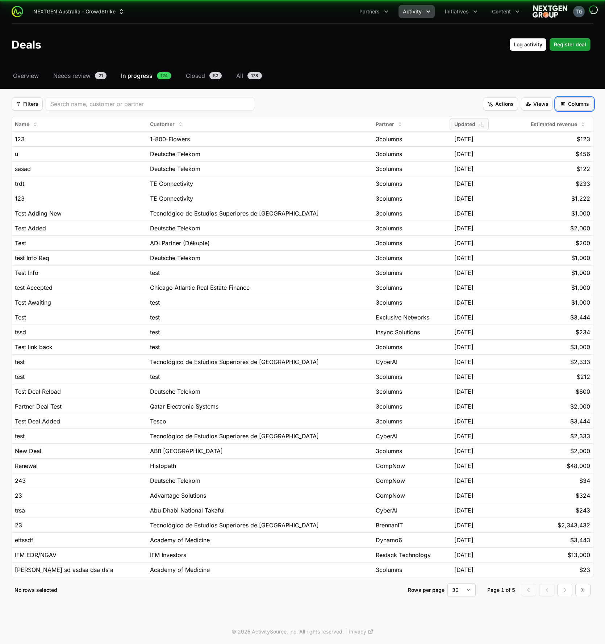
click at [574, 100] on span "Columns" at bounding box center [574, 104] width 29 height 9
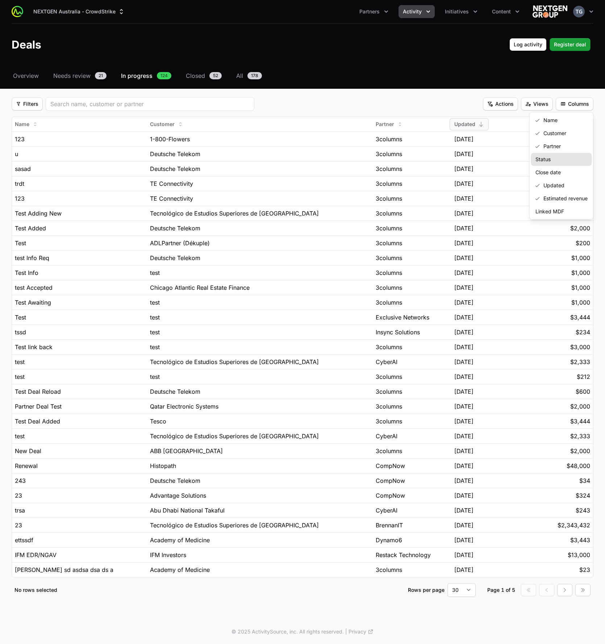
click at [542, 163] on div "Status" at bounding box center [561, 159] width 61 height 13
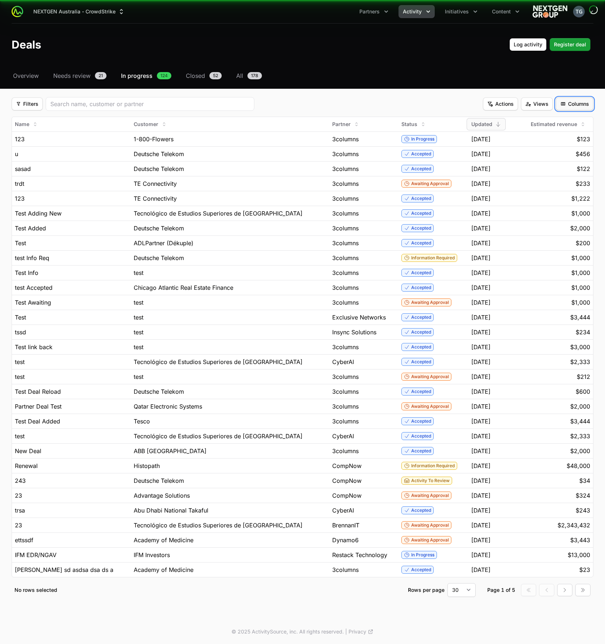
click at [567, 110] on button "Columns Columns" at bounding box center [574, 103] width 38 height 13
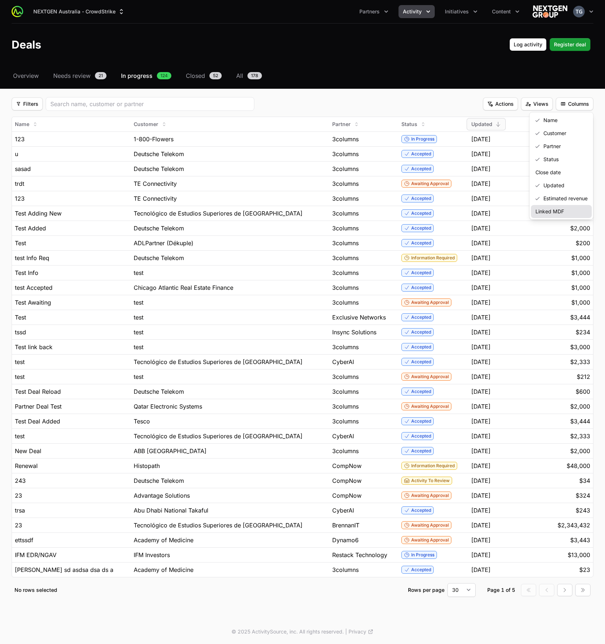
click at [545, 209] on div "Linked MDF" at bounding box center [561, 211] width 61 height 13
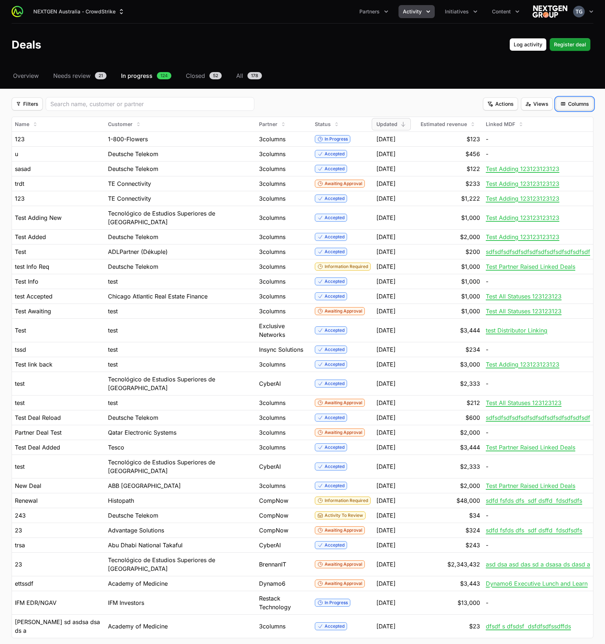
click at [581, 106] on span "Columns" at bounding box center [574, 104] width 29 height 9
click at [558, 213] on div "Linked MDF" at bounding box center [561, 211] width 61 height 13
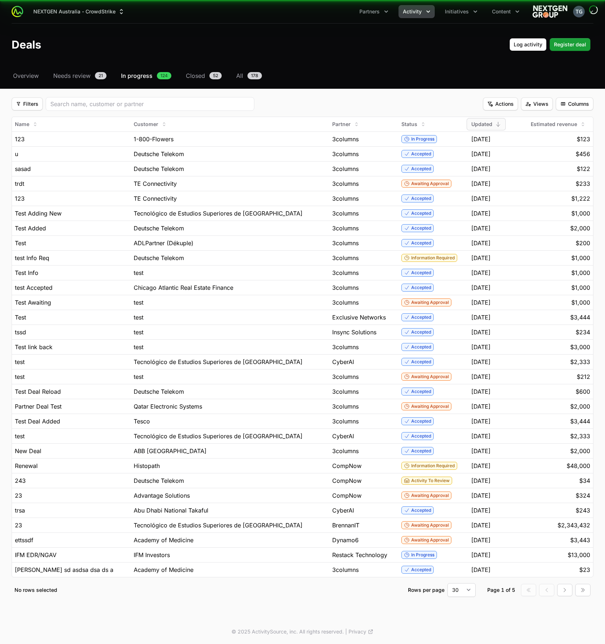
click at [441, 102] on div "Filters Filters" at bounding box center [246, 104] width 468 height 14
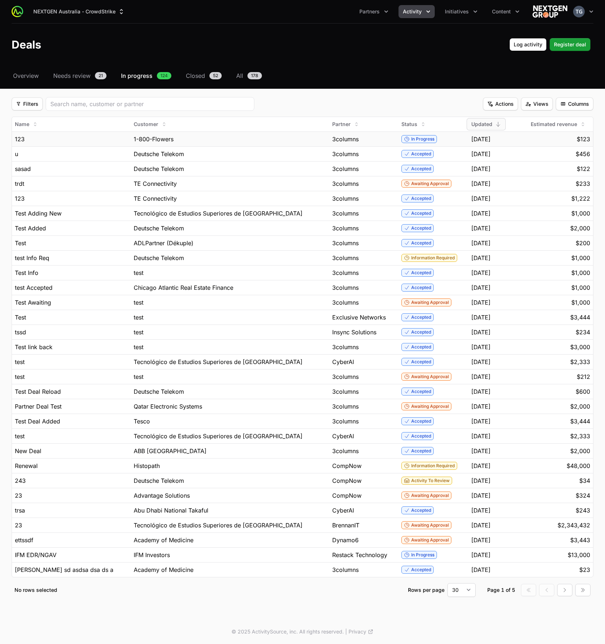
click at [343, 135] on div "3columns" at bounding box center [363, 139] width 63 height 9
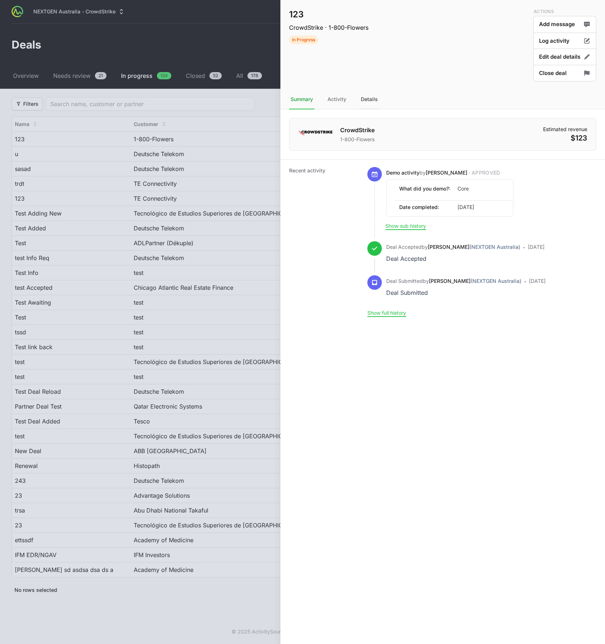
click at [367, 97] on div "Details" at bounding box center [369, 100] width 20 height 20
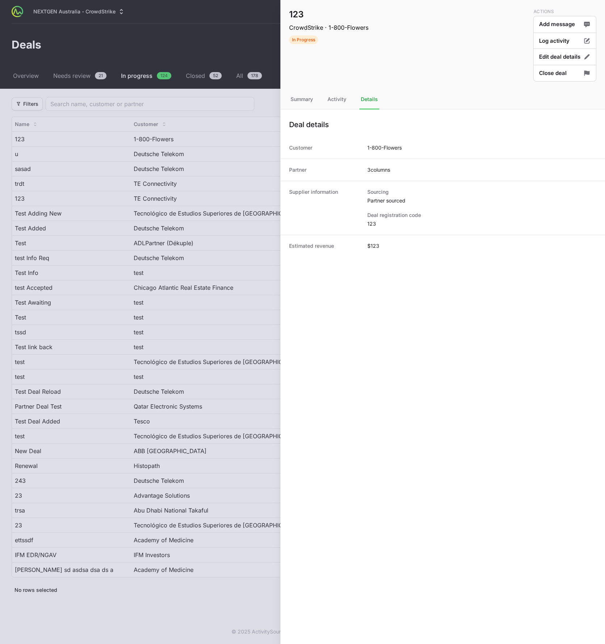
click at [243, 189] on div at bounding box center [302, 322] width 605 height 644
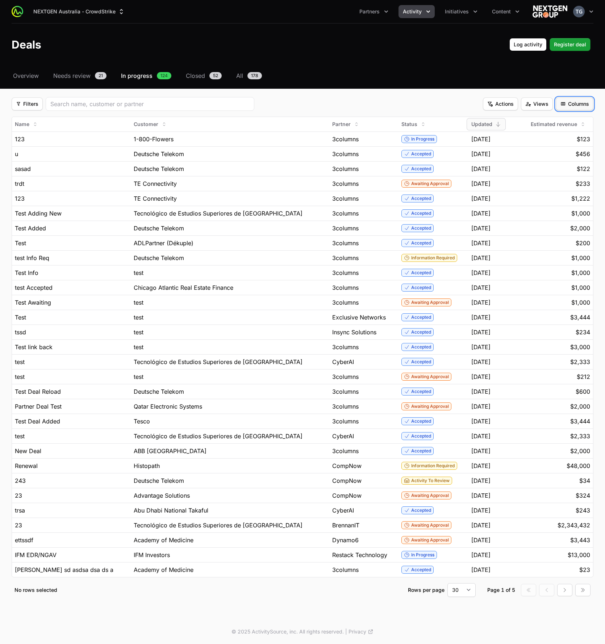
click at [567, 101] on span "Columns" at bounding box center [574, 104] width 29 height 9
click at [570, 102] on html "NEXTGEN Australia - CrowdStrike Partners Activity Initiatives Content Open user…" at bounding box center [302, 322] width 605 height 644
click at [529, 106] on span "Views" at bounding box center [536, 104] width 23 height 9
click at [529, 104] on html "NEXTGEN Australia - CrowdStrike Partners Activity Initiatives Content Open user…" at bounding box center [302, 322] width 605 height 644
click at [511, 106] on span "Actions" at bounding box center [500, 104] width 26 height 9
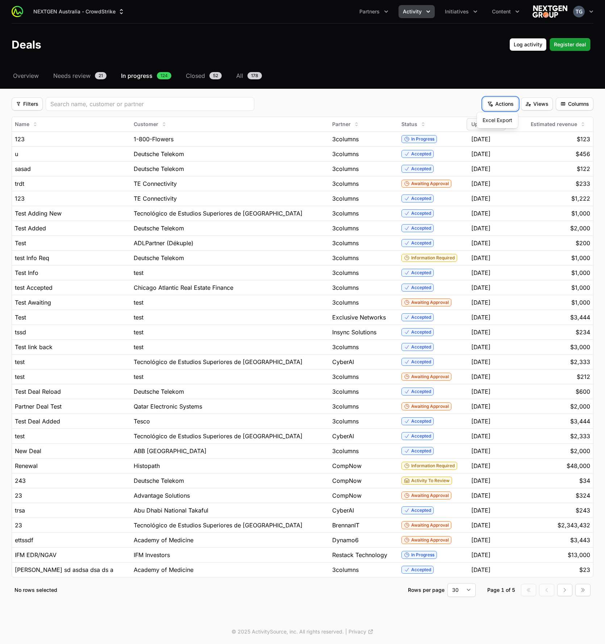
click at [463, 103] on html "NEXTGEN Australia - CrowdStrike Partners Activity Initiatives Content Open user…" at bounding box center [302, 322] width 605 height 644
click at [571, 105] on span "Columns" at bounding box center [574, 104] width 29 height 9
click at [572, 92] on html "NEXTGEN Australia - CrowdStrike Partners Activity Initiatives Content Open user…" at bounding box center [302, 322] width 605 height 644
click at [572, 92] on div "Select a tab Overview Needs review In progress Closed All Overview Needs review…" at bounding box center [302, 342] width 605 height 543
click at [581, 106] on span "Columns" at bounding box center [574, 104] width 29 height 9
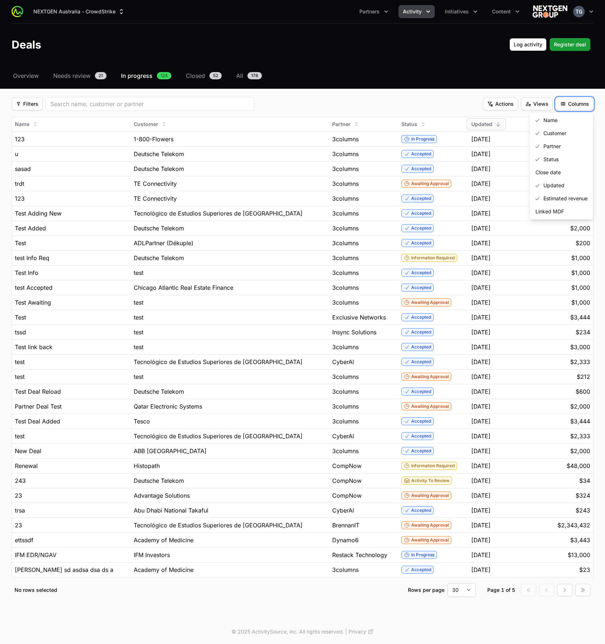
click at [577, 94] on html "NEXTGEN Australia - CrowdStrike Partners Activity Initiatives Content Open user…" at bounding box center [302, 322] width 605 height 644
click at [428, 102] on div "Filters Filters" at bounding box center [246, 104] width 468 height 14
click at [377, 11] on span "Partners" at bounding box center [369, 11] width 20 height 7
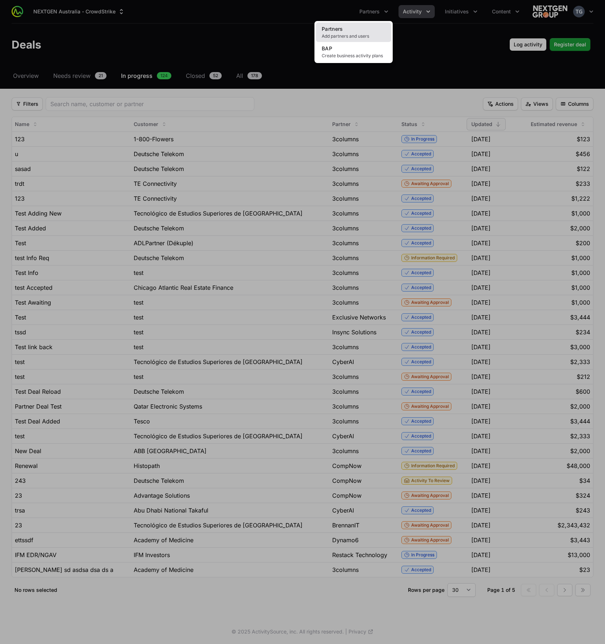
click at [375, 28] on link "Partners Add partners and users" at bounding box center [353, 32] width 75 height 20
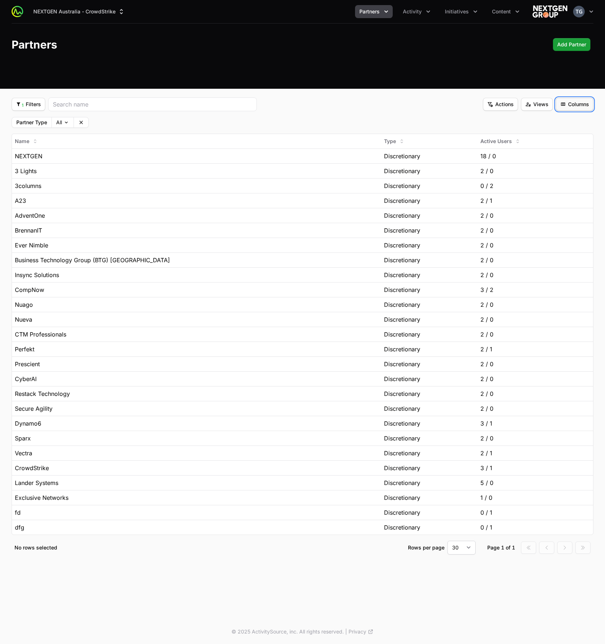
click at [565, 108] on span "Columns" at bounding box center [574, 104] width 29 height 9
click at [273, 114] on html "NEXTGEN Australia - CrowdStrike Partners Activity Initiatives Content Open user…" at bounding box center [302, 322] width 605 height 644
click at [426, 12] on icon "Activity menu" at bounding box center [427, 11] width 7 height 7
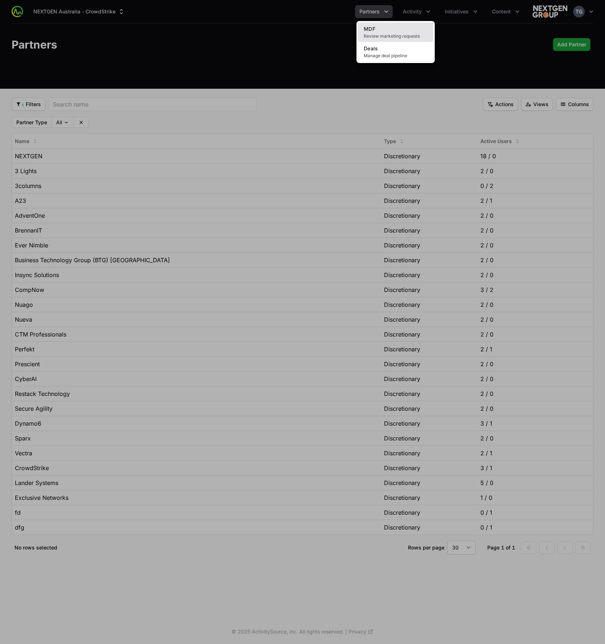
click at [406, 32] on link "MDF Review marketing requests" at bounding box center [395, 32] width 75 height 20
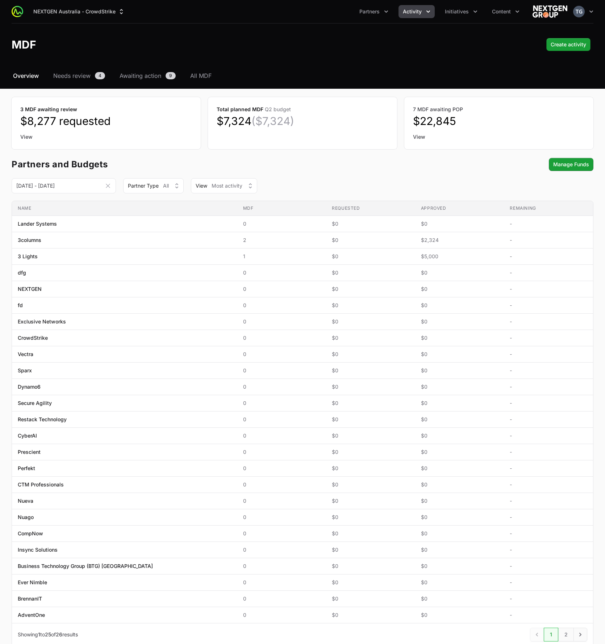
click at [410, 13] on span "Activity" at bounding box center [412, 11] width 19 height 7
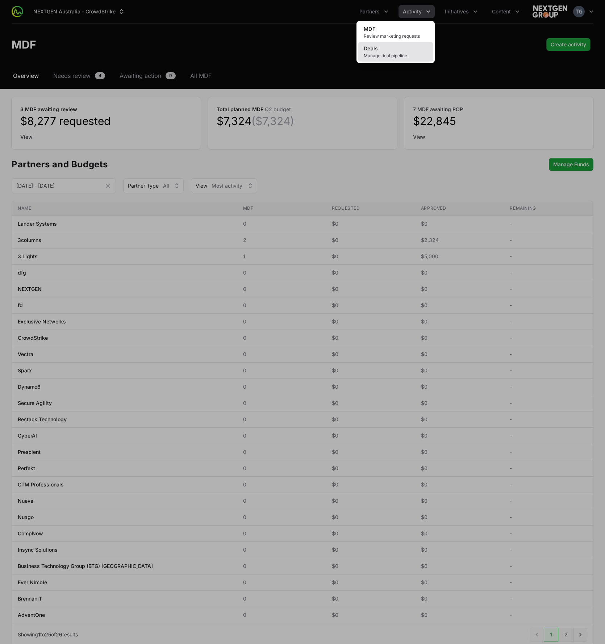
click at [395, 47] on link "Deals Manage deal pipeline" at bounding box center [395, 52] width 75 height 20
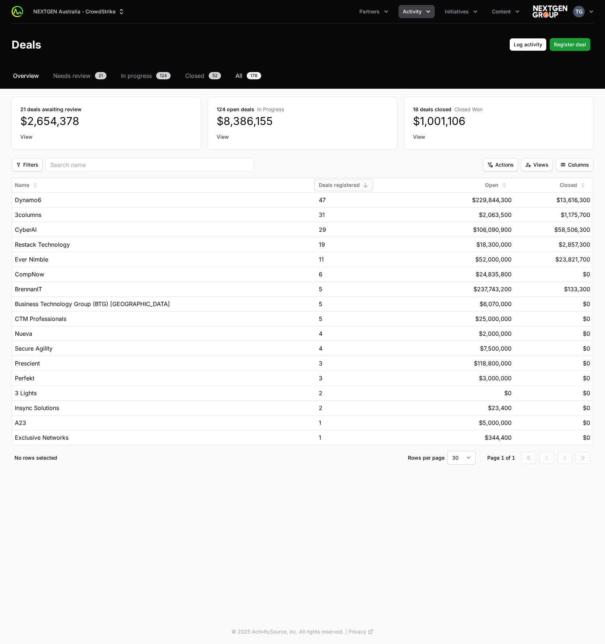
click at [241, 77] on span "All" at bounding box center [238, 75] width 7 height 9
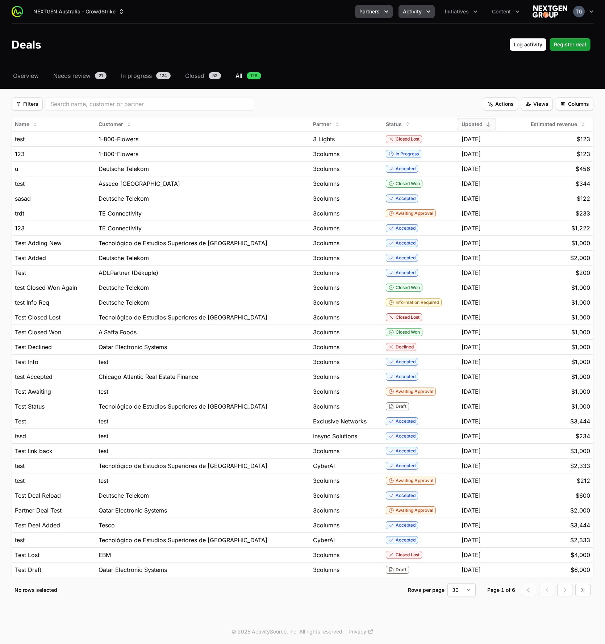
click at [357, 9] on button "Partners" at bounding box center [374, 11] width 38 height 13
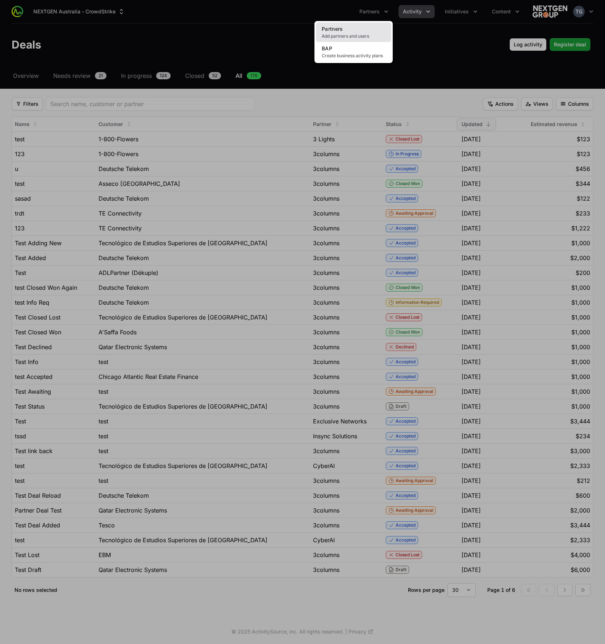
click at [358, 27] on link "Partners Add partners and users" at bounding box center [353, 32] width 75 height 20
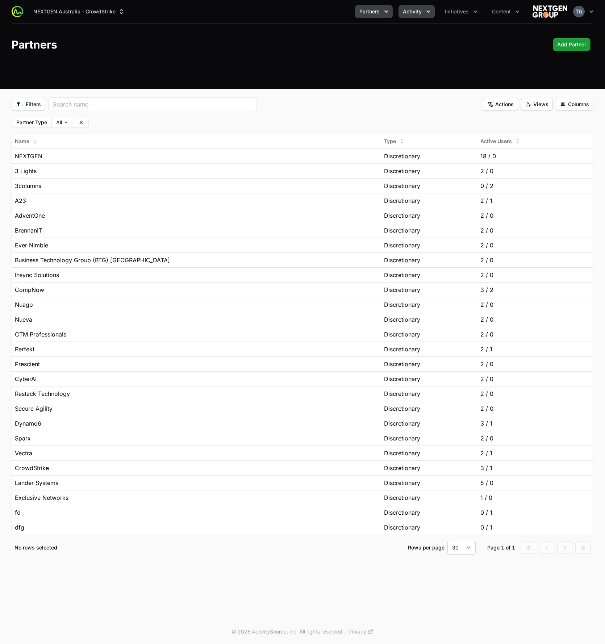
click at [403, 11] on button "Activity" at bounding box center [416, 11] width 36 height 13
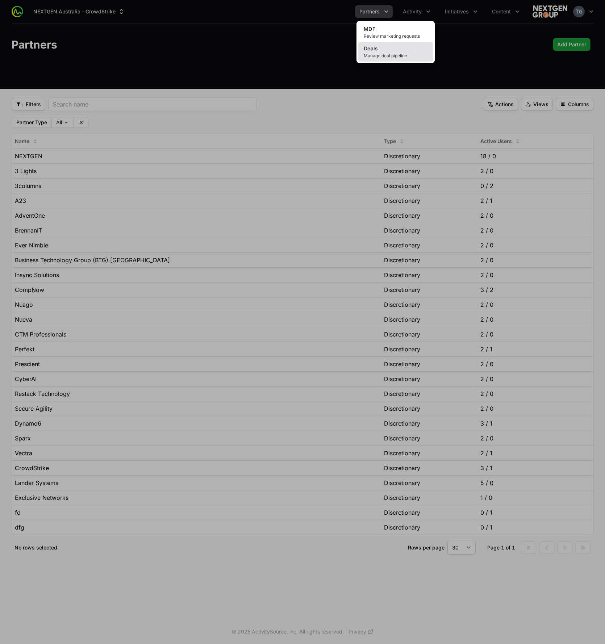
click at [380, 53] on span "Manage deal pipeline" at bounding box center [396, 56] width 64 height 6
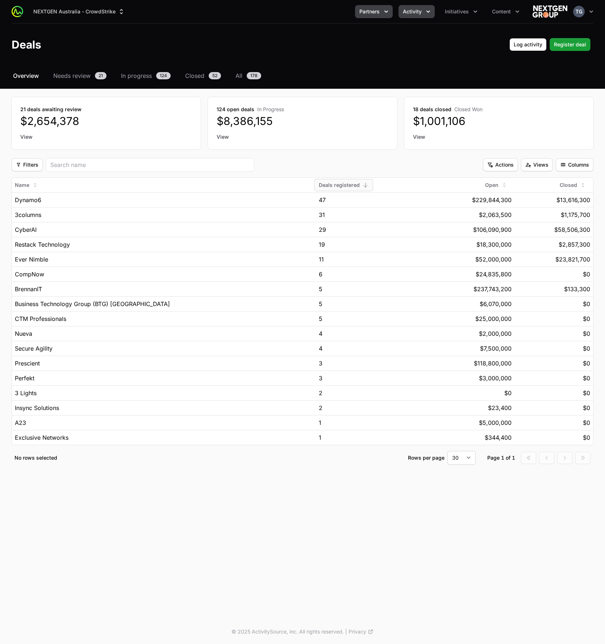
click at [374, 14] on span "Partners" at bounding box center [369, 11] width 20 height 7
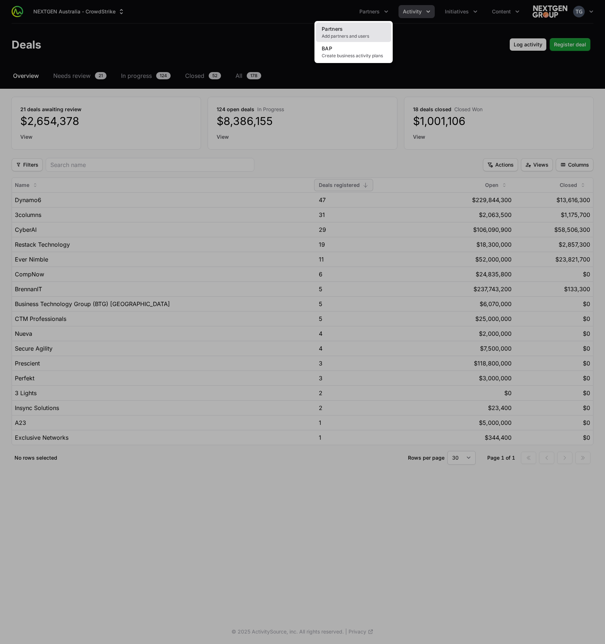
click at [360, 37] on span "Add partners and users" at bounding box center [354, 36] width 64 height 6
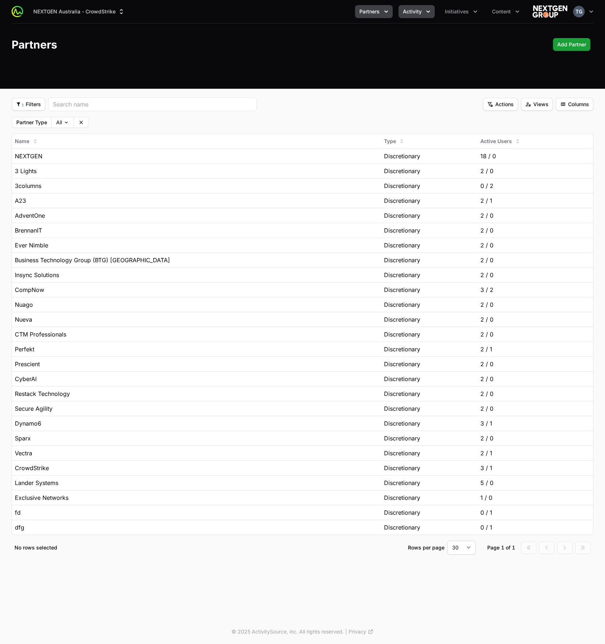
click at [414, 9] on span "Activity" at bounding box center [412, 11] width 19 height 7
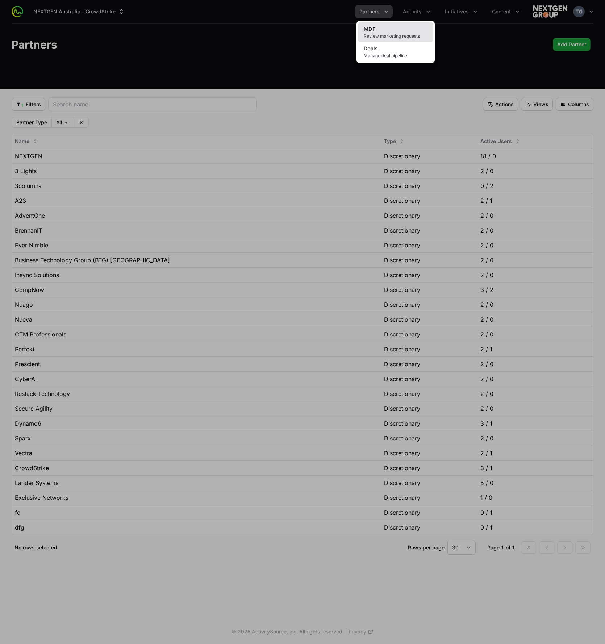
click at [405, 29] on link "MDF Review marketing requests" at bounding box center [395, 32] width 75 height 20
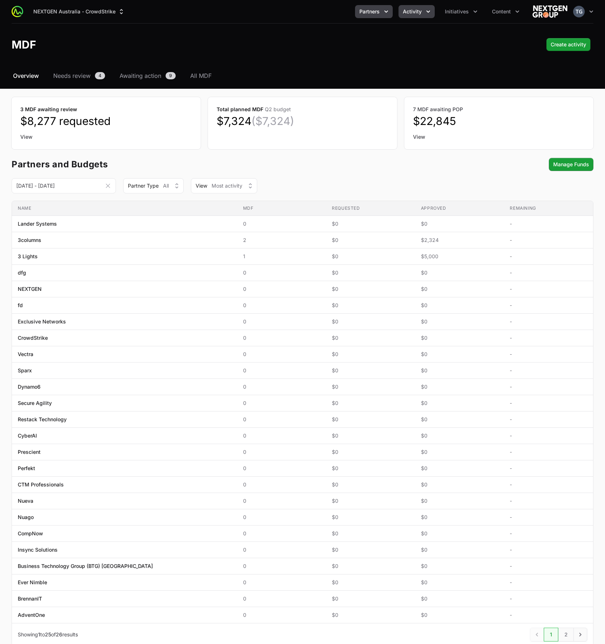
click at [383, 15] on button "Partners" at bounding box center [374, 11] width 38 height 13
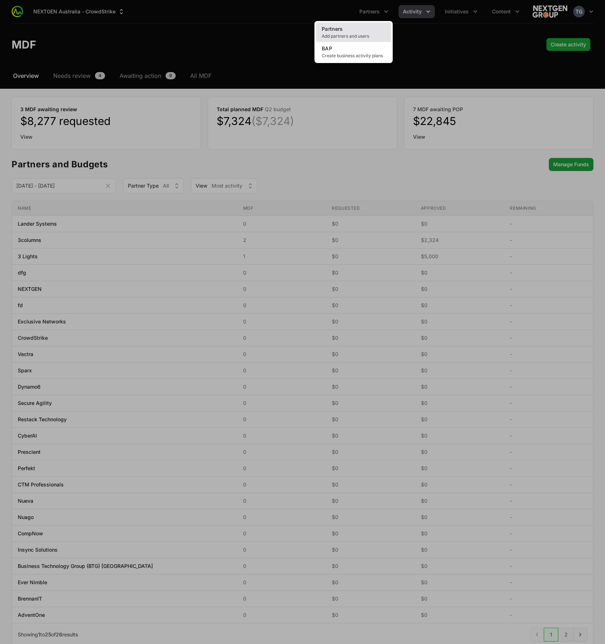
click at [368, 31] on link "Partners Add partners and users" at bounding box center [353, 32] width 75 height 20
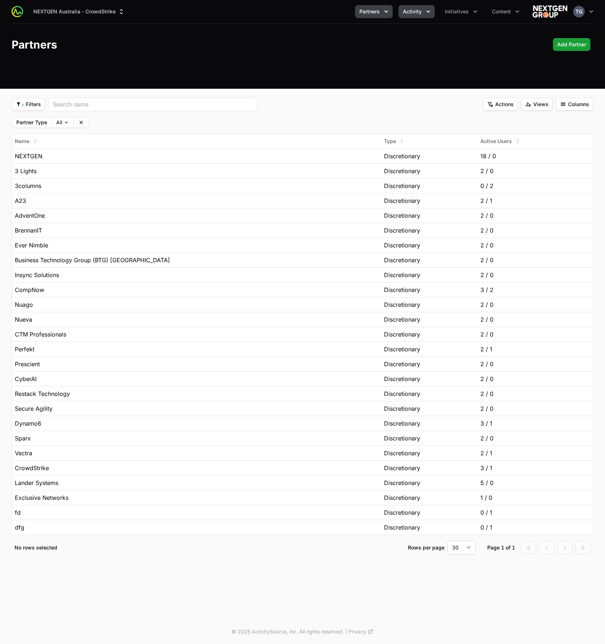
click at [413, 17] on button "Activity" at bounding box center [416, 11] width 36 height 13
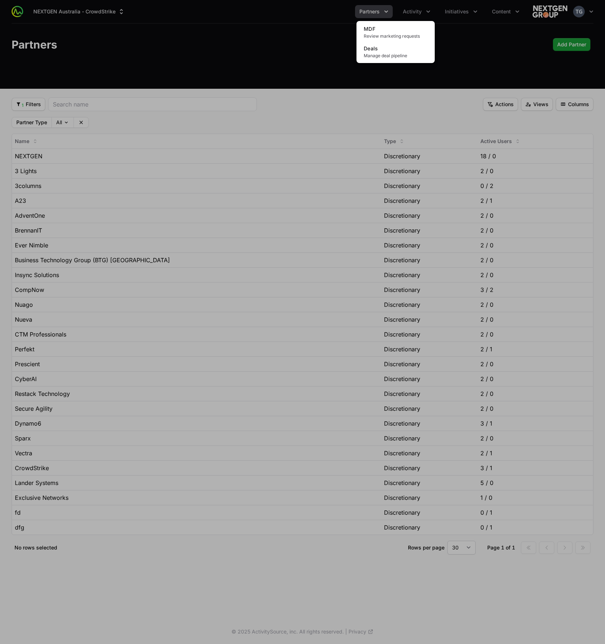
click at [483, 27] on div "Activity menu" at bounding box center [302, 322] width 605 height 644
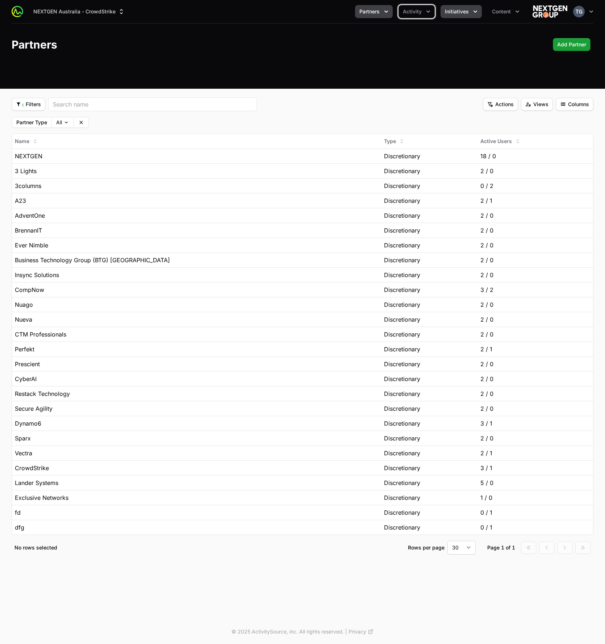
click at [473, 11] on icon "Initiatives menu" at bounding box center [474, 11] width 7 height 7
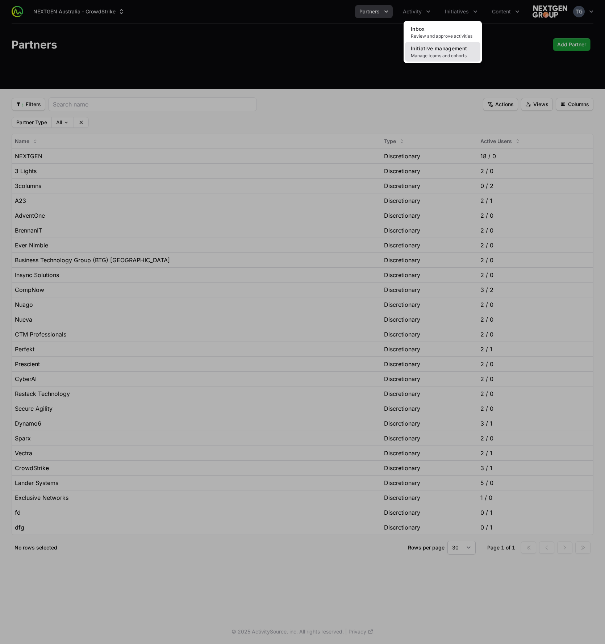
click at [454, 51] on span "Initiative management" at bounding box center [439, 48] width 56 height 6
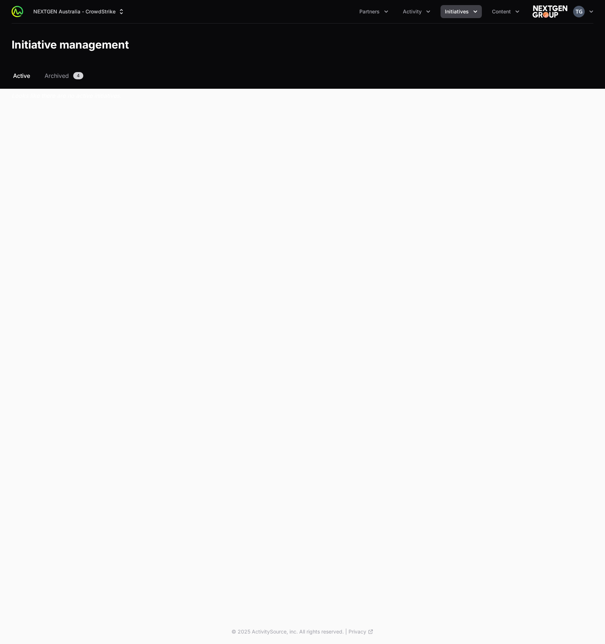
click at [461, 10] on span "Initiatives" at bounding box center [457, 11] width 24 height 7
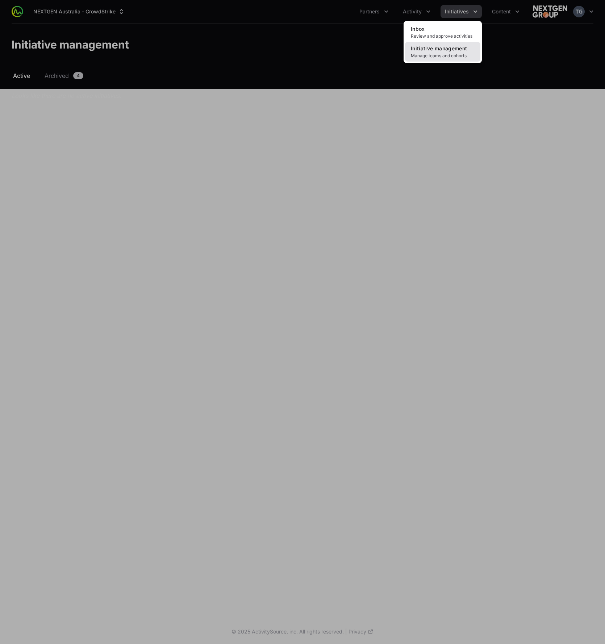
click at [444, 49] on span "Initiative management" at bounding box center [439, 48] width 56 height 6
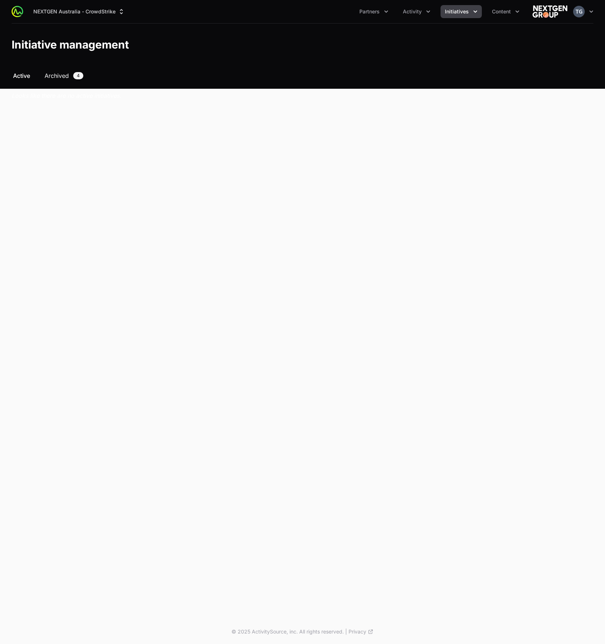
click at [69, 75] on span "Archived" at bounding box center [57, 75] width 24 height 9
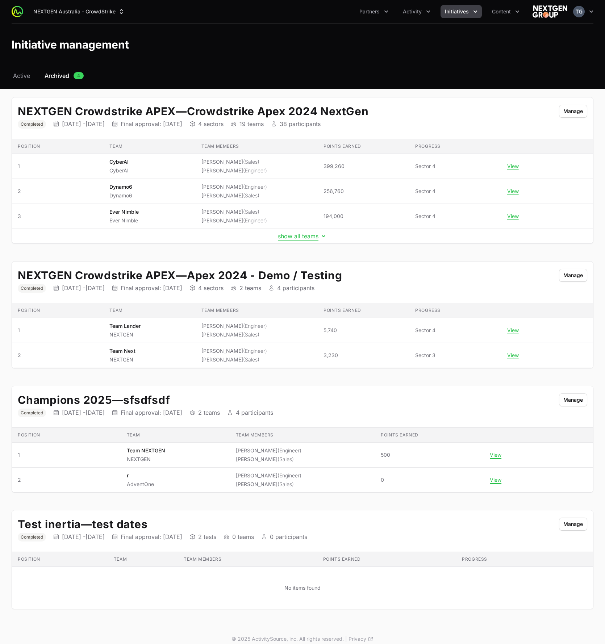
click at [81, 20] on div "NEXTGEN Australia - CrowdStrike Partners Activity Initiatives Content Open user…" at bounding box center [303, 11] width 582 height 23
click at [84, 11] on button "NEXTGEN Australia - CrowdStrike" at bounding box center [79, 11] width 100 height 13
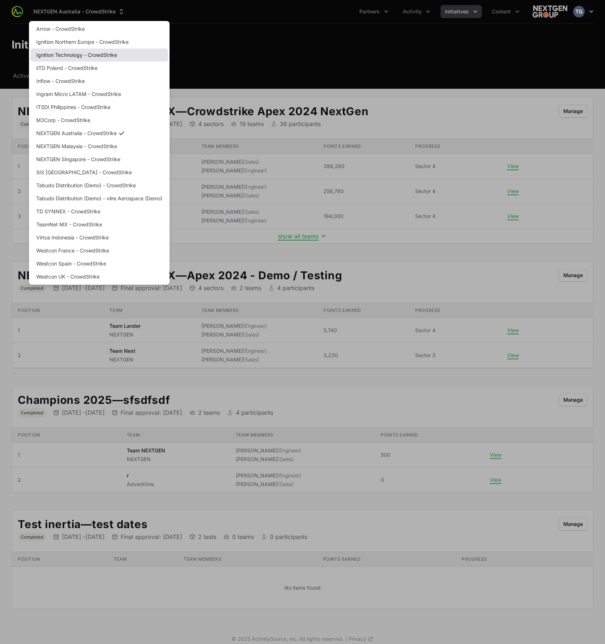
click at [97, 50] on link "Ignition Technology - CrowdStrike" at bounding box center [99, 55] width 138 height 13
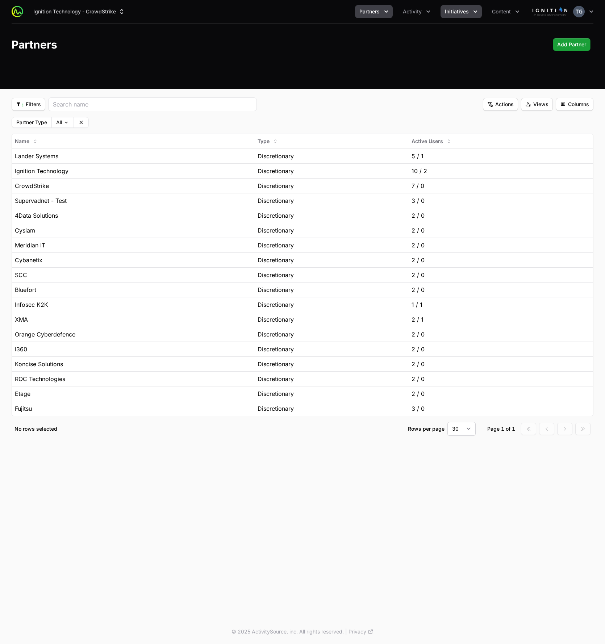
click at [460, 13] on span "Initiatives" at bounding box center [457, 11] width 24 height 7
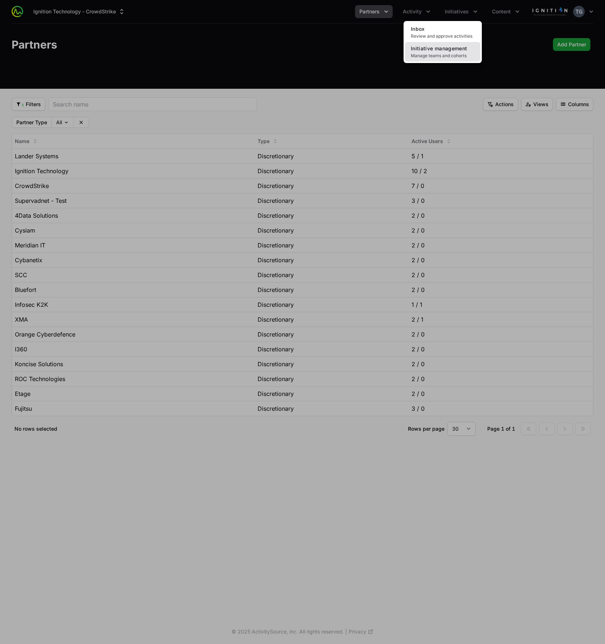
click at [441, 50] on span "Initiative management" at bounding box center [439, 48] width 56 height 6
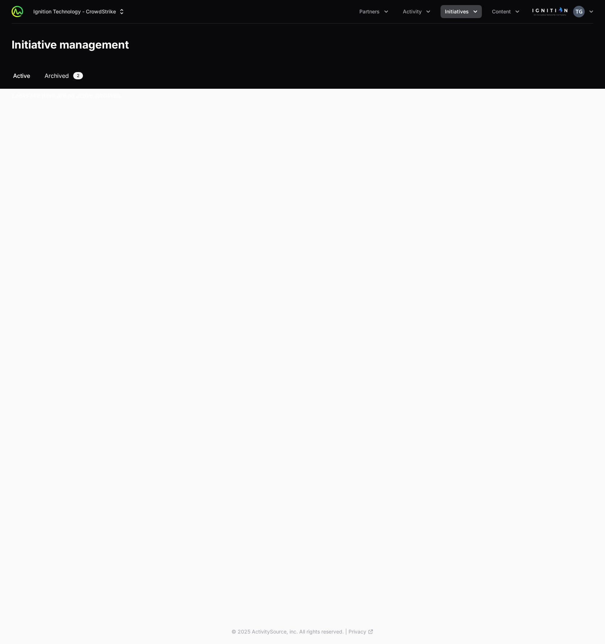
click at [53, 75] on span "Archived" at bounding box center [57, 75] width 24 height 9
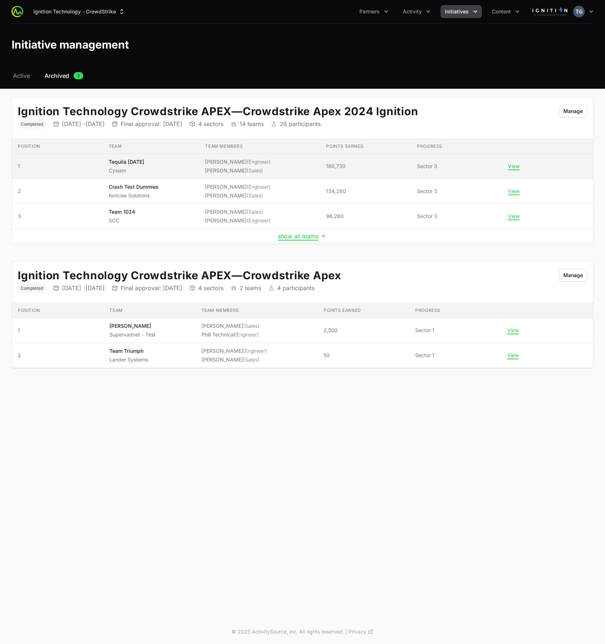
click at [121, 166] on div "Tequila Tuesday Cysiam" at bounding box center [126, 166] width 35 height 16
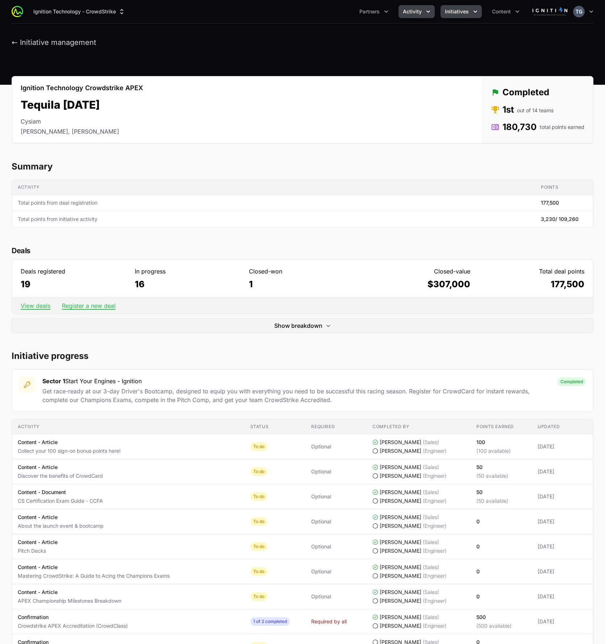
click at [415, 14] on span "Activity" at bounding box center [412, 11] width 19 height 7
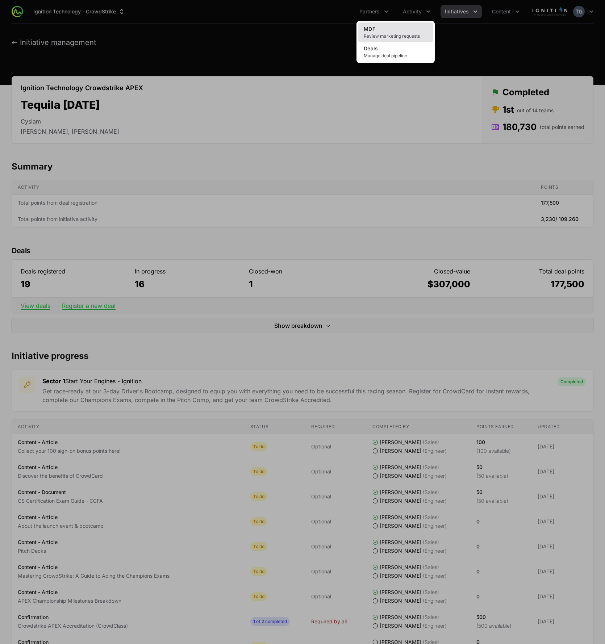
click at [399, 29] on link "MDF Review marketing requests" at bounding box center [395, 32] width 75 height 20
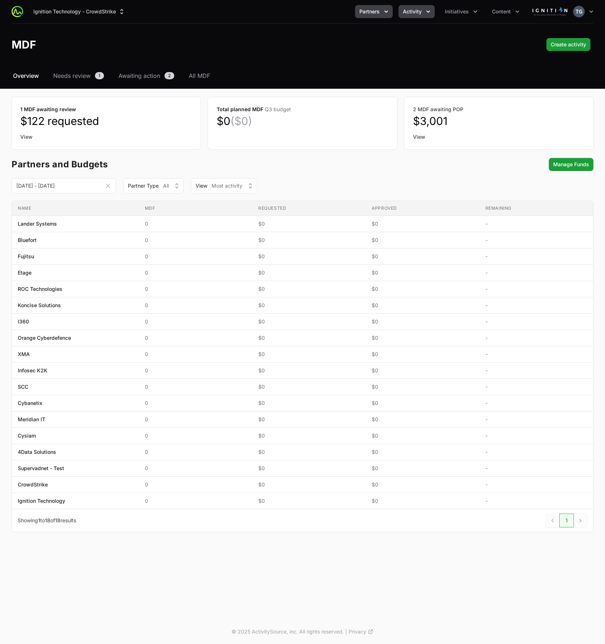
click at [364, 12] on span "Partners" at bounding box center [369, 11] width 20 height 7
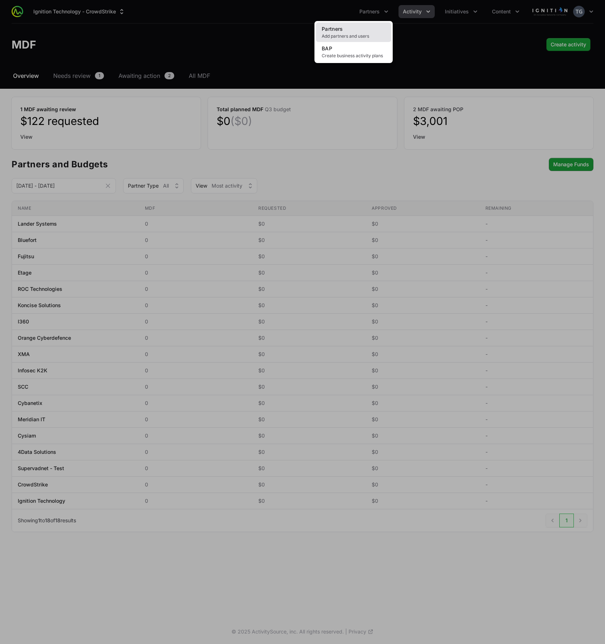
click at [354, 38] on span "Add partners and users" at bounding box center [354, 36] width 64 height 6
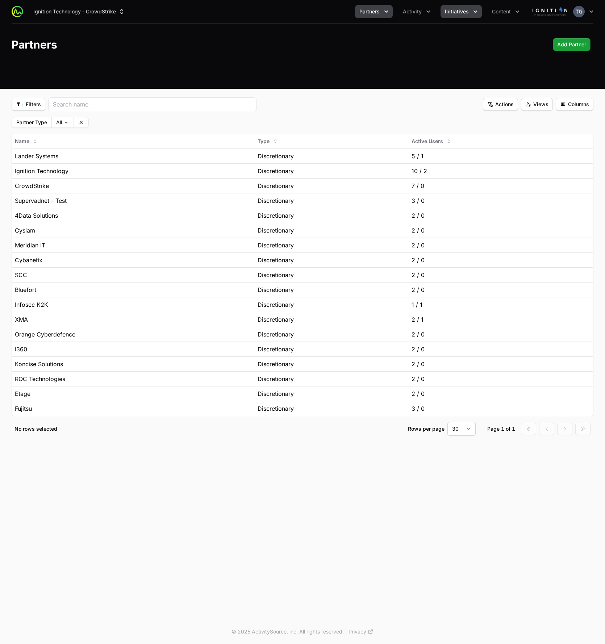
click at [467, 12] on span "Initiatives" at bounding box center [457, 11] width 24 height 7
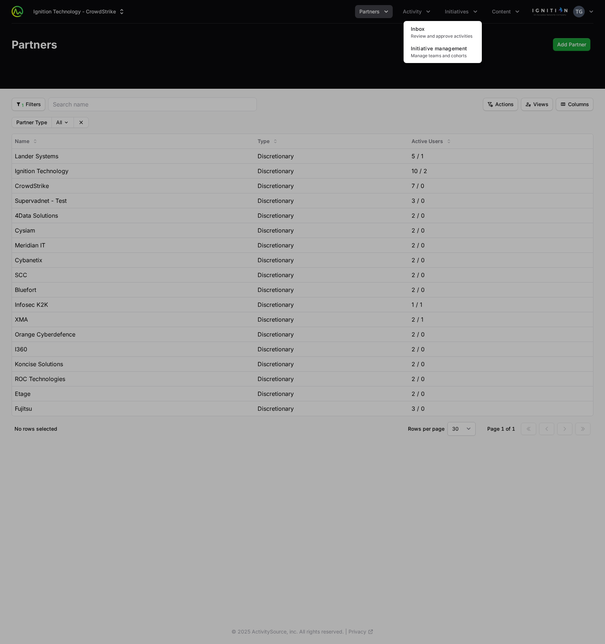
click at [493, 46] on div "Initiatives menu" at bounding box center [302, 322] width 605 height 644
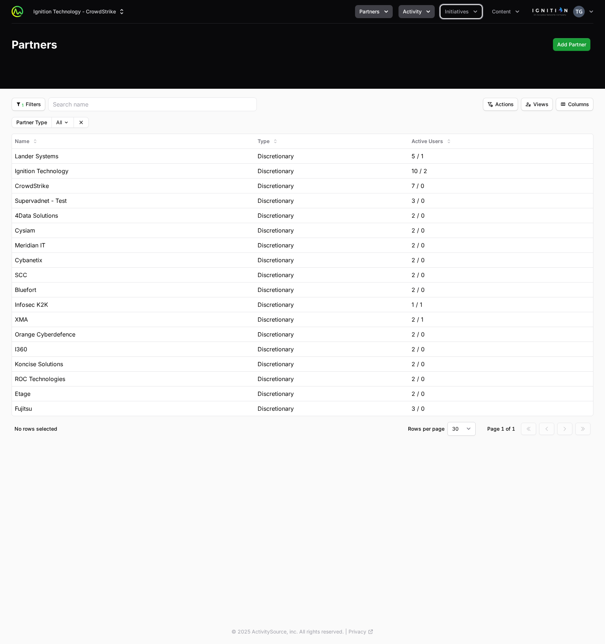
click at [412, 11] on span "Activity" at bounding box center [412, 11] width 19 height 7
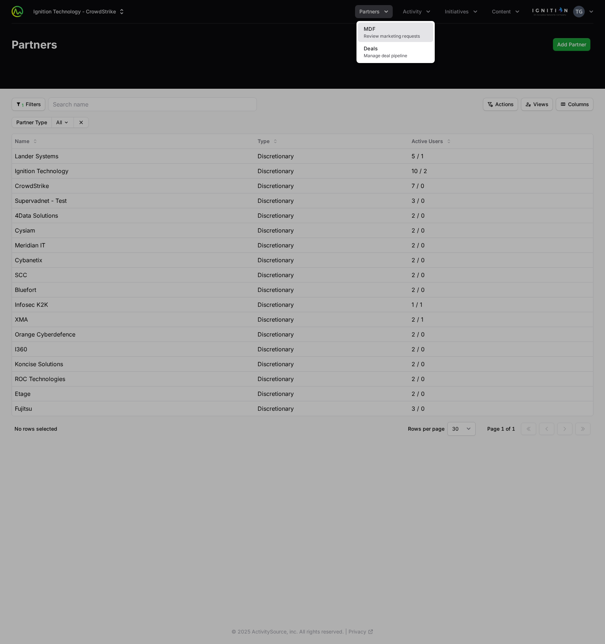
click at [405, 34] on span "Review marketing requests" at bounding box center [396, 36] width 64 height 6
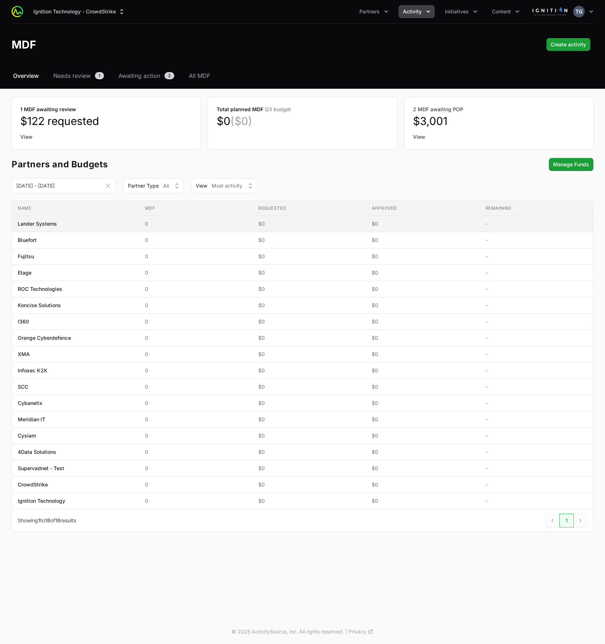
click at [199, 227] on span "0" at bounding box center [196, 223] width 102 height 7
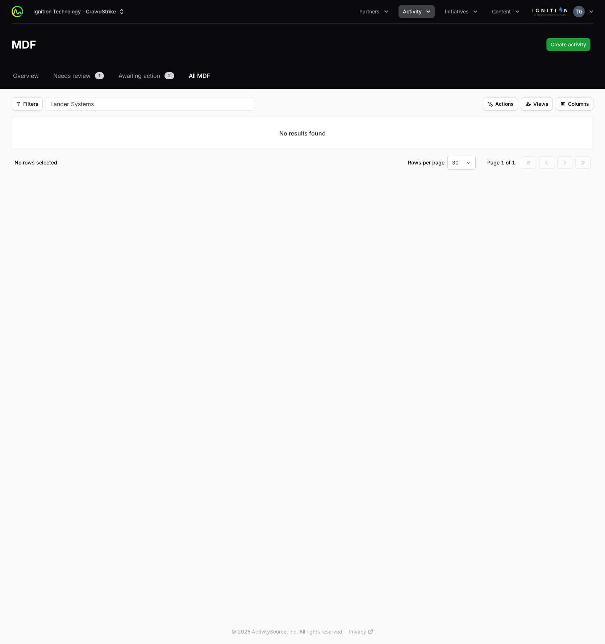
click at [351, 21] on div "Ignition Technology - CrowdStrike Partners Activity Initiatives Content Open us…" at bounding box center [303, 11] width 582 height 23
click at [372, 13] on span "Partners" at bounding box center [369, 11] width 20 height 7
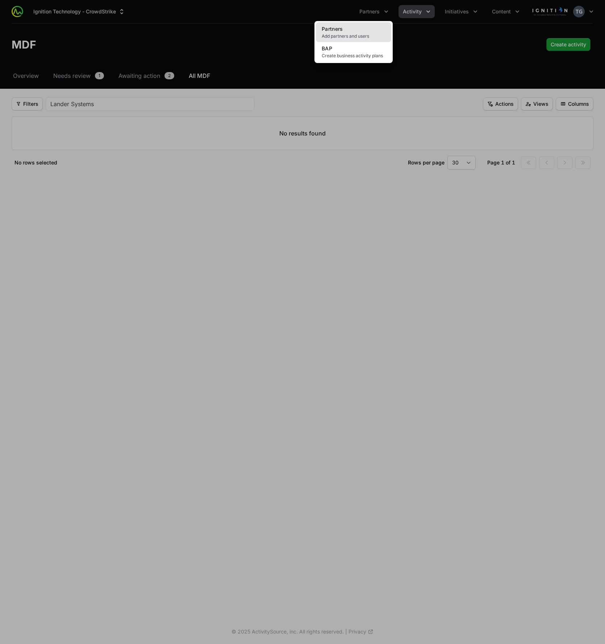
click at [354, 32] on link "Partners Add partners and users" at bounding box center [353, 32] width 75 height 20
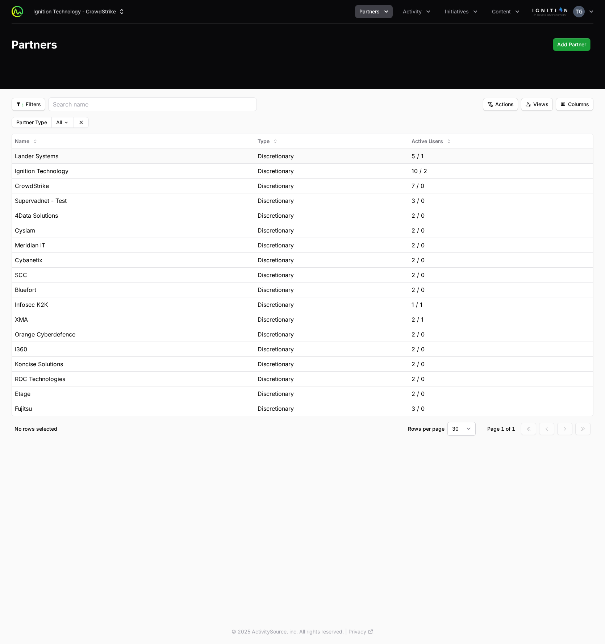
click at [49, 155] on span "Lander Systems" at bounding box center [36, 156] width 43 height 9
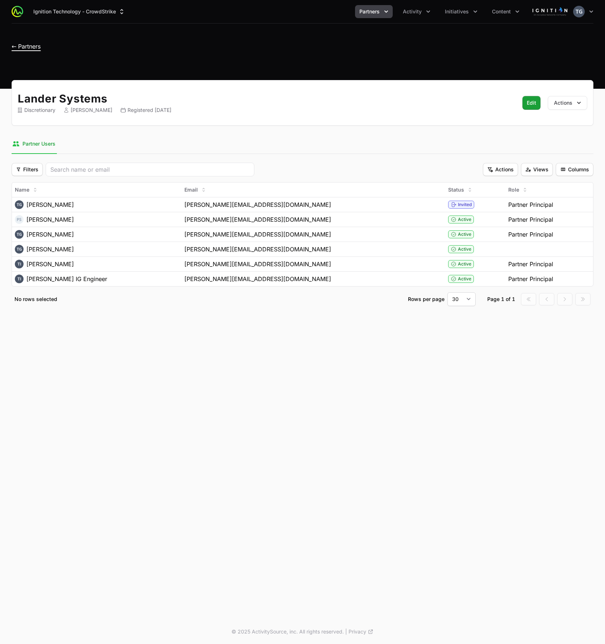
click at [35, 49] on span "← Partners" at bounding box center [26, 46] width 29 height 7
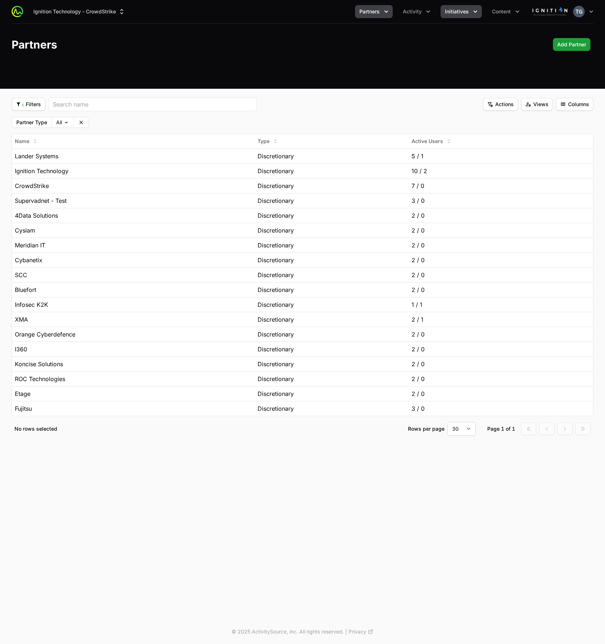
click at [464, 8] on button "Initiatives" at bounding box center [460, 11] width 41 height 13
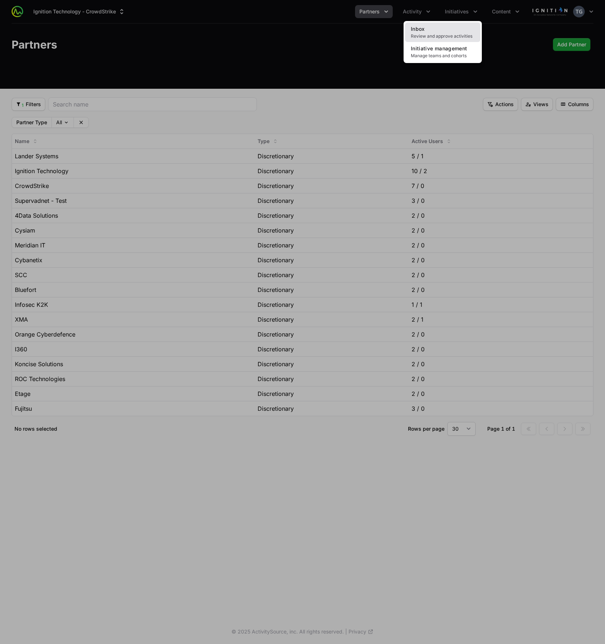
click at [420, 32] on link "Inbox Review and approve activities" at bounding box center [442, 32] width 75 height 20
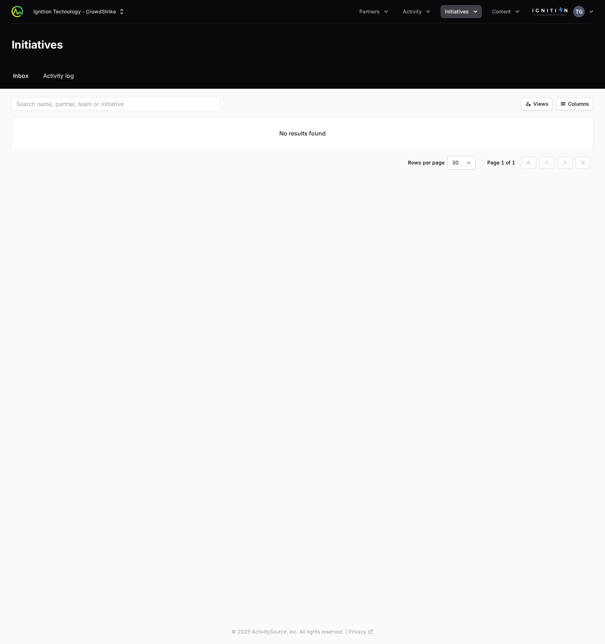
click at [66, 77] on span "Activity log" at bounding box center [58, 75] width 31 height 9
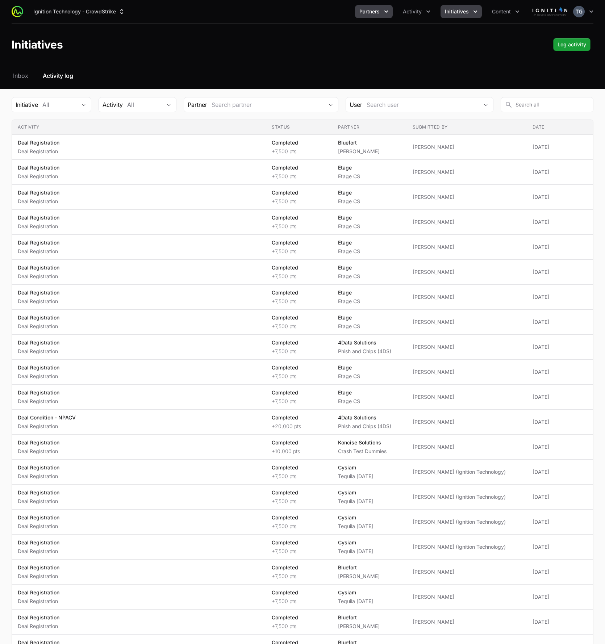
click at [381, 12] on button "Partners" at bounding box center [374, 11] width 38 height 13
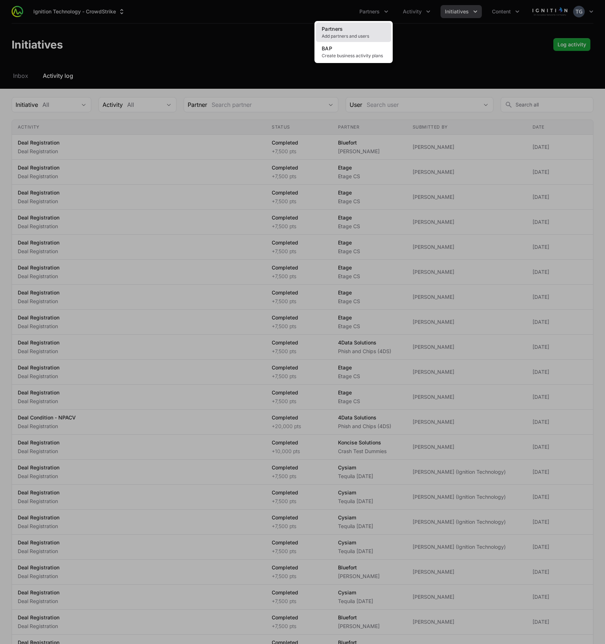
click at [355, 31] on link "Partners Add partners and users" at bounding box center [353, 32] width 75 height 20
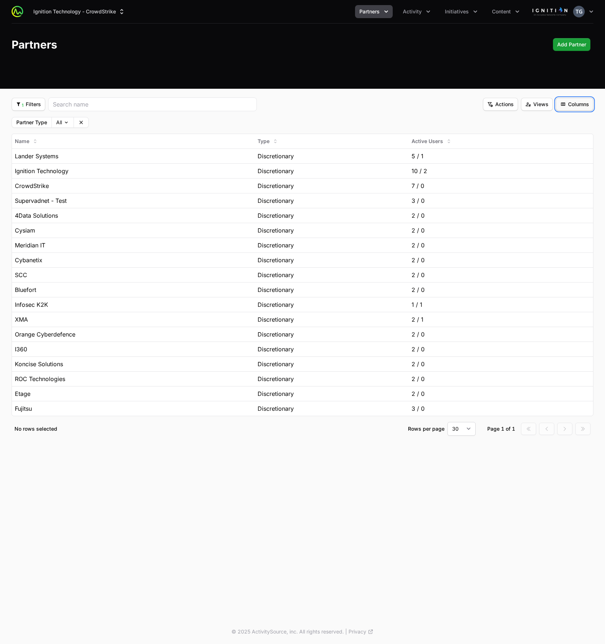
click at [577, 108] on span "Columns" at bounding box center [574, 104] width 29 height 9
click at [330, 117] on html "Ignition Technology - CrowdStrike Partners Activity Initiatives Content Open us…" at bounding box center [302, 322] width 605 height 644
click at [132, 152] on div "Lander Systems" at bounding box center [133, 156] width 237 height 9
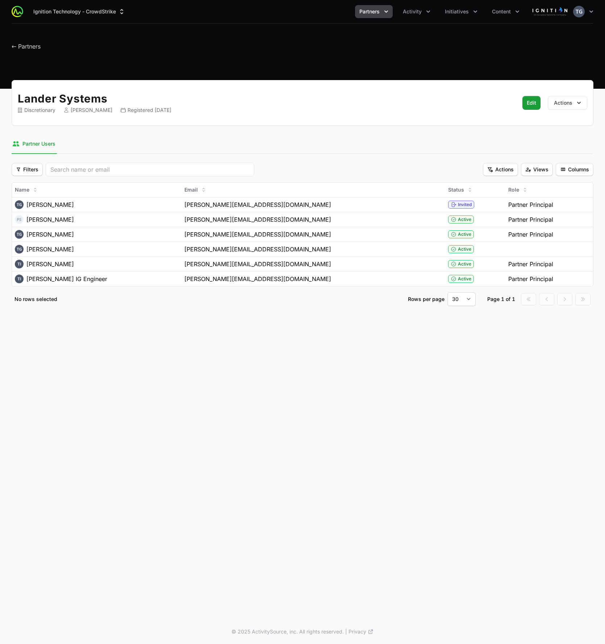
click at [34, 55] on header "← Partners" at bounding box center [302, 45] width 605 height 42
click at [34, 46] on span "← Partners" at bounding box center [26, 46] width 29 height 7
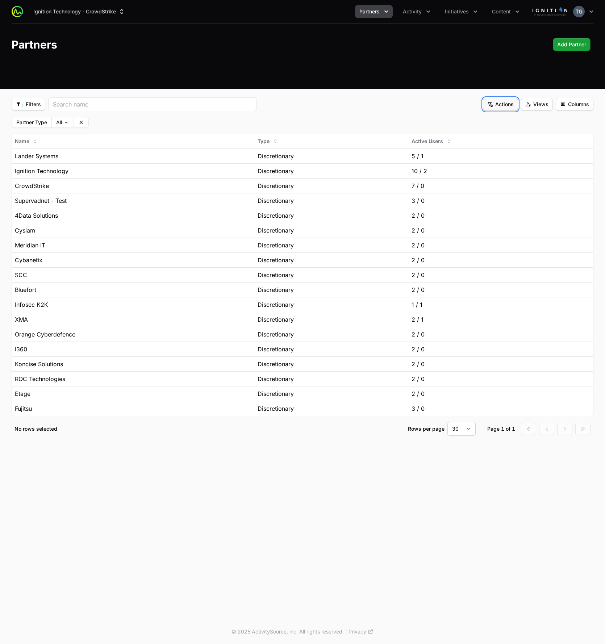
click at [494, 101] on span "Actions" at bounding box center [500, 104] width 26 height 9
click at [463, 105] on html "Ignition Technology - CrowdStrike Partners Activity Initiatives Content Open us…" at bounding box center [302, 322] width 605 height 644
click at [498, 106] on span "Actions" at bounding box center [500, 104] width 26 height 9
click at [474, 98] on html "Ignition Technology - CrowdStrike Partners Activity Initiatives Content Open us…" at bounding box center [302, 322] width 605 height 644
click at [499, 105] on span "Actions" at bounding box center [500, 104] width 26 height 9
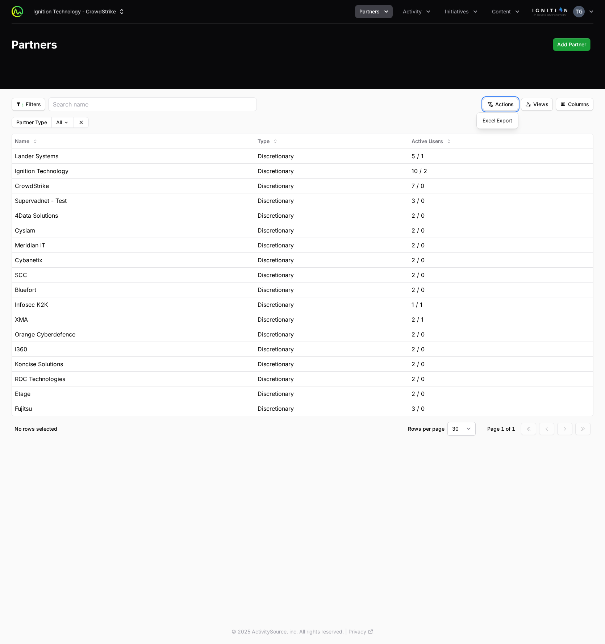
click at [438, 96] on html "Ignition Technology - CrowdStrike Partners Activity Initiatives Content Open us…" at bounding box center [302, 322] width 605 height 644
click at [8, 147] on div "1 Filters 1 Filters Actions Actions Views Views Columns Columns Partner Type Al…" at bounding box center [302, 275] width 605 height 356
